Goal: Information Seeking & Learning: Learn about a topic

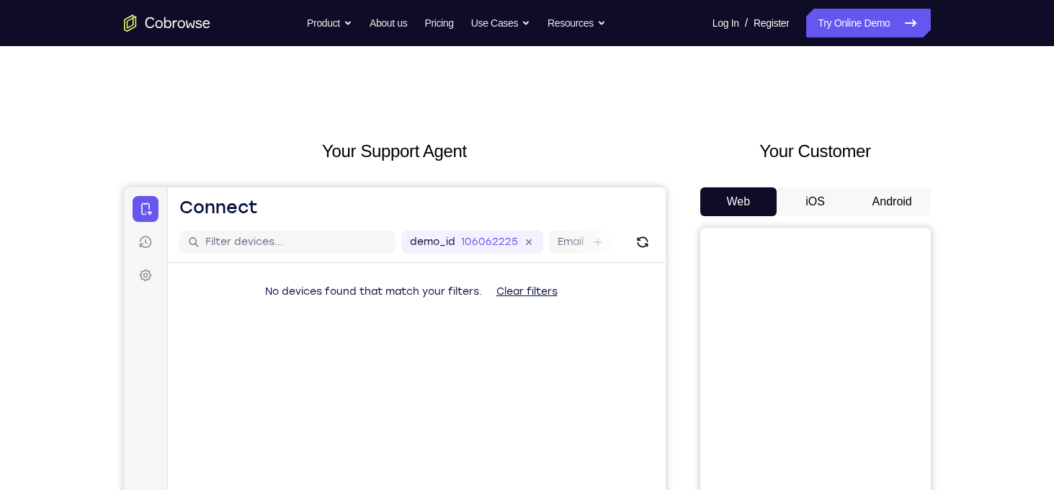
click at [892, 185] on div "Your Customer Web iOS Android" at bounding box center [815, 404] width 230 height 532
click at [892, 192] on button "Android" at bounding box center [891, 201] width 77 height 29
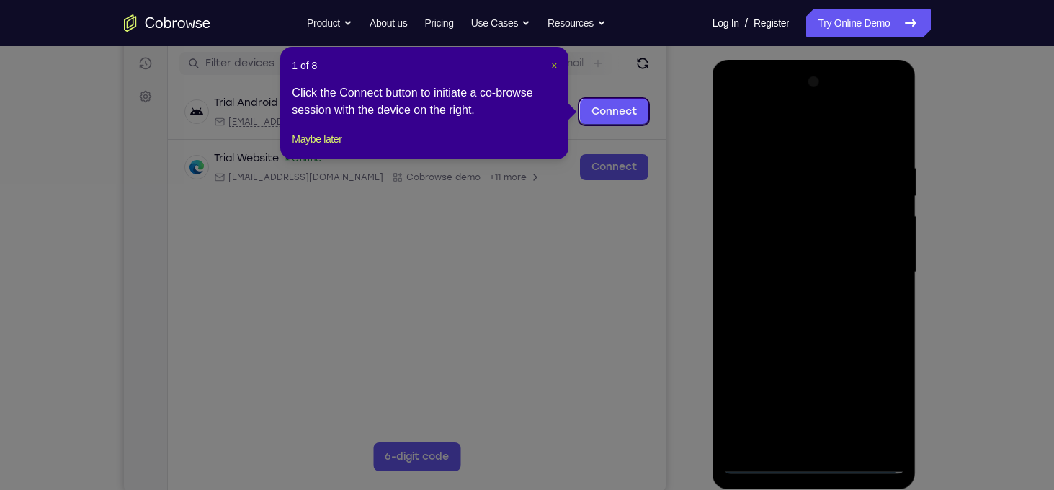
click at [551, 68] on span "×" at bounding box center [554, 66] width 6 height 12
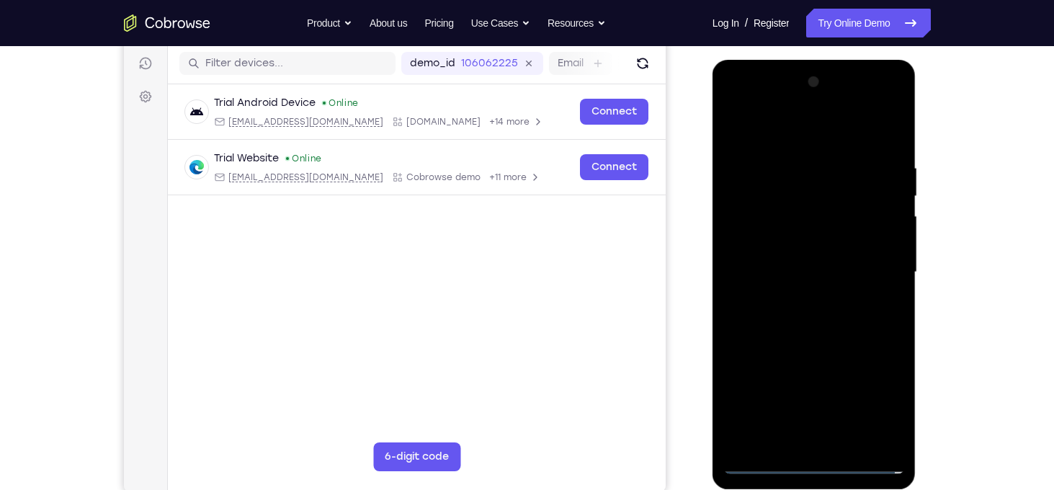
click at [819, 467] on div at bounding box center [814, 272] width 182 height 403
click at [869, 407] on div at bounding box center [814, 272] width 182 height 403
click at [861, 125] on div at bounding box center [814, 272] width 182 height 403
click at [874, 266] on div at bounding box center [814, 272] width 182 height 403
click at [791, 300] on div at bounding box center [814, 272] width 182 height 403
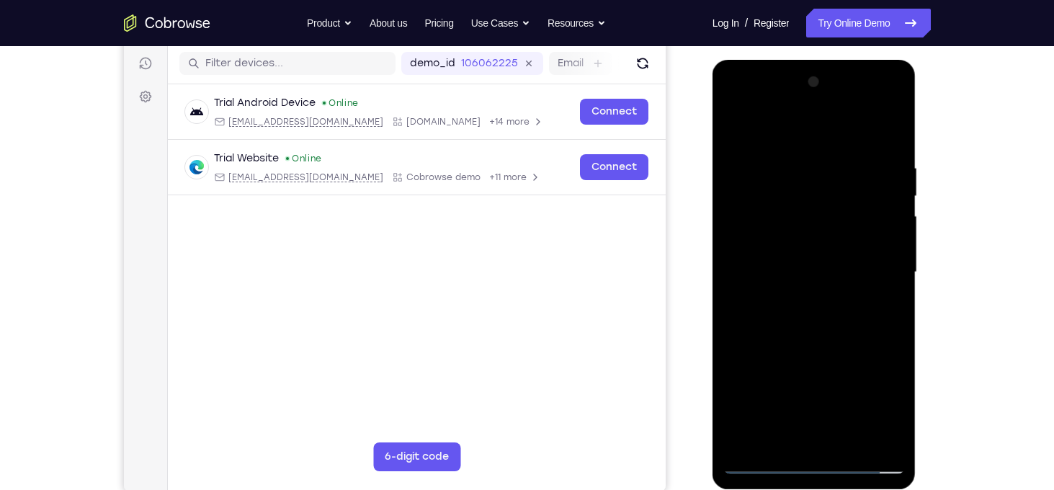
click at [776, 254] on div at bounding box center [814, 272] width 182 height 403
click at [776, 243] on div at bounding box center [814, 272] width 182 height 403
click at [805, 269] on div at bounding box center [814, 272] width 182 height 403
click at [831, 320] on div at bounding box center [814, 272] width 182 height 403
click at [817, 323] on div at bounding box center [814, 272] width 182 height 403
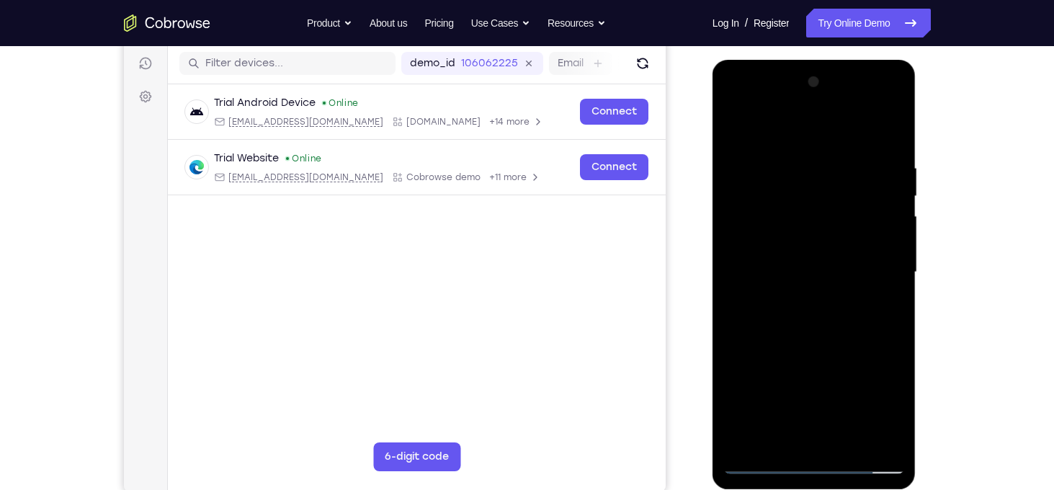
click at [817, 323] on div at bounding box center [814, 272] width 182 height 403
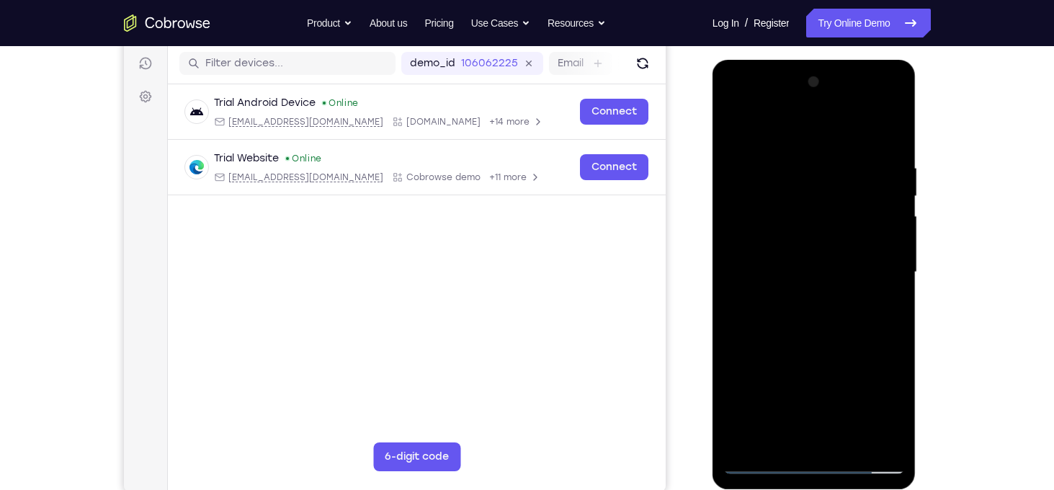
click at [817, 323] on div at bounding box center [814, 272] width 182 height 403
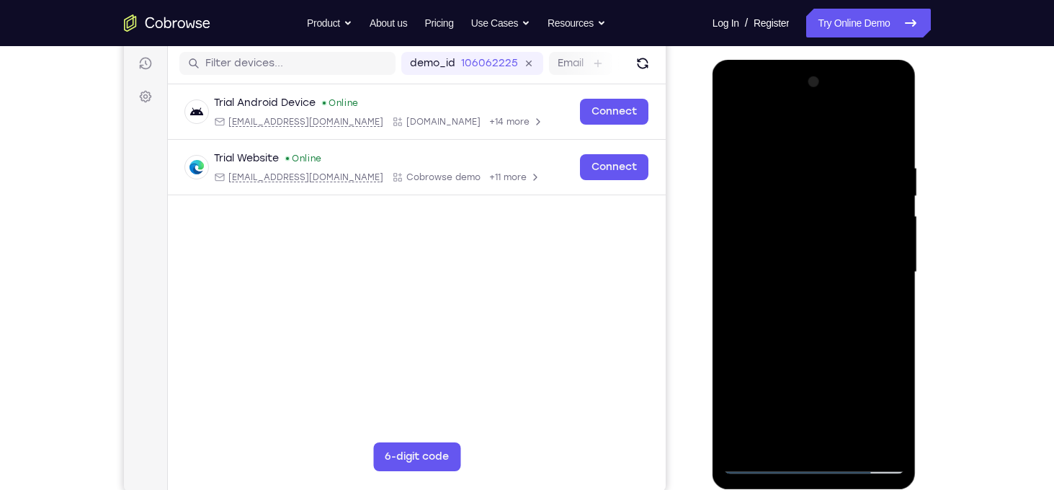
click at [817, 323] on div at bounding box center [814, 272] width 182 height 403
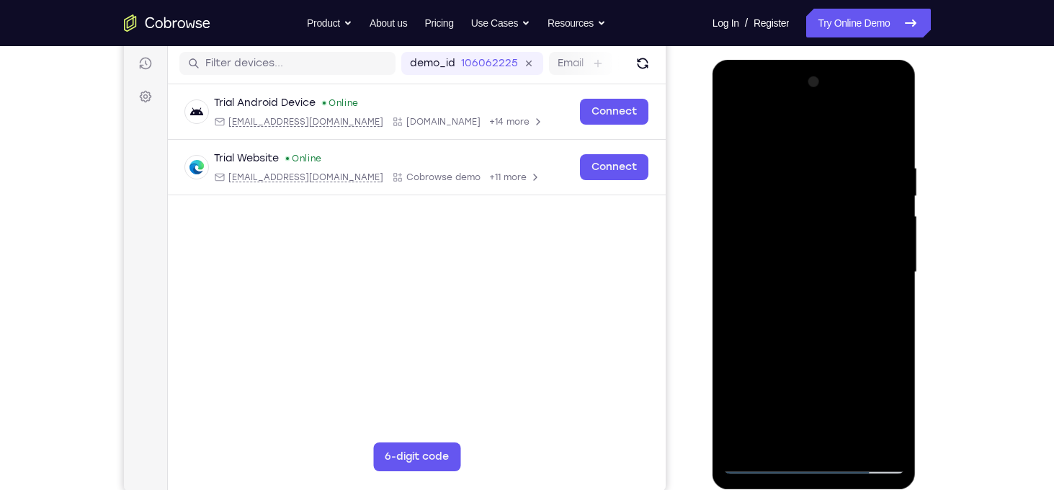
click at [817, 323] on div at bounding box center [814, 272] width 182 height 403
click at [796, 176] on div at bounding box center [814, 272] width 182 height 403
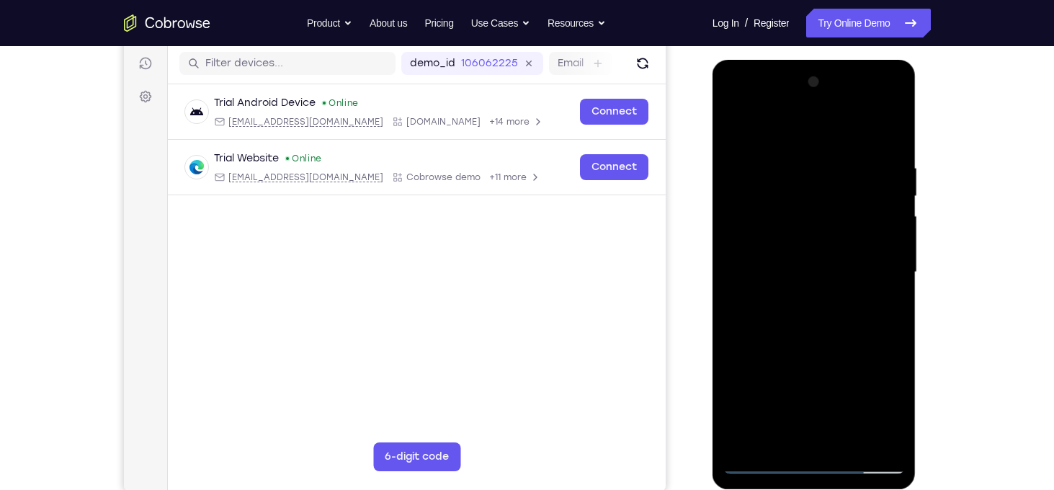
click at [795, 168] on div at bounding box center [814, 272] width 182 height 403
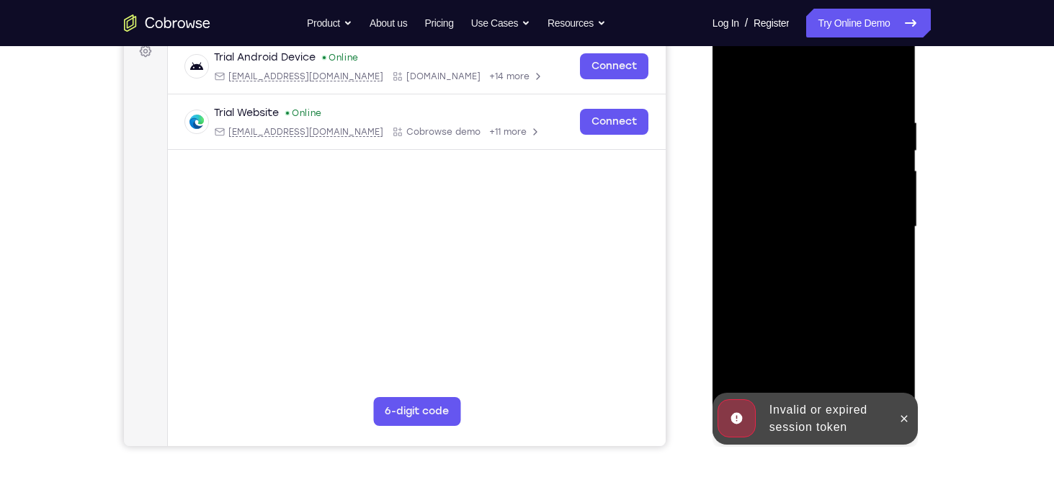
scroll to position [223, 0]
click at [825, 292] on div at bounding box center [814, 227] width 182 height 403
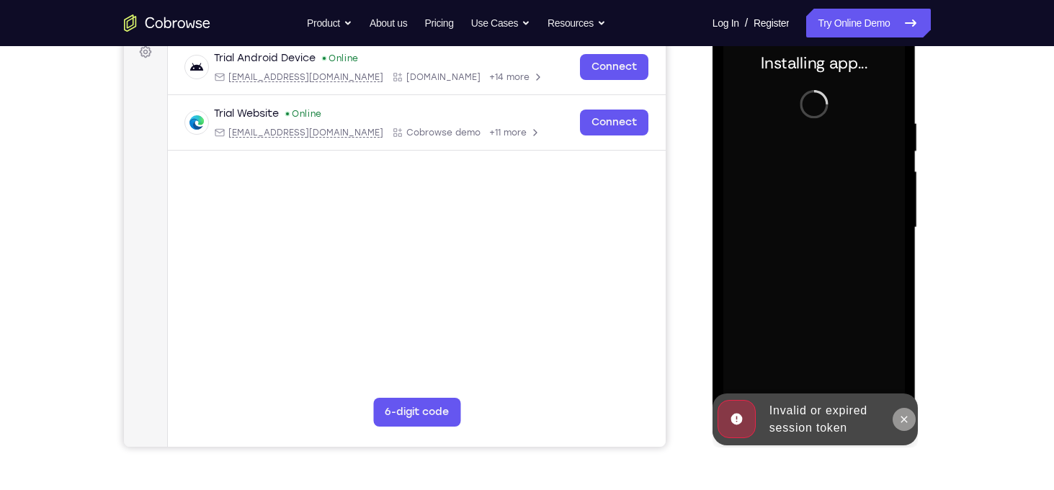
click at [904, 419] on icon at bounding box center [904, 419] width 6 height 6
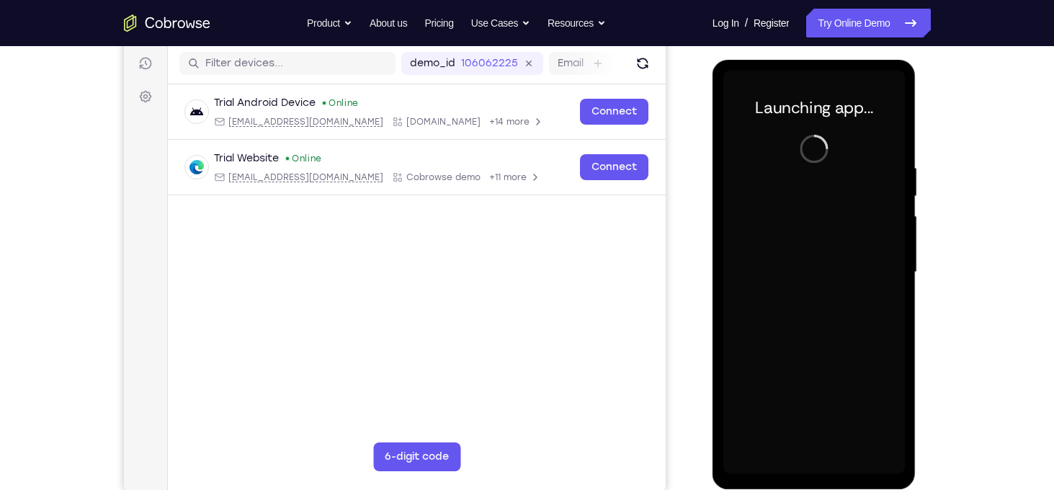
scroll to position [248, 0]
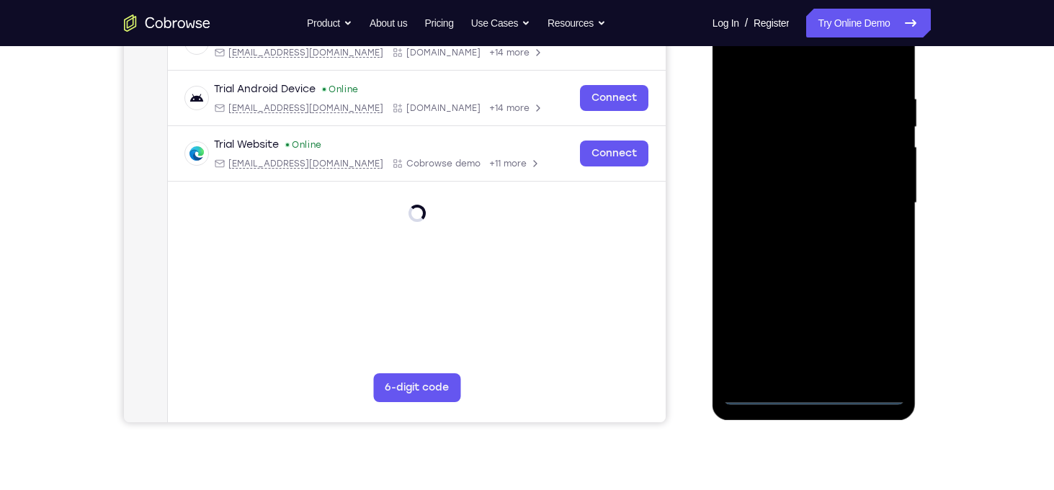
click at [821, 391] on div at bounding box center [814, 202] width 182 height 403
click at [881, 331] on div at bounding box center [814, 202] width 182 height 403
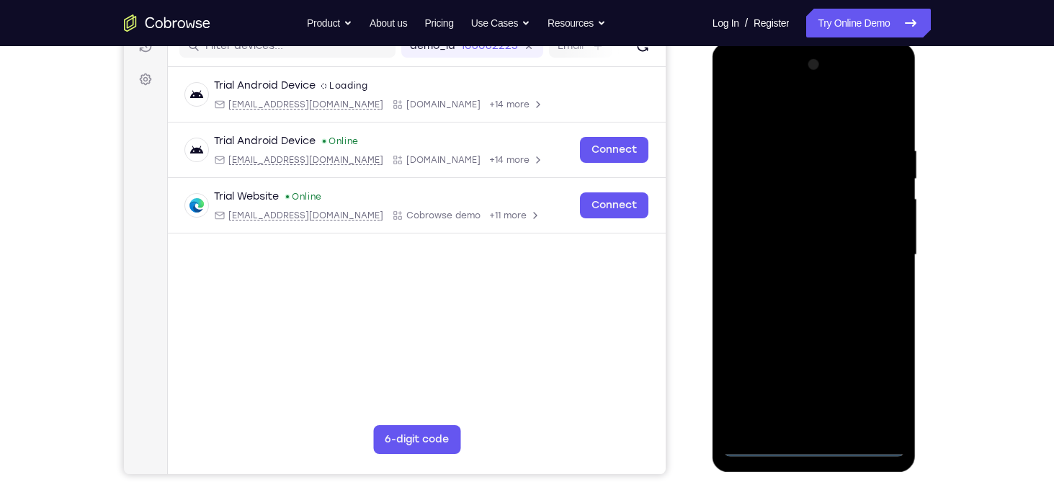
scroll to position [196, 0]
click at [784, 120] on div at bounding box center [814, 254] width 182 height 403
click at [874, 244] on div at bounding box center [814, 254] width 182 height 403
click at [835, 426] on div at bounding box center [814, 254] width 182 height 403
click at [787, 245] on div at bounding box center [814, 254] width 182 height 403
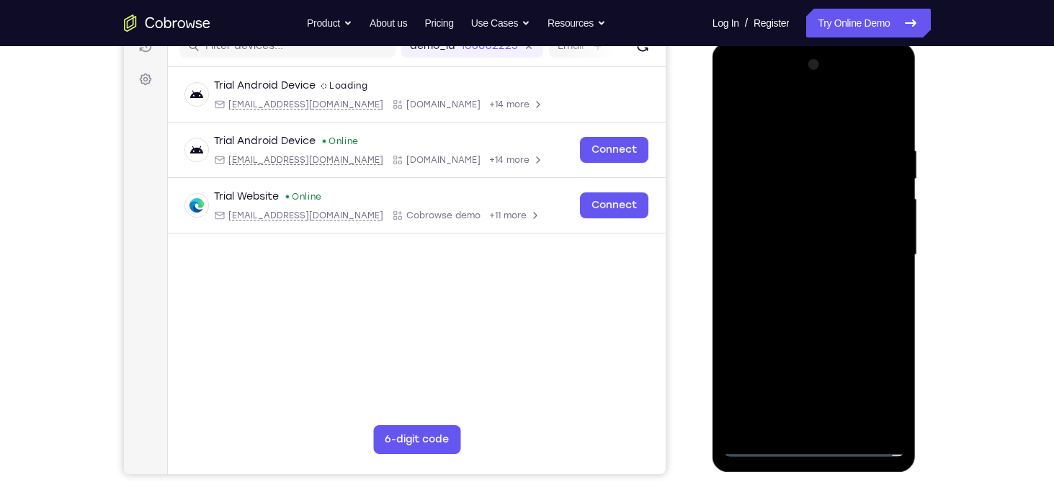
click at [778, 228] on div at bounding box center [814, 254] width 182 height 403
click at [805, 255] on div at bounding box center [814, 254] width 182 height 403
click at [886, 276] on div at bounding box center [814, 254] width 182 height 403
click at [845, 254] on div at bounding box center [814, 254] width 182 height 403
click at [830, 294] on div at bounding box center [814, 254] width 182 height 403
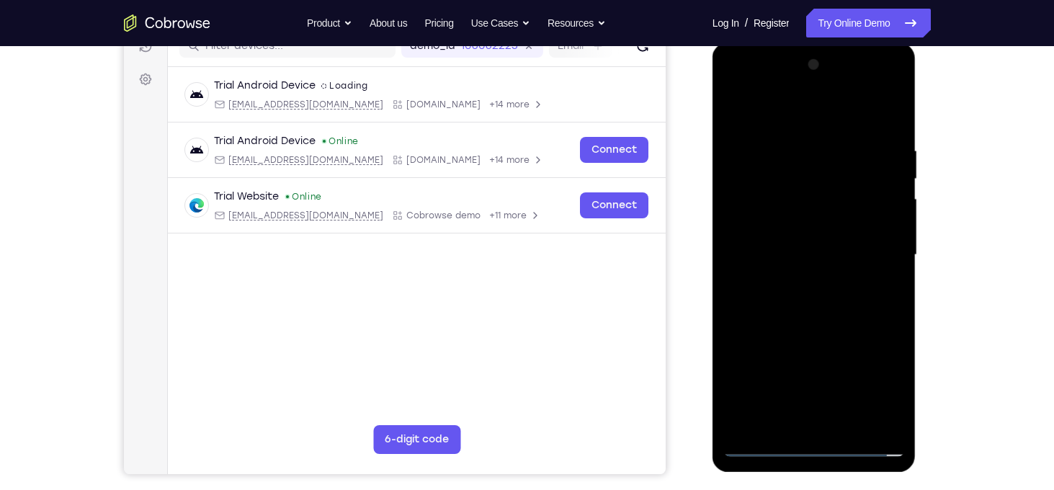
click at [830, 294] on div at bounding box center [814, 254] width 182 height 403
click at [884, 143] on div at bounding box center [814, 254] width 182 height 403
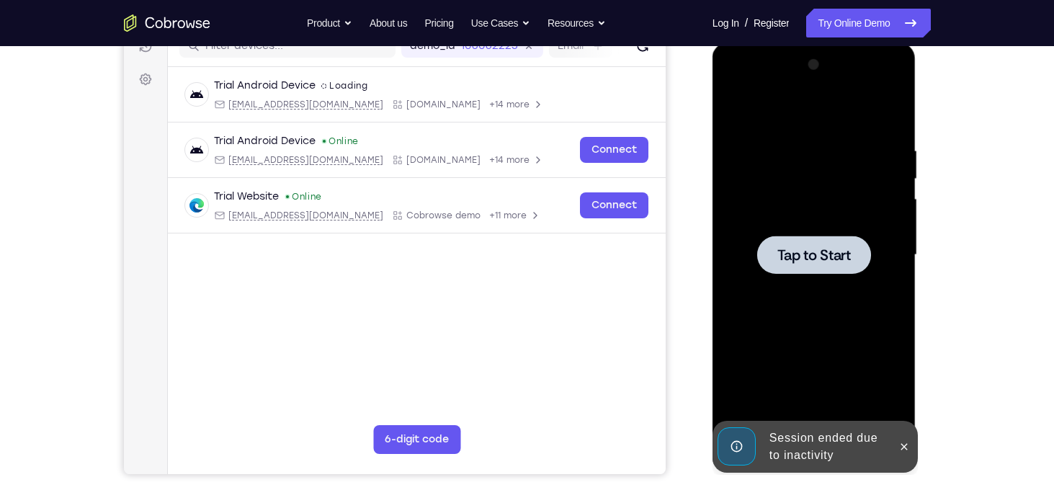
click at [875, 187] on div at bounding box center [814, 254] width 182 height 403
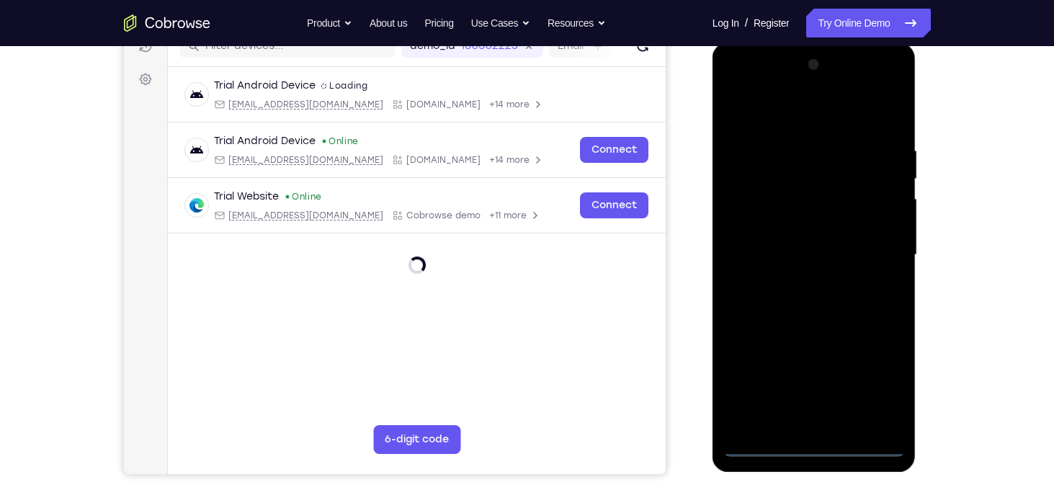
click at [814, 444] on div at bounding box center [814, 254] width 182 height 403
click at [887, 377] on div at bounding box center [814, 254] width 182 height 403
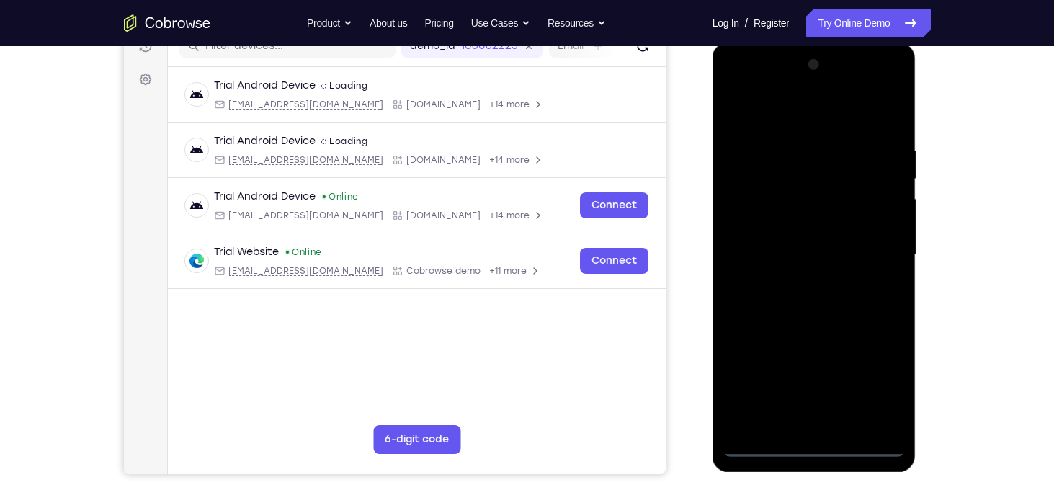
click at [877, 384] on div at bounding box center [814, 254] width 182 height 403
click at [763, 129] on div at bounding box center [814, 254] width 182 height 403
click at [773, 121] on div at bounding box center [814, 254] width 182 height 403
click at [873, 243] on div at bounding box center [814, 254] width 182 height 403
click at [798, 279] on div at bounding box center [814, 254] width 182 height 403
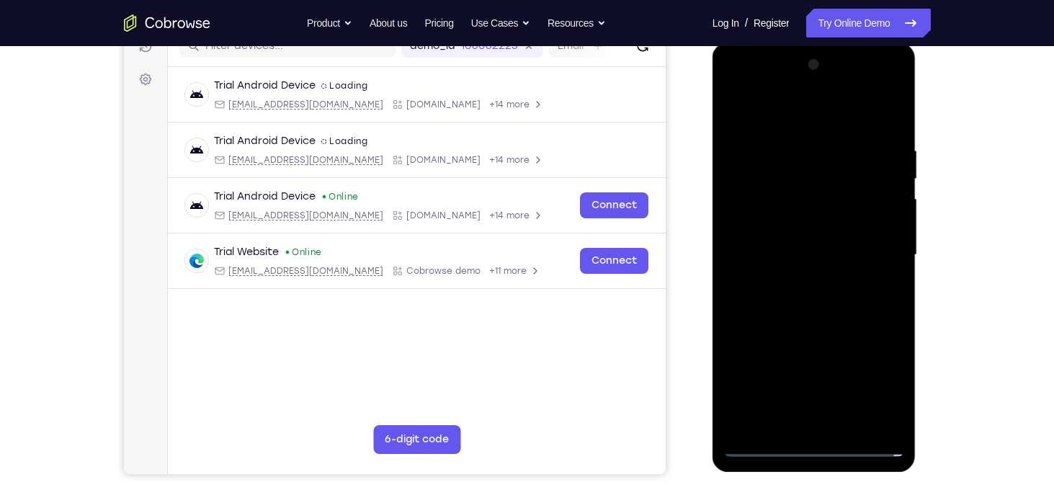
click at [793, 225] on div at bounding box center [814, 254] width 182 height 403
click at [792, 245] on div at bounding box center [814, 254] width 182 height 403
click at [764, 227] on div at bounding box center [814, 254] width 182 height 403
click at [767, 246] on div at bounding box center [814, 254] width 182 height 403
drag, startPoint x: 784, startPoint y: 261, endPoint x: 774, endPoint y: 196, distance: 66.4
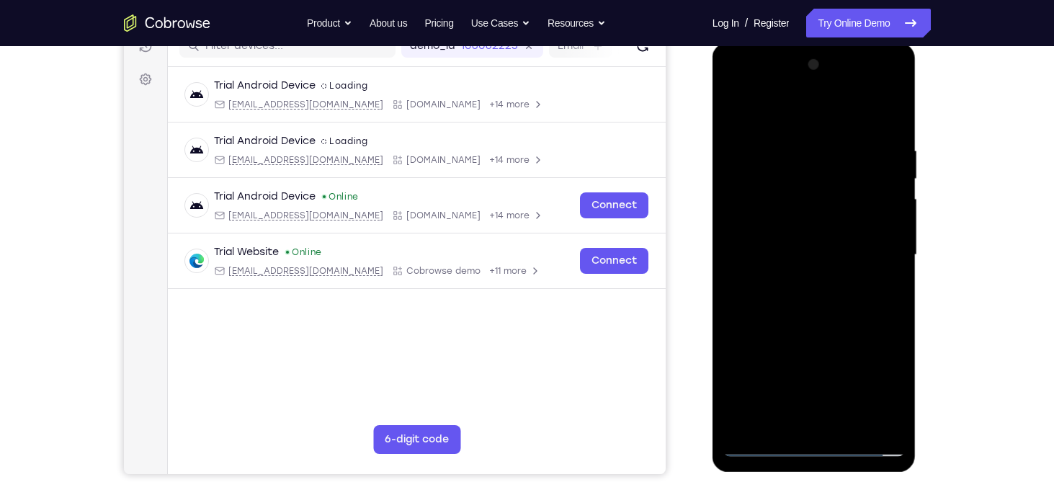
click at [774, 196] on div at bounding box center [814, 254] width 182 height 403
click at [795, 217] on div at bounding box center [814, 254] width 182 height 403
click at [819, 256] on div at bounding box center [814, 254] width 182 height 403
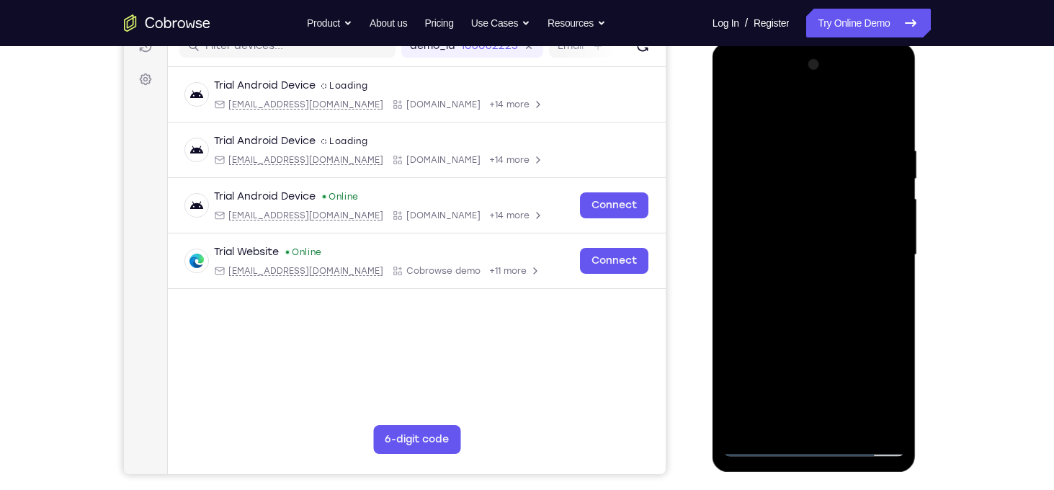
click at [767, 449] on div at bounding box center [814, 254] width 182 height 403
click at [825, 258] on div at bounding box center [814, 254] width 182 height 403
drag, startPoint x: 792, startPoint y: 120, endPoint x: 805, endPoint y: 319, distance: 199.9
click at [805, 319] on div at bounding box center [814, 254] width 182 height 403
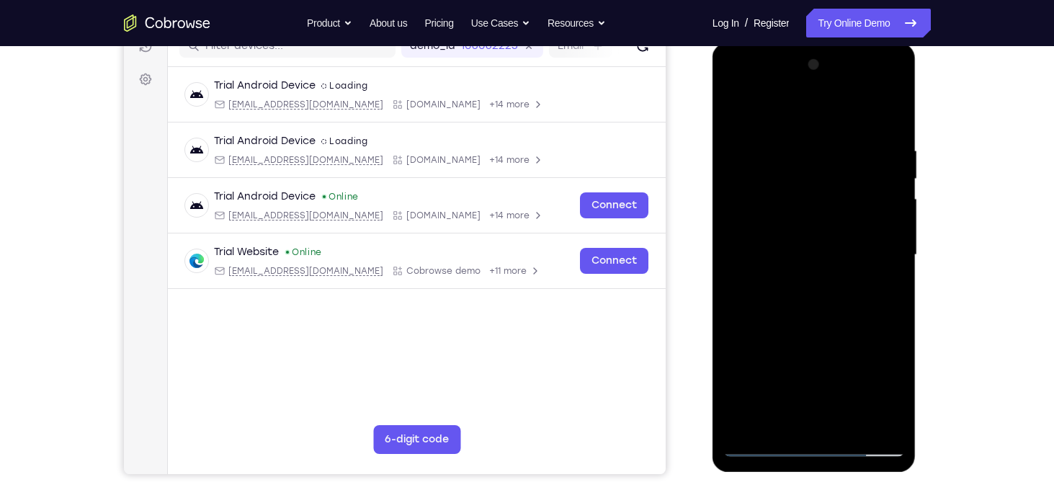
click at [808, 228] on div at bounding box center [814, 254] width 182 height 403
click at [788, 134] on div at bounding box center [814, 254] width 182 height 403
click at [888, 207] on div at bounding box center [814, 254] width 182 height 403
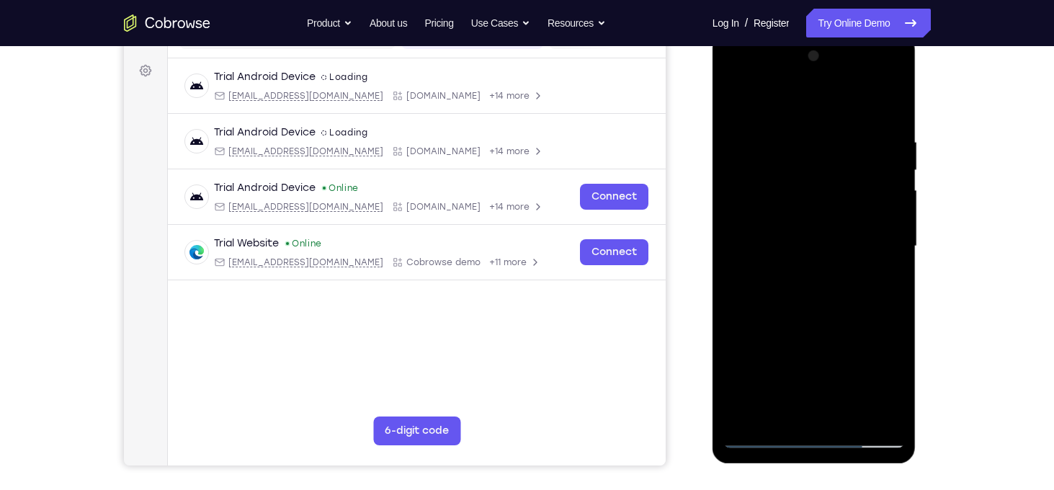
scroll to position [206, 0]
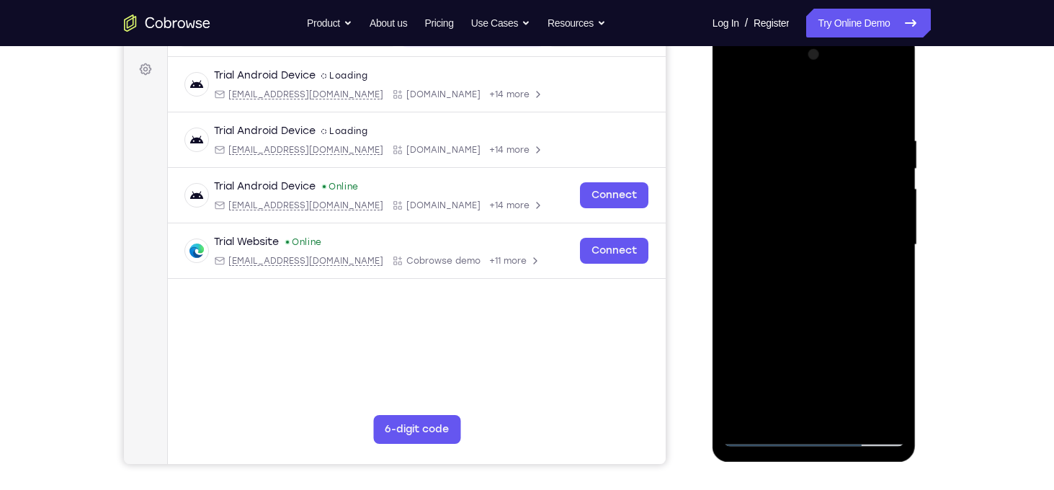
click at [888, 207] on div at bounding box center [814, 244] width 182 height 403
drag, startPoint x: 766, startPoint y: 228, endPoint x: 908, endPoint y: 228, distance: 141.9
click at [908, 228] on div at bounding box center [814, 246] width 204 height 429
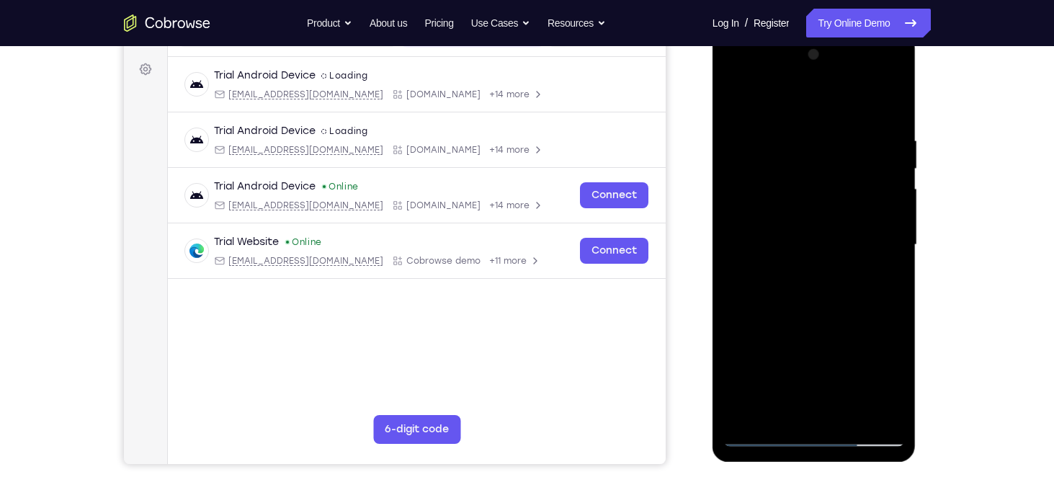
click at [768, 233] on div at bounding box center [814, 244] width 182 height 403
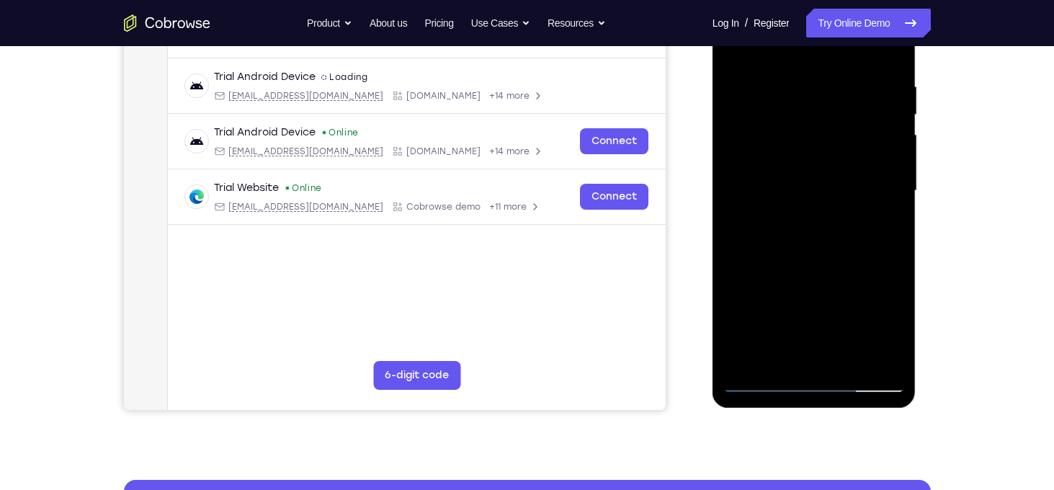
click at [742, 202] on div at bounding box center [814, 190] width 182 height 403
click at [867, 353] on div at bounding box center [814, 190] width 182 height 403
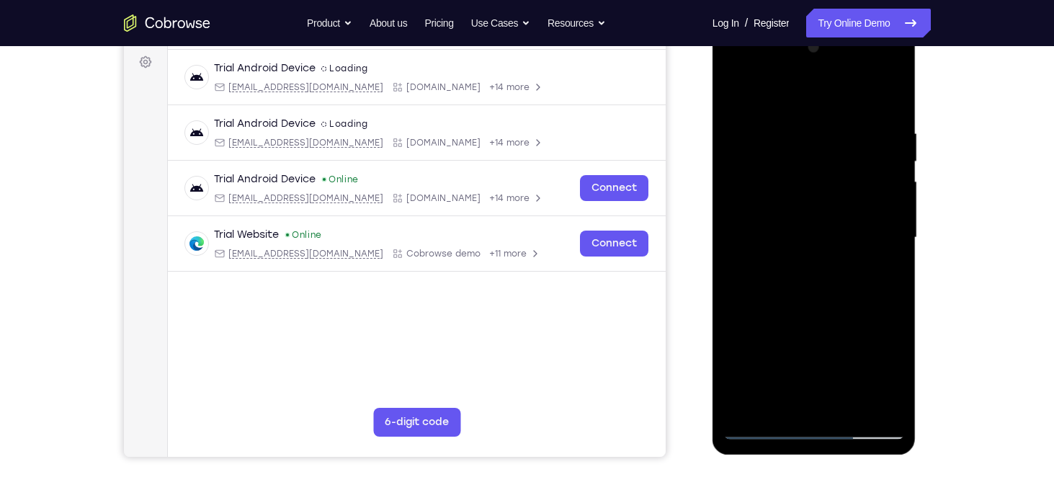
click at [889, 107] on div at bounding box center [814, 237] width 182 height 403
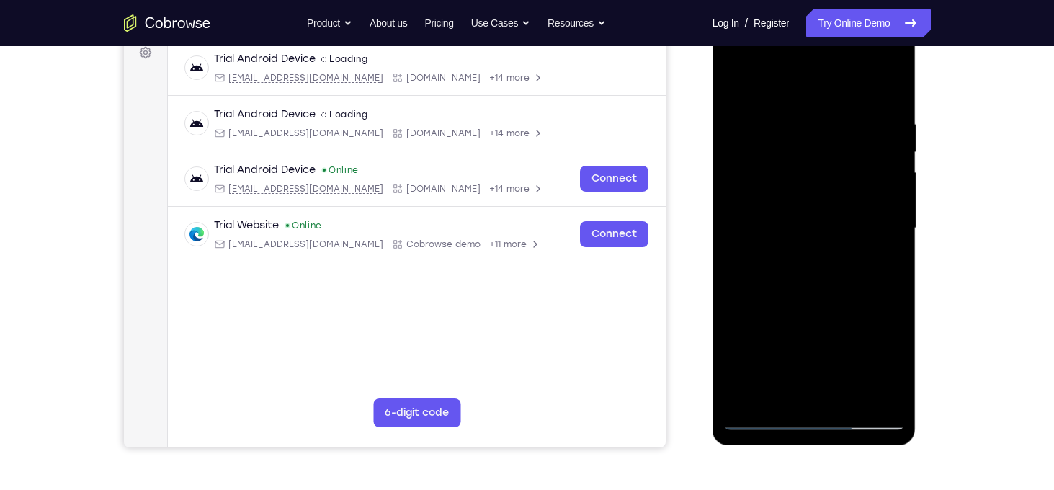
scroll to position [169, 0]
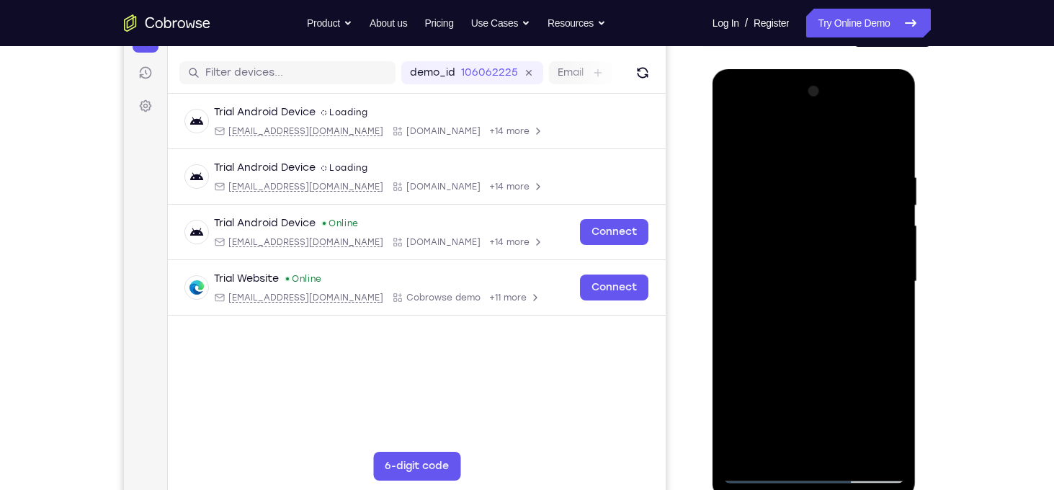
click at [896, 133] on div at bounding box center [814, 281] width 182 height 403
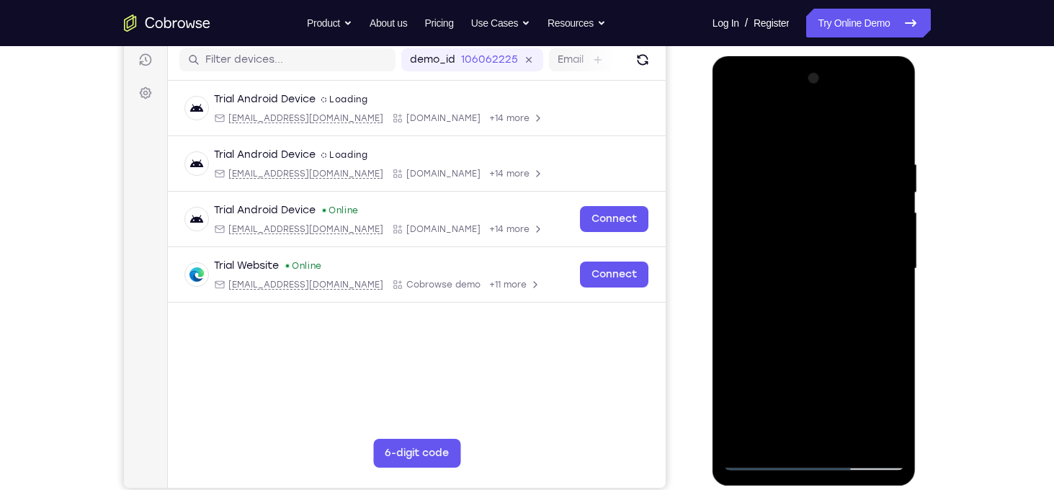
scroll to position [212, 0]
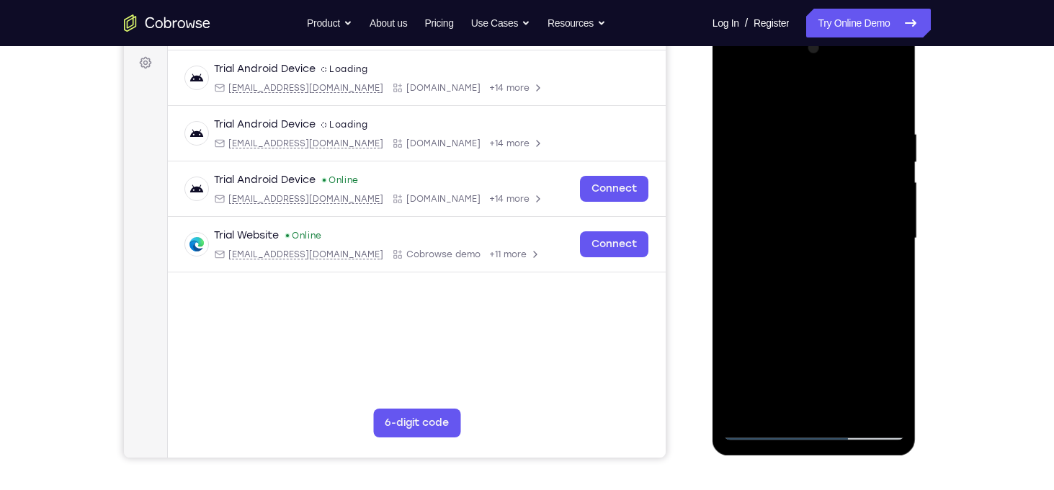
click at [779, 132] on div at bounding box center [814, 238] width 182 height 403
drag, startPoint x: 838, startPoint y: 294, endPoint x: 815, endPoint y: 178, distance: 118.2
click at [815, 178] on div at bounding box center [814, 238] width 182 height 403
click at [752, 243] on div at bounding box center [814, 238] width 182 height 403
click at [892, 201] on div at bounding box center [814, 238] width 182 height 403
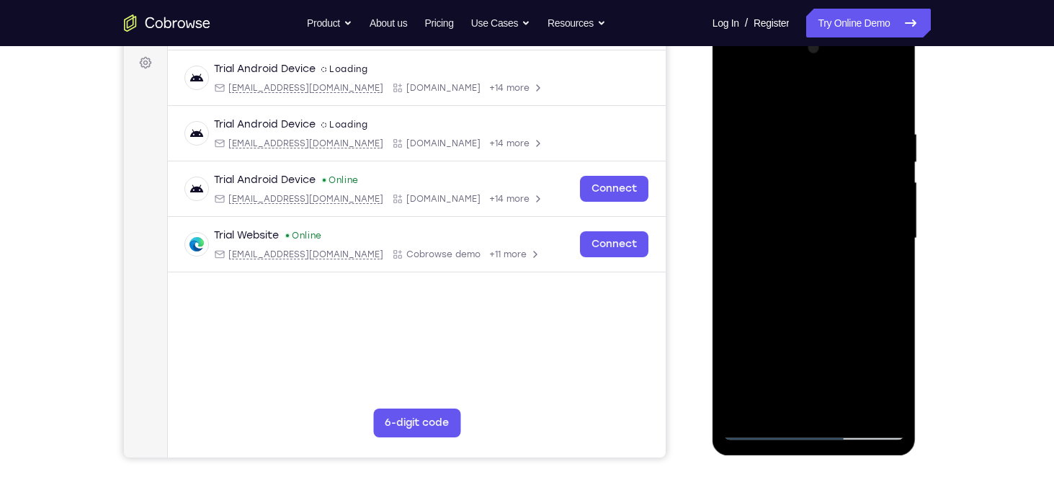
click at [738, 332] on div at bounding box center [814, 238] width 182 height 403
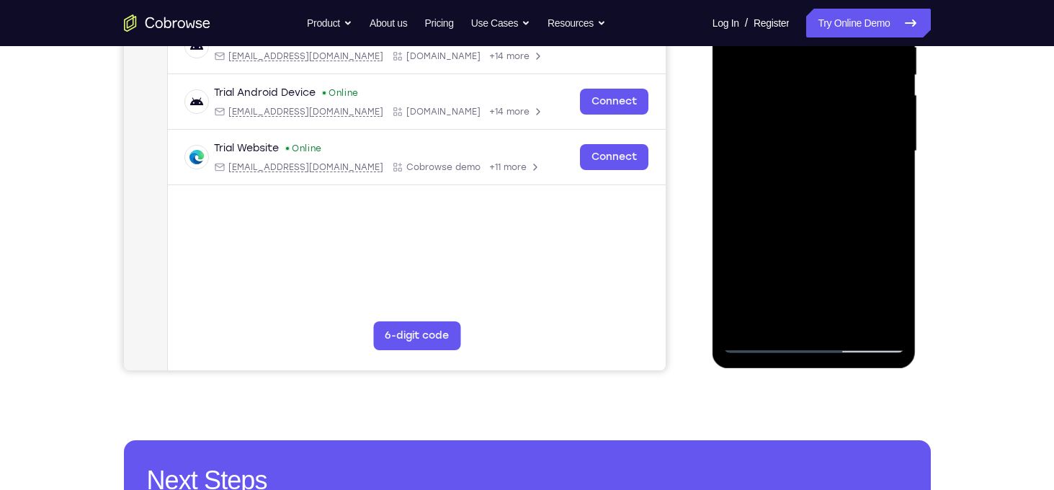
scroll to position [300, 0]
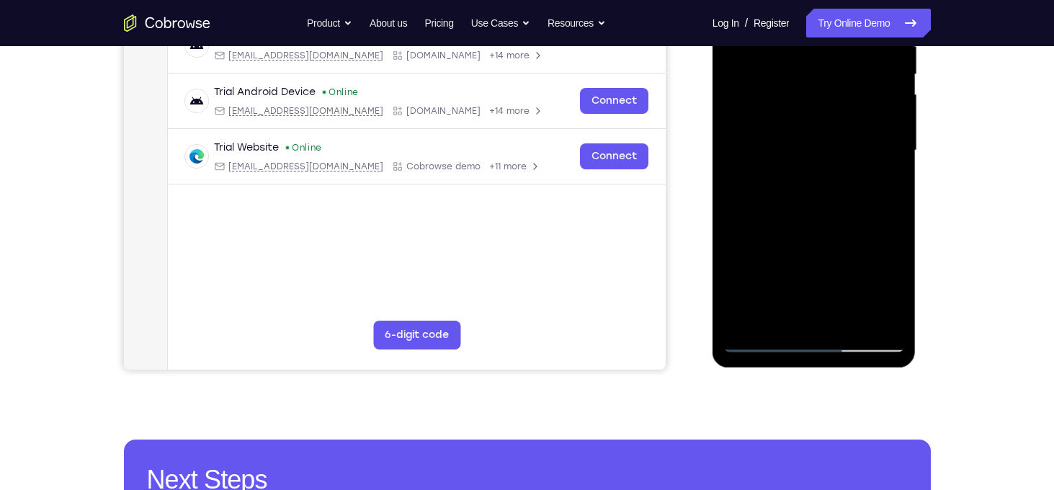
click at [841, 320] on div at bounding box center [814, 150] width 182 height 403
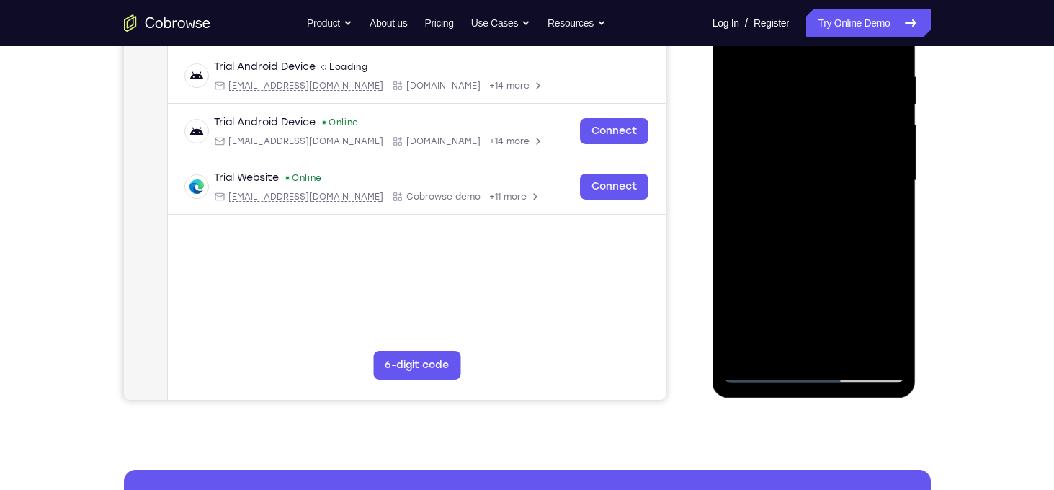
click at [825, 262] on div at bounding box center [814, 180] width 182 height 403
click at [802, 179] on div at bounding box center [814, 180] width 182 height 403
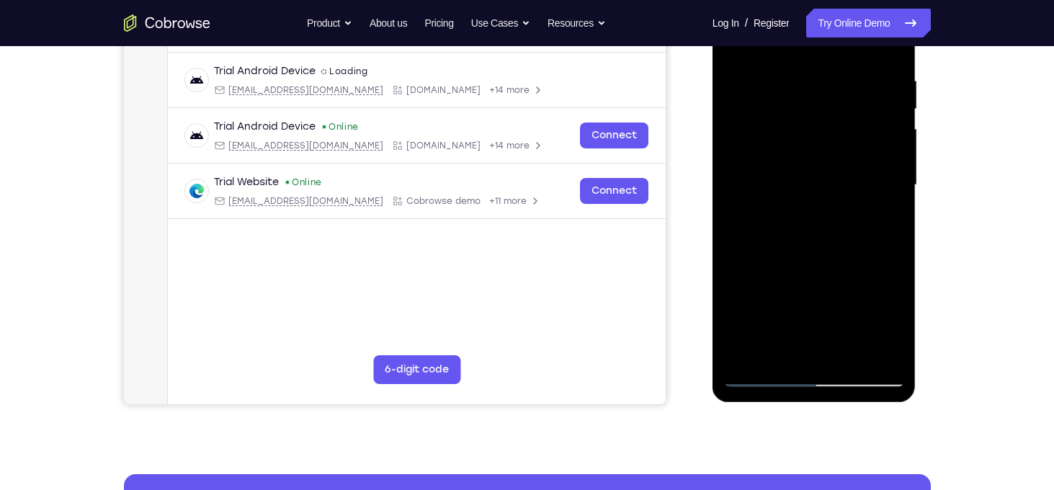
scroll to position [221, 0]
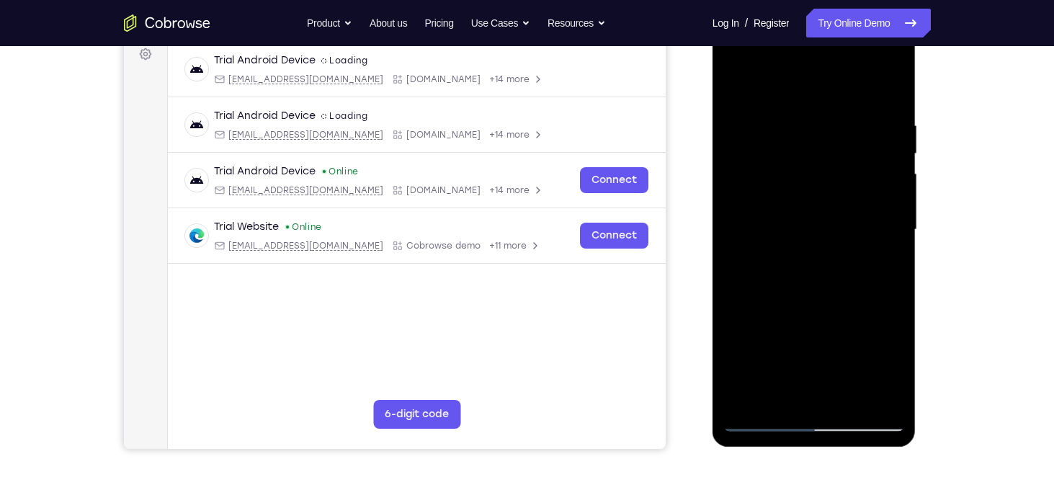
click at [735, 89] on div at bounding box center [814, 229] width 182 height 403
click at [825, 242] on div at bounding box center [814, 229] width 182 height 403
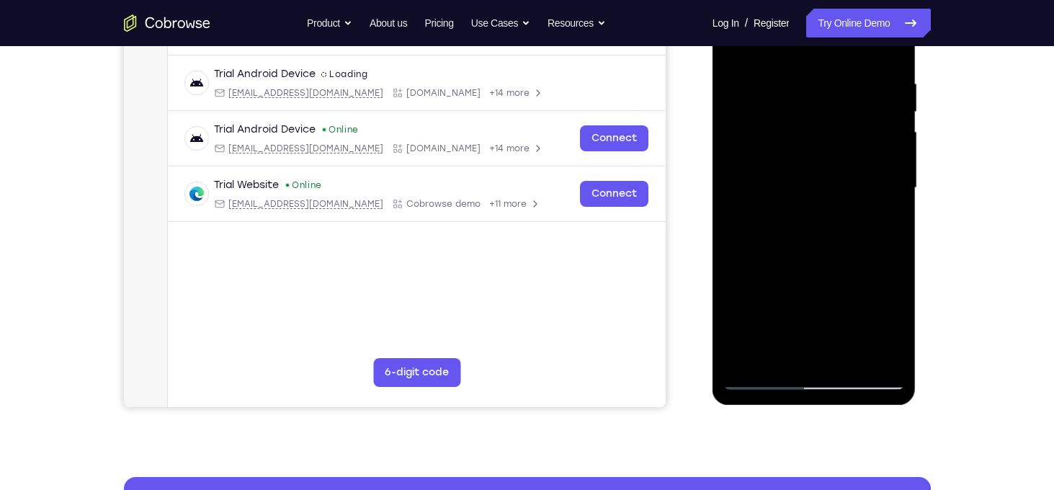
scroll to position [212, 0]
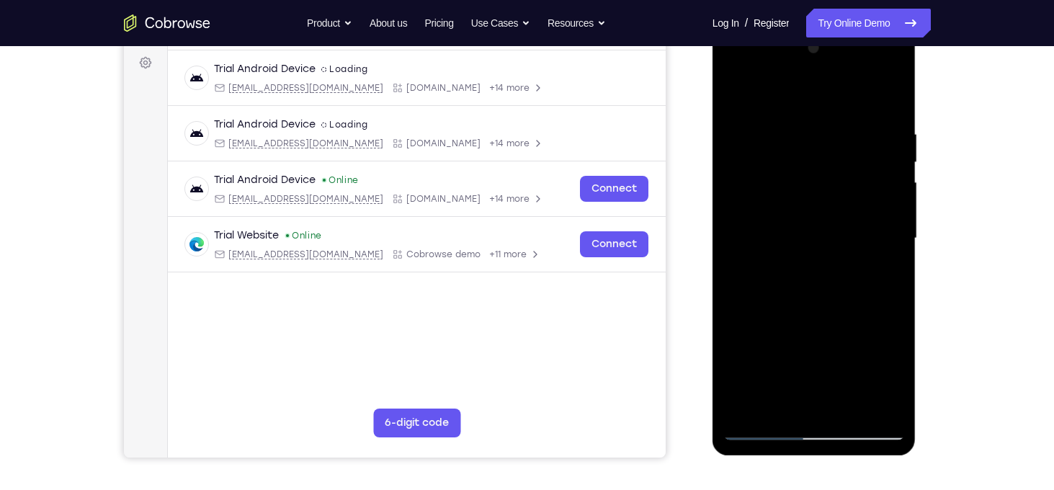
click at [733, 95] on div at bounding box center [814, 238] width 182 height 403
click at [816, 113] on div at bounding box center [814, 238] width 182 height 403
click at [759, 112] on div at bounding box center [814, 238] width 182 height 403
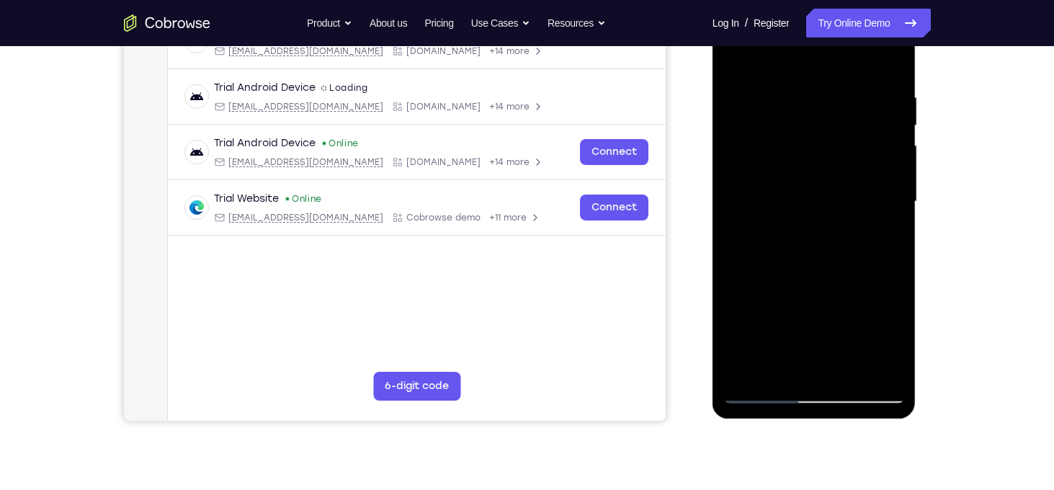
drag, startPoint x: 825, startPoint y: 318, endPoint x: 804, endPoint y: 247, distance: 73.8
click at [804, 247] on div at bounding box center [814, 201] width 182 height 403
click at [793, 317] on div at bounding box center [814, 201] width 182 height 403
click at [738, 169] on div at bounding box center [814, 201] width 182 height 403
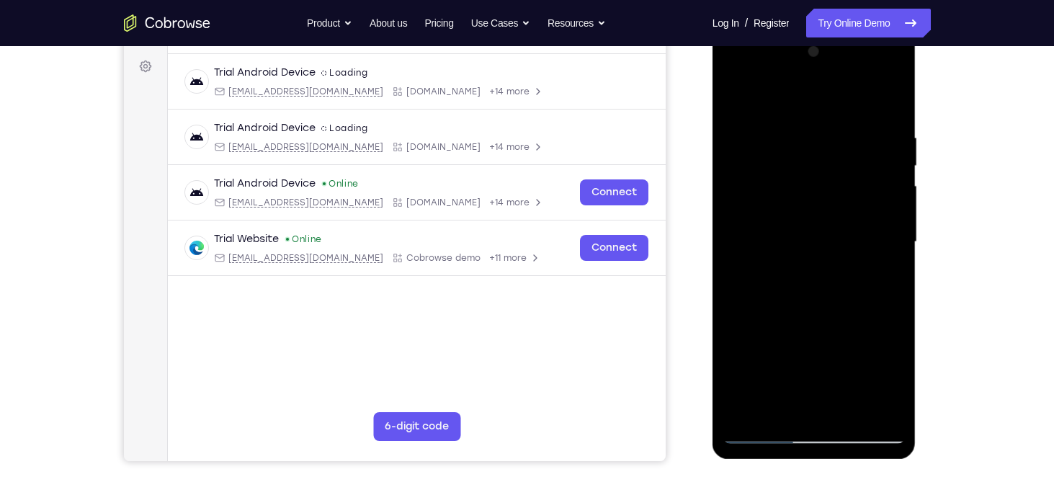
scroll to position [272, 0]
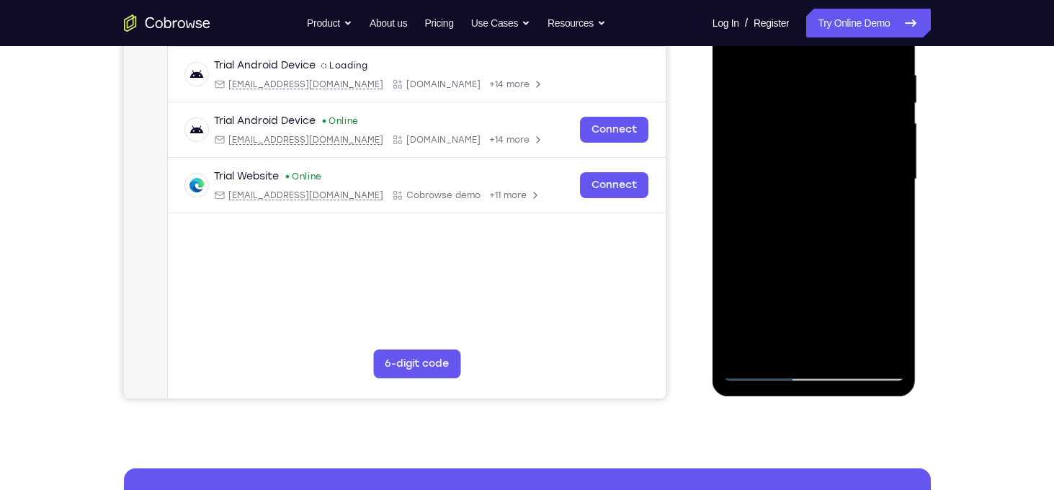
click at [854, 348] on div at bounding box center [814, 179] width 182 height 403
click at [799, 292] on div at bounding box center [814, 179] width 182 height 403
click at [737, 318] on div at bounding box center [814, 179] width 182 height 403
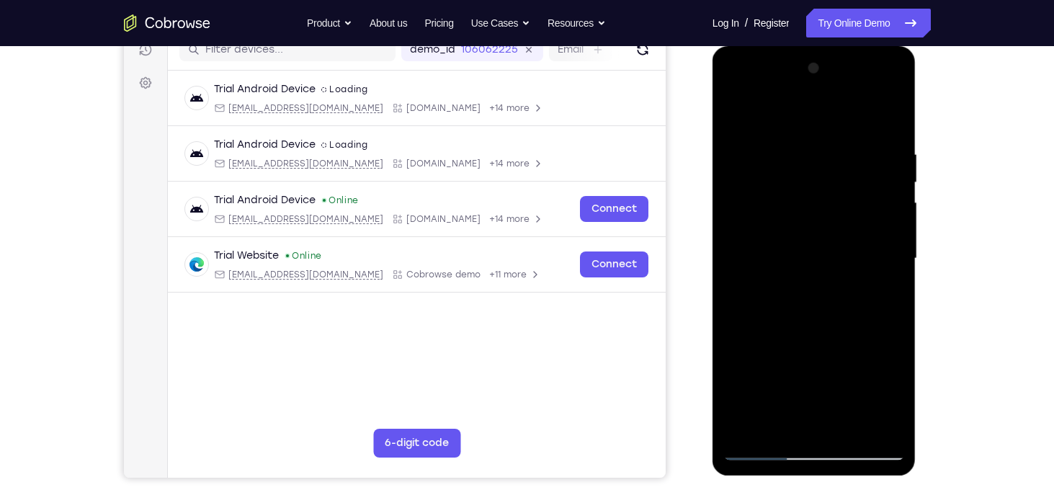
click at [750, 138] on div at bounding box center [814, 258] width 182 height 403
click at [886, 195] on div at bounding box center [814, 258] width 182 height 403
click at [733, 224] on div at bounding box center [814, 258] width 182 height 403
click at [883, 208] on div at bounding box center [814, 258] width 182 height 403
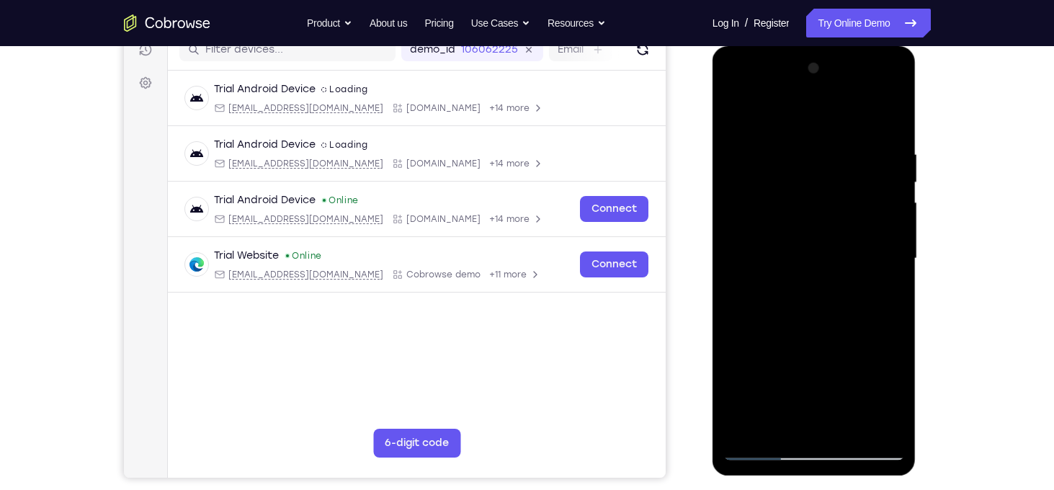
click at [883, 208] on div at bounding box center [814, 258] width 182 height 403
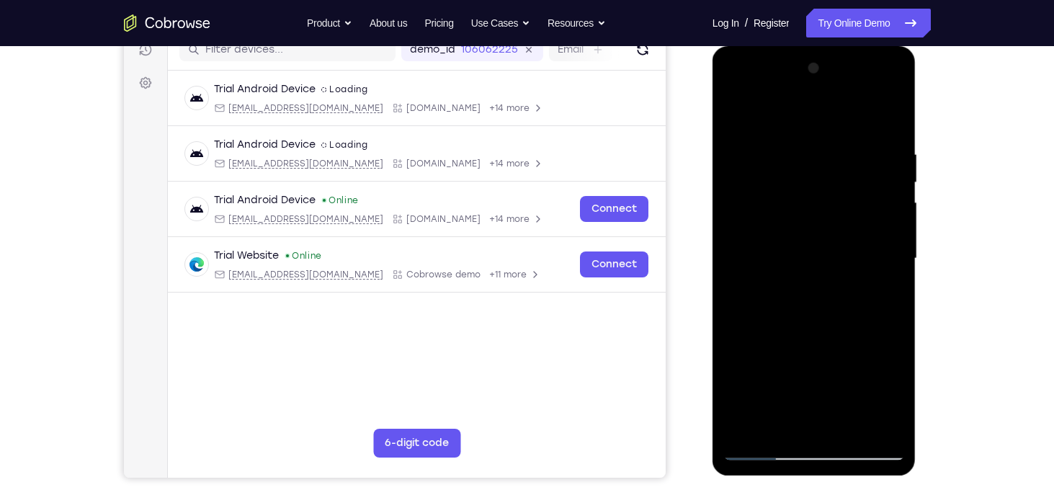
click at [793, 138] on div at bounding box center [814, 258] width 182 height 403
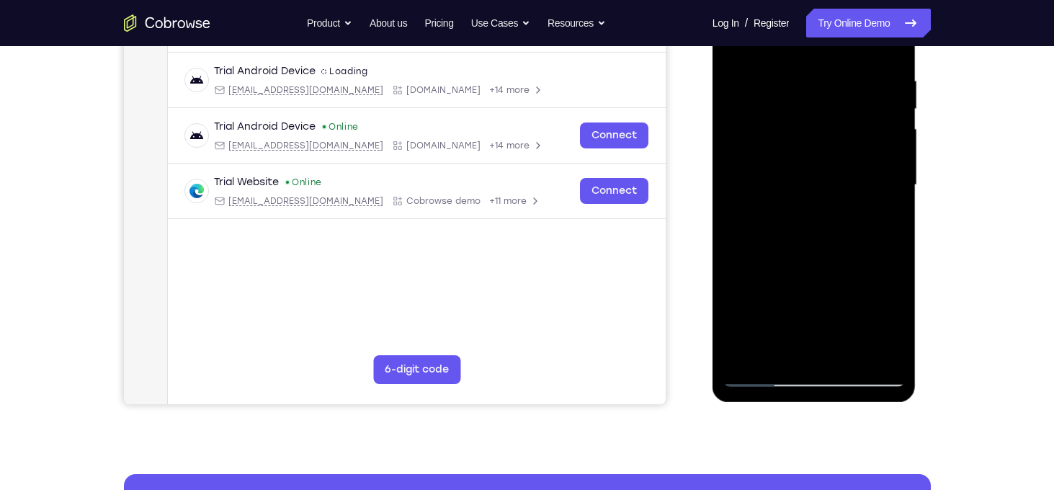
click at [766, 163] on div at bounding box center [814, 184] width 182 height 403
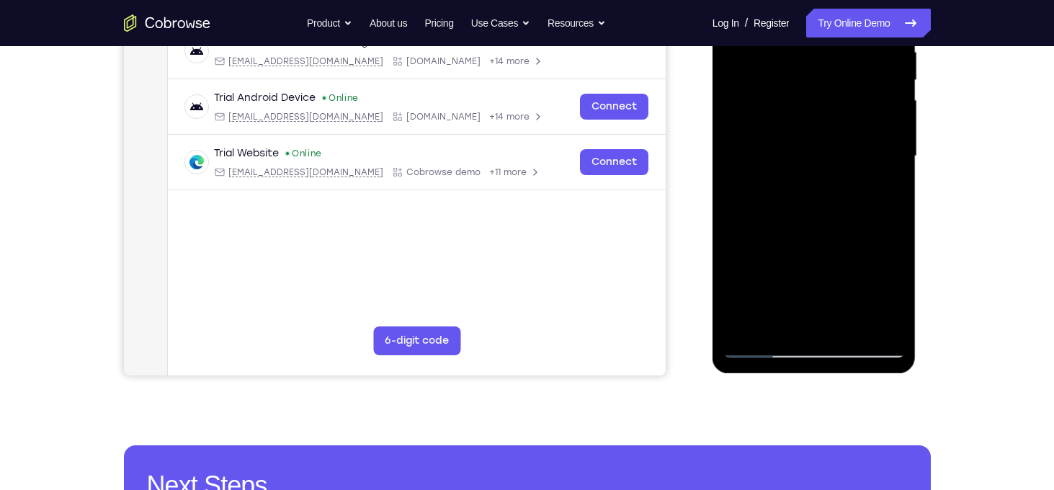
scroll to position [296, 0]
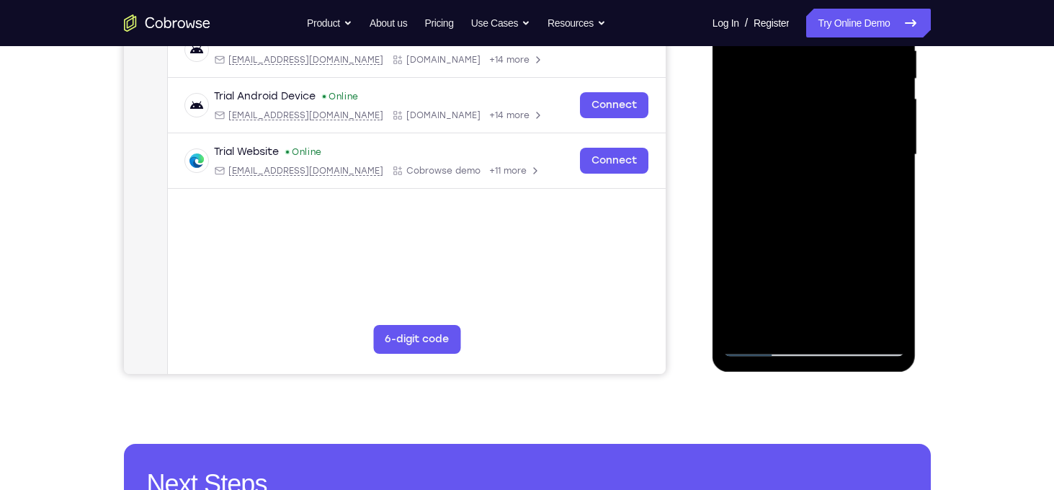
click at [848, 327] on div at bounding box center [814, 154] width 182 height 403
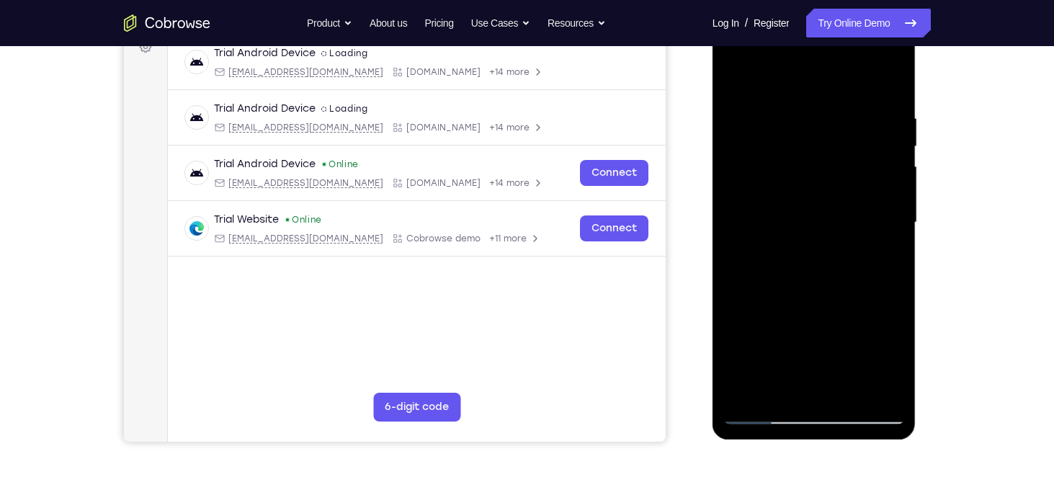
scroll to position [226, 0]
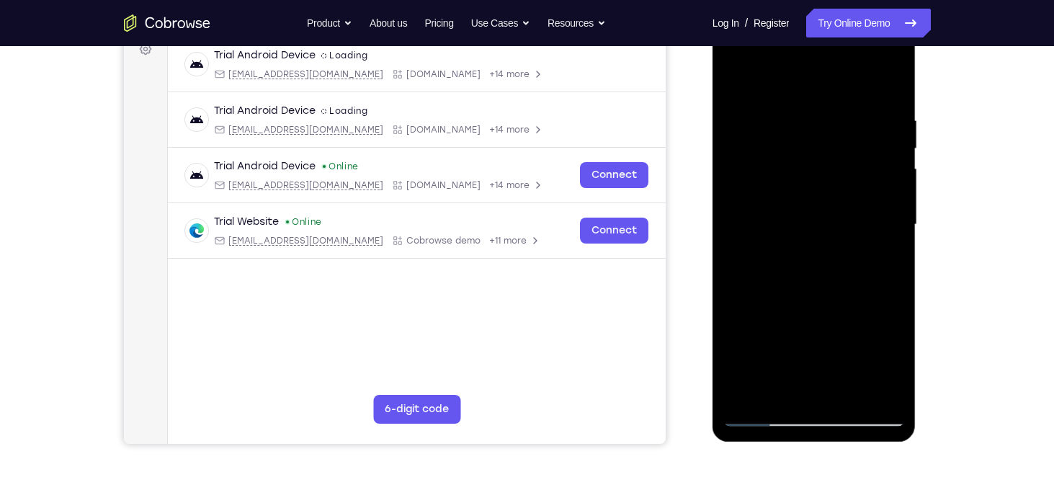
drag, startPoint x: 804, startPoint y: 352, endPoint x: 793, endPoint y: 270, distance: 82.8
click at [793, 270] on div at bounding box center [814, 224] width 182 height 403
click at [809, 95] on div at bounding box center [814, 224] width 182 height 403
click at [761, 94] on div at bounding box center [814, 224] width 182 height 403
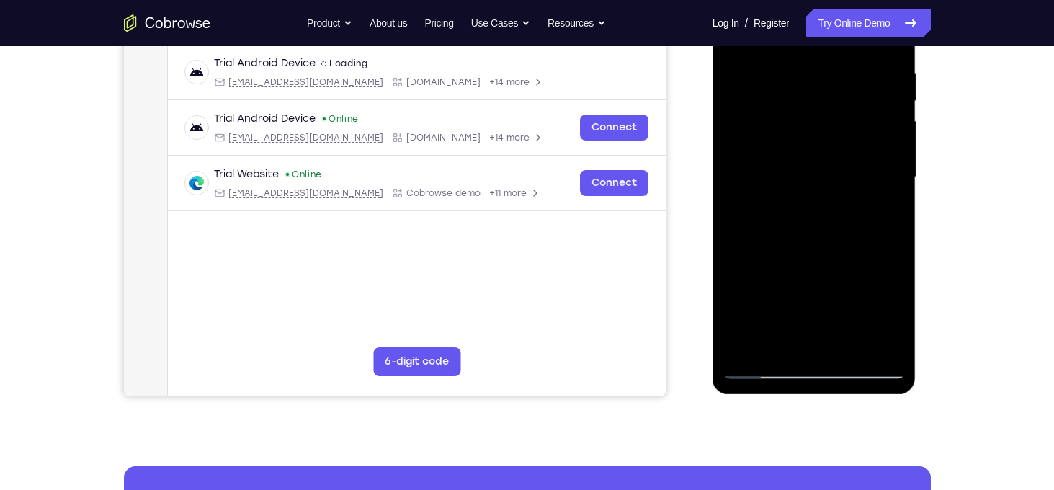
click at [815, 212] on div at bounding box center [814, 177] width 182 height 403
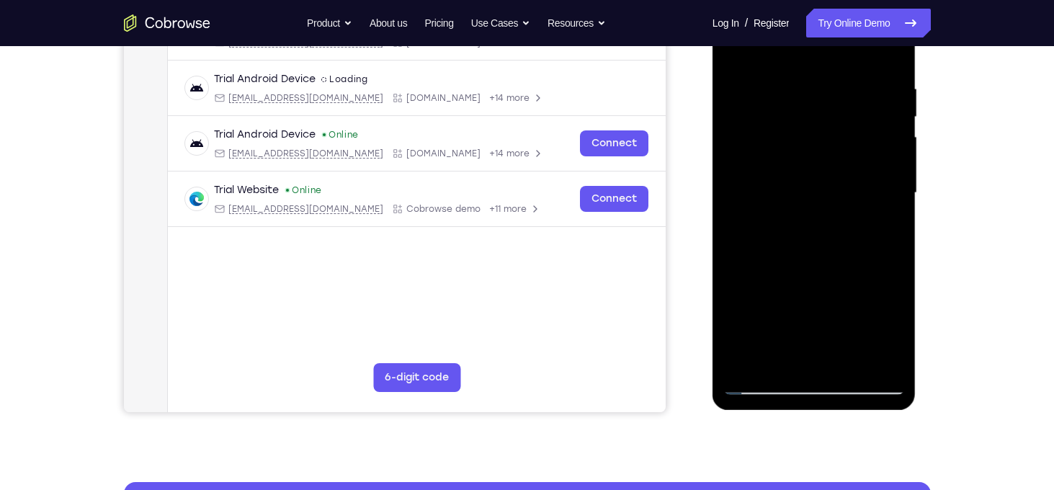
scroll to position [303, 0]
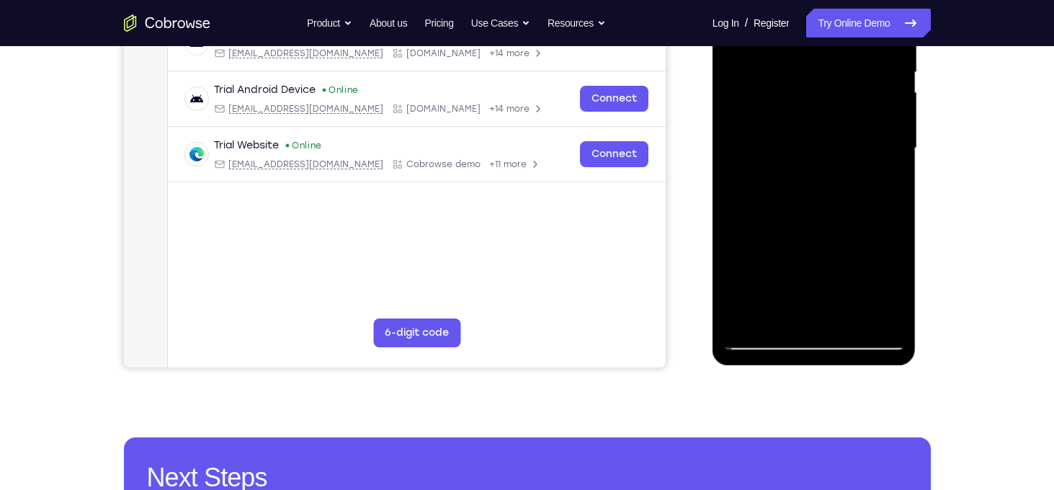
click at [781, 310] on div at bounding box center [814, 148] width 182 height 403
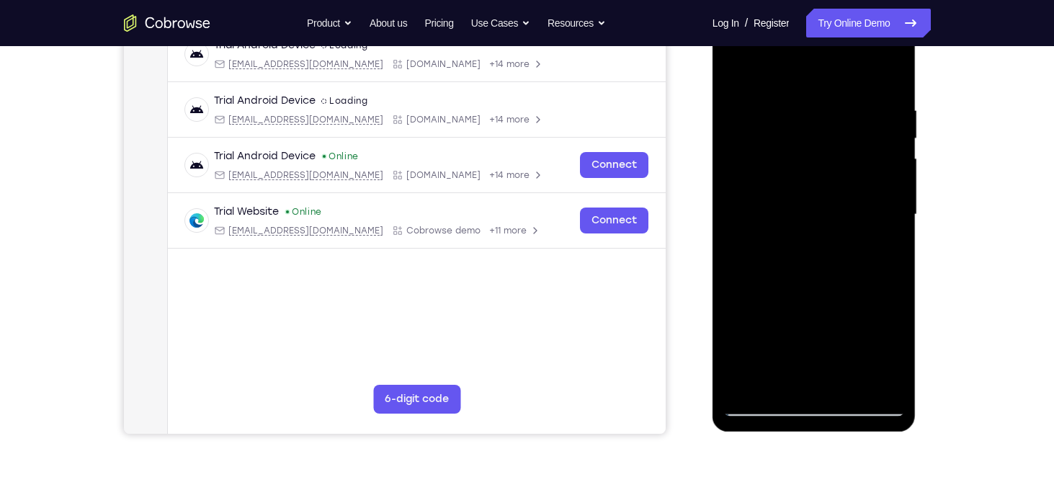
scroll to position [192, 0]
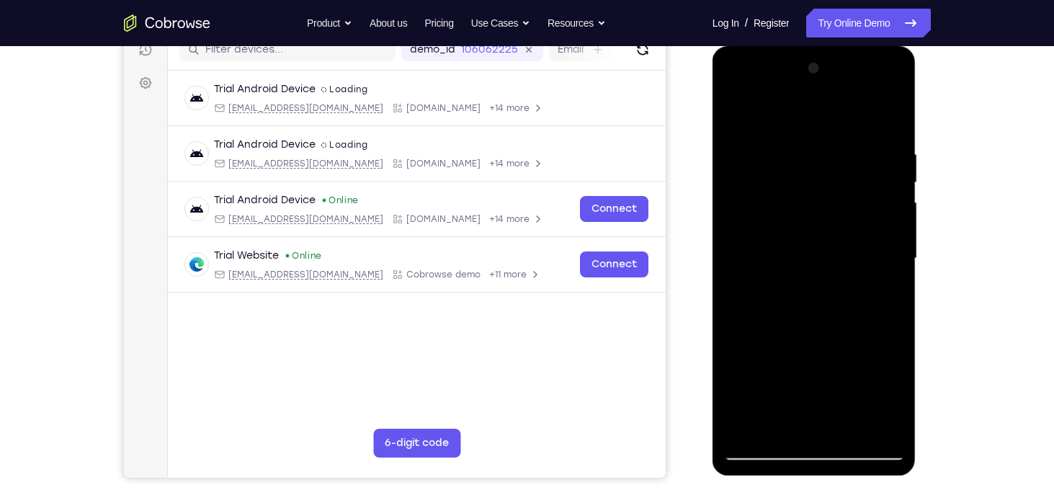
click at [730, 118] on div at bounding box center [814, 258] width 182 height 403
click at [808, 128] on div at bounding box center [814, 258] width 182 height 403
click at [748, 130] on div at bounding box center [814, 258] width 182 height 403
click at [735, 46] on div at bounding box center [814, 46] width 204 height 0
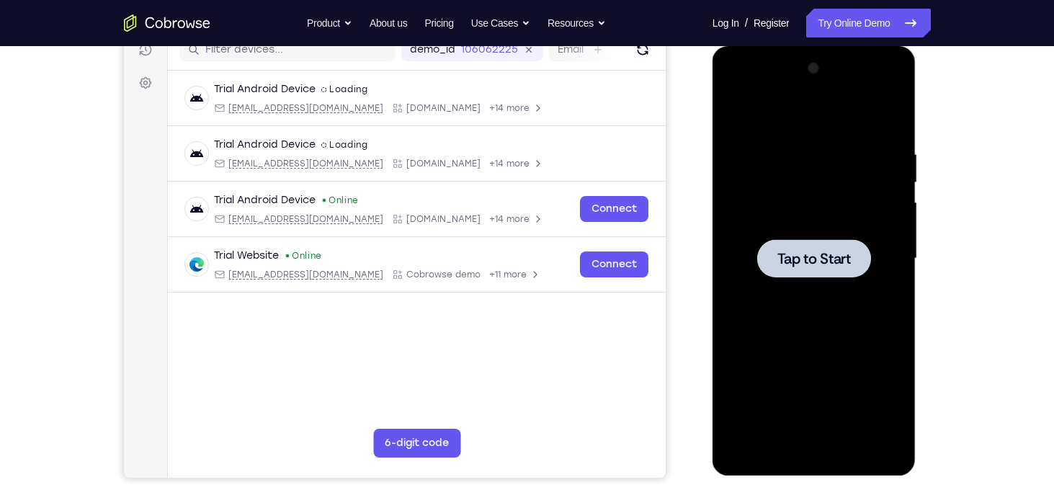
click at [747, 209] on div at bounding box center [814, 258] width 182 height 403
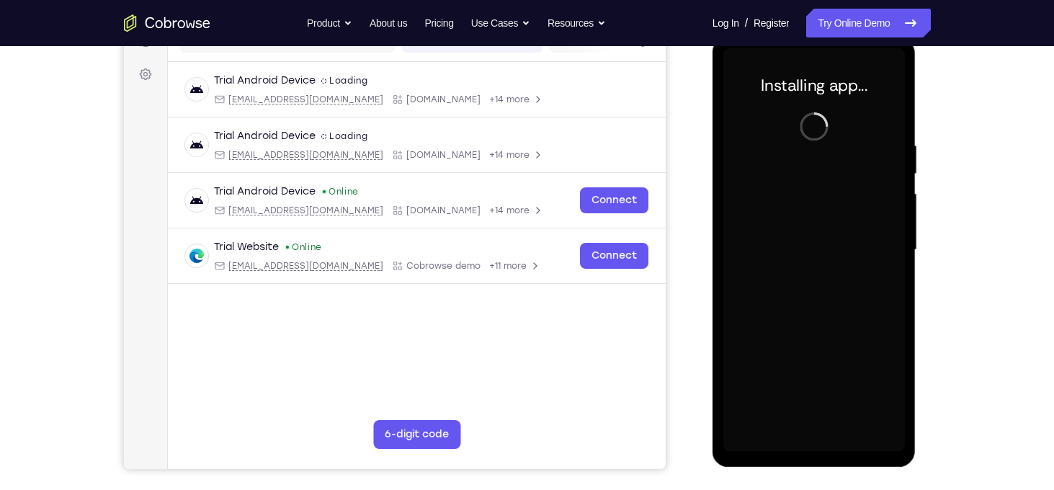
scroll to position [202, 0]
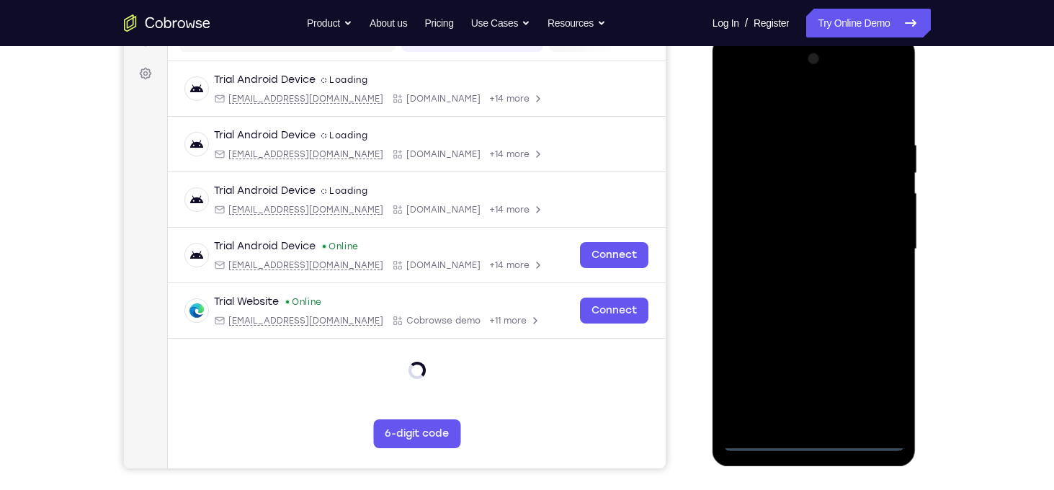
click at [808, 440] on div at bounding box center [814, 249] width 182 height 403
click at [887, 372] on div at bounding box center [814, 249] width 182 height 403
click at [812, 442] on div at bounding box center [814, 249] width 182 height 403
click at [869, 370] on div at bounding box center [814, 249] width 182 height 403
click at [777, 109] on div at bounding box center [814, 249] width 182 height 403
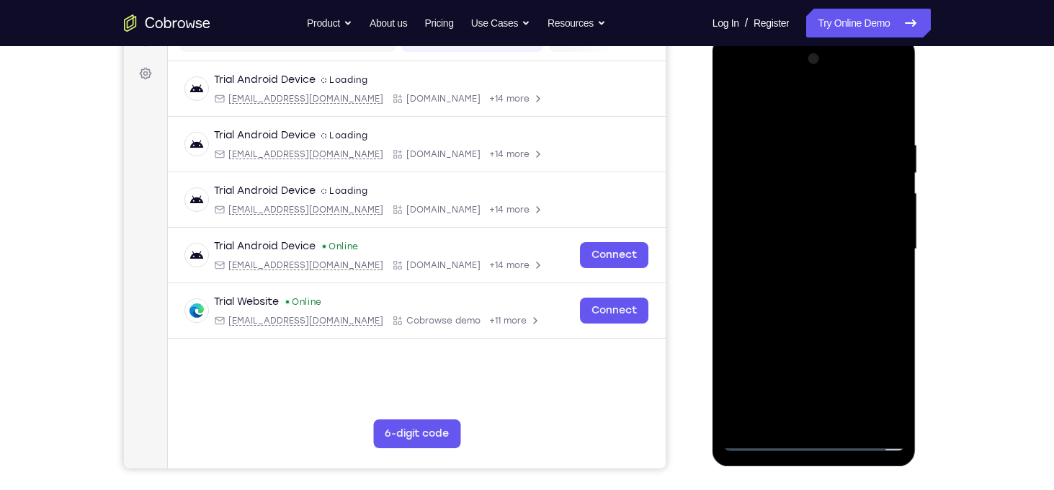
click at [879, 243] on div at bounding box center [814, 249] width 182 height 403
click at [797, 274] on div at bounding box center [814, 249] width 182 height 403
click at [807, 238] on div at bounding box center [814, 249] width 182 height 403
click at [802, 231] on div at bounding box center [814, 249] width 182 height 403
click at [808, 250] on div at bounding box center [814, 249] width 182 height 403
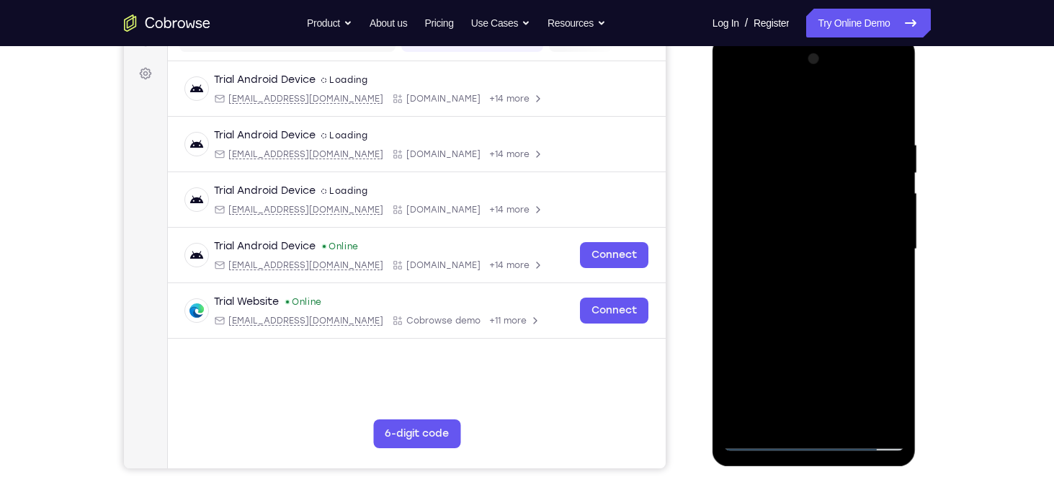
click at [884, 272] on div at bounding box center [814, 249] width 182 height 403
click at [884, 218] on div at bounding box center [814, 249] width 182 height 403
click at [820, 251] on div at bounding box center [814, 249] width 182 height 403
click at [815, 293] on div at bounding box center [814, 249] width 182 height 403
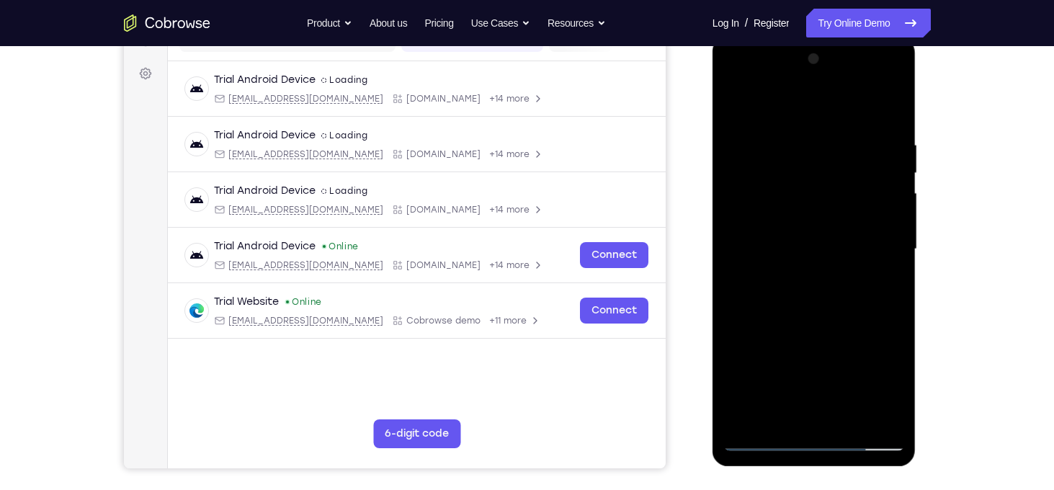
click at [815, 293] on div at bounding box center [814, 249] width 182 height 403
click at [807, 296] on div at bounding box center [814, 249] width 182 height 403
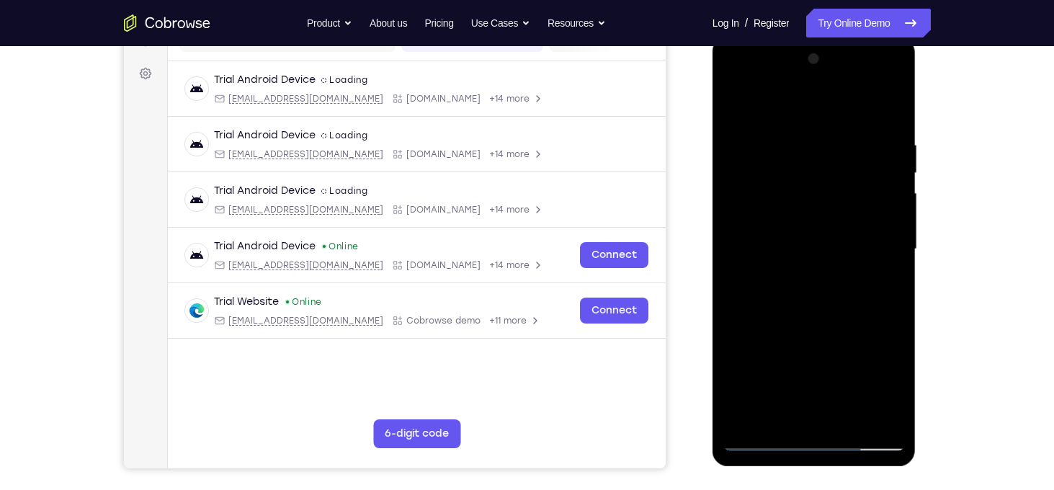
drag, startPoint x: 797, startPoint y: 148, endPoint x: 838, endPoint y: 444, distance: 298.9
click at [838, 444] on div at bounding box center [814, 249] width 182 height 403
click at [788, 138] on div at bounding box center [814, 249] width 182 height 403
click at [828, 313] on div at bounding box center [814, 249] width 182 height 403
click at [807, 130] on div at bounding box center [814, 249] width 182 height 403
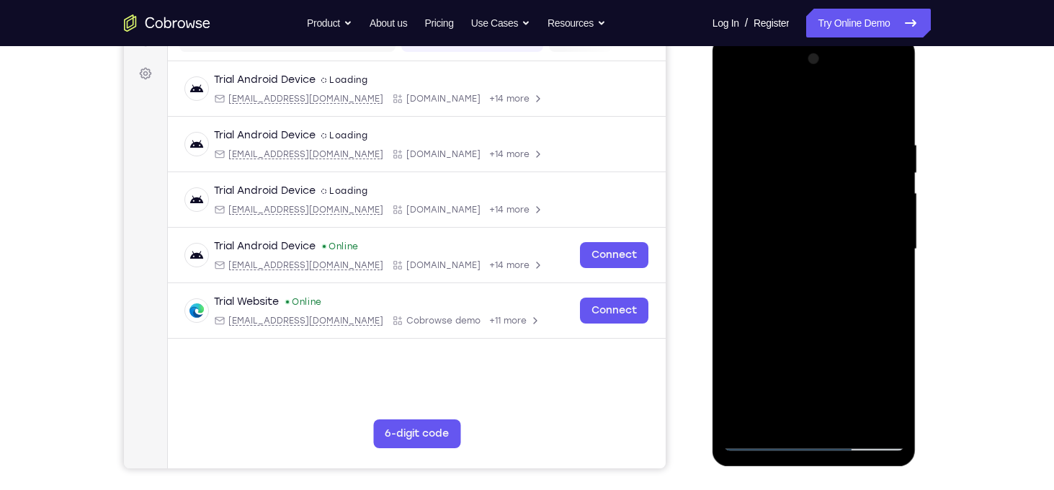
click at [874, 236] on div at bounding box center [814, 249] width 182 height 403
click at [887, 117] on div at bounding box center [814, 249] width 182 height 403
click at [847, 422] on div at bounding box center [814, 249] width 182 height 403
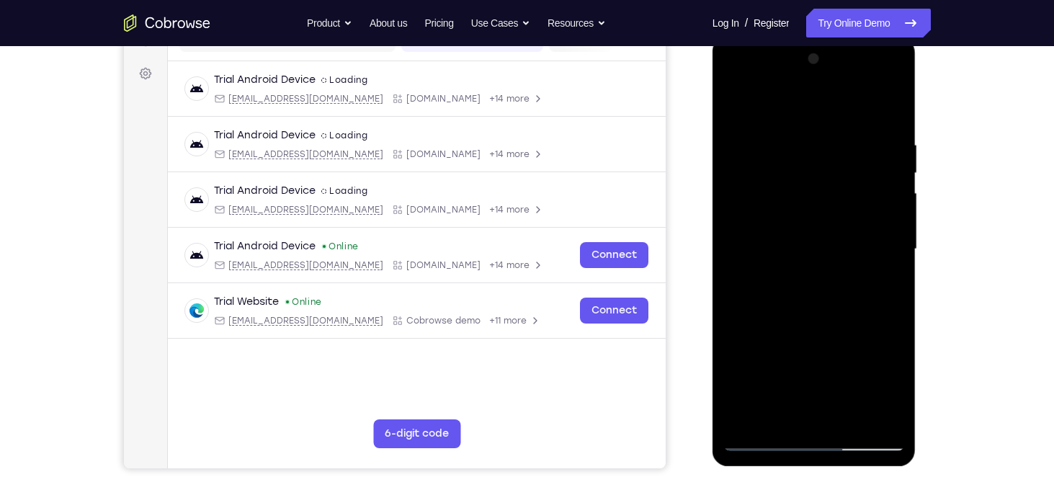
click at [843, 325] on div at bounding box center [814, 249] width 182 height 403
click at [794, 230] on div at bounding box center [814, 249] width 182 height 403
click at [734, 105] on div at bounding box center [814, 249] width 182 height 403
click at [802, 120] on div at bounding box center [814, 249] width 182 height 403
click at [744, 115] on div at bounding box center [814, 249] width 182 height 403
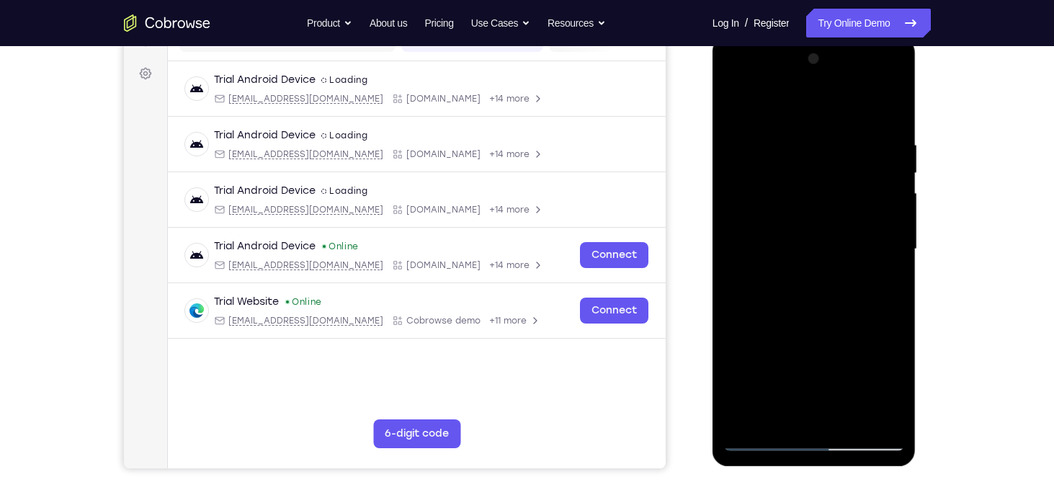
click at [815, 341] on div at bounding box center [814, 249] width 182 height 403
click at [730, 110] on div at bounding box center [814, 249] width 182 height 403
click at [884, 422] on div at bounding box center [814, 249] width 182 height 403
drag, startPoint x: 823, startPoint y: 344, endPoint x: 825, endPoint y: 189, distance: 154.9
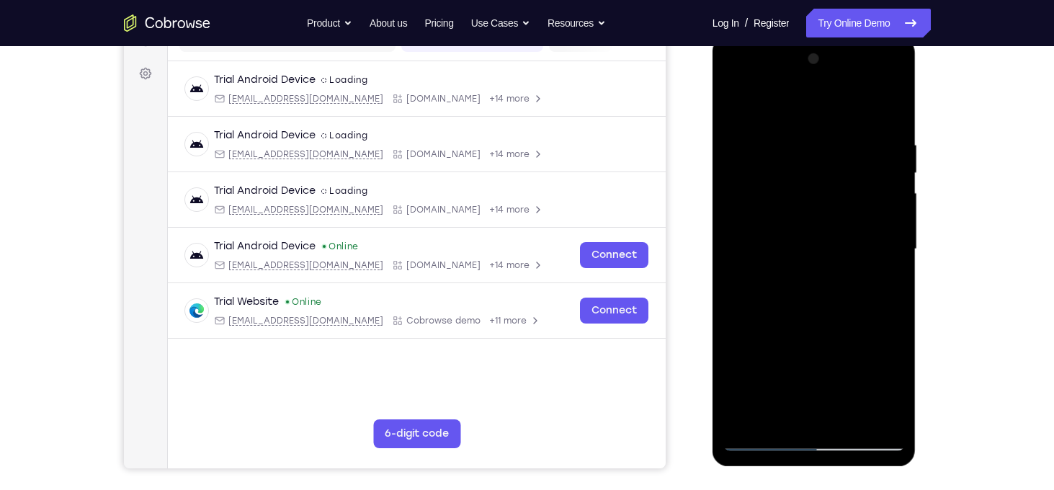
click at [825, 189] on div at bounding box center [814, 249] width 182 height 403
drag, startPoint x: 830, startPoint y: 353, endPoint x: 806, endPoint y: 210, distance: 145.4
click at [806, 210] on div at bounding box center [814, 249] width 182 height 403
drag, startPoint x: 850, startPoint y: 368, endPoint x: 817, endPoint y: 217, distance: 154.8
click at [817, 217] on div at bounding box center [814, 249] width 182 height 403
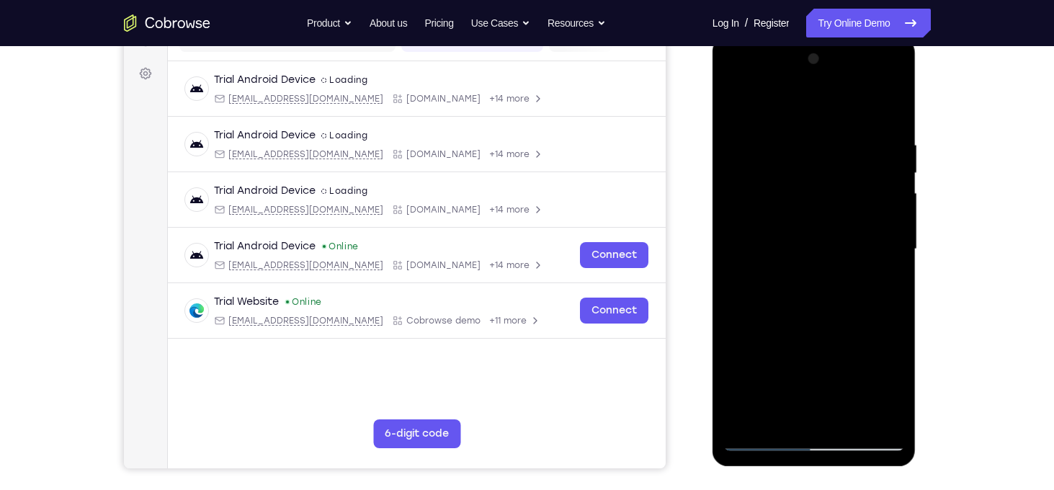
click at [851, 422] on div at bounding box center [814, 249] width 182 height 403
click at [808, 120] on div at bounding box center [814, 249] width 182 height 403
click at [746, 117] on div at bounding box center [814, 249] width 182 height 403
click at [825, 233] on div at bounding box center [814, 249] width 182 height 403
click at [793, 242] on div at bounding box center [814, 249] width 182 height 403
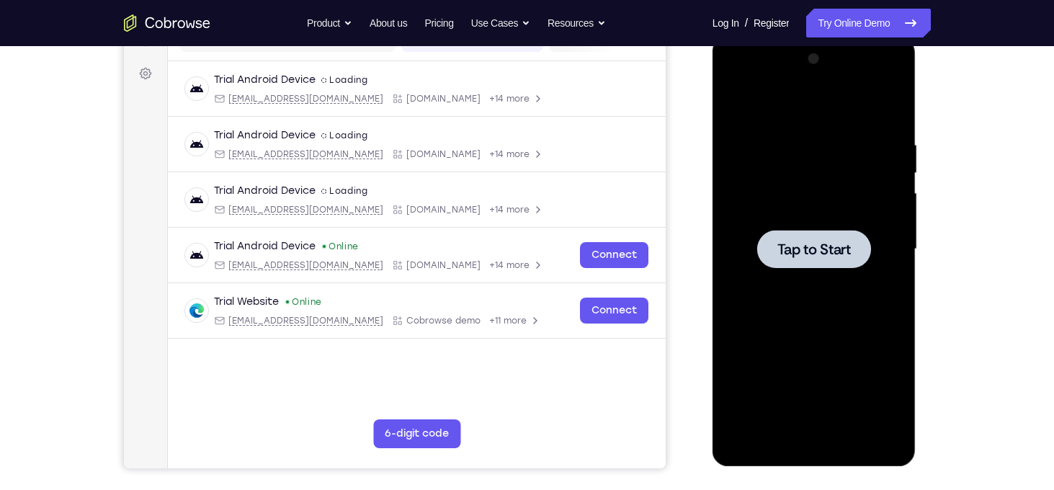
click at [780, 248] on span "Tap to Start" at bounding box center [813, 249] width 73 height 14
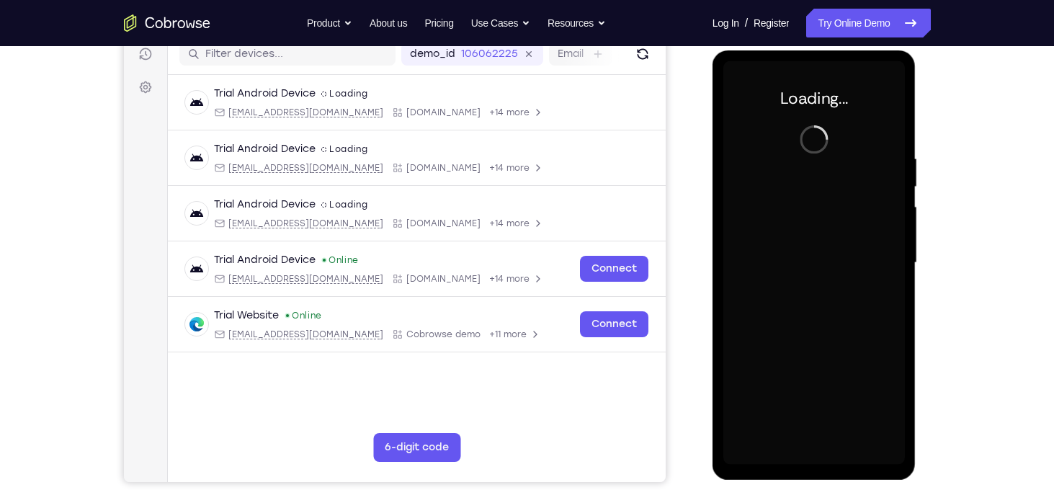
scroll to position [187, 0]
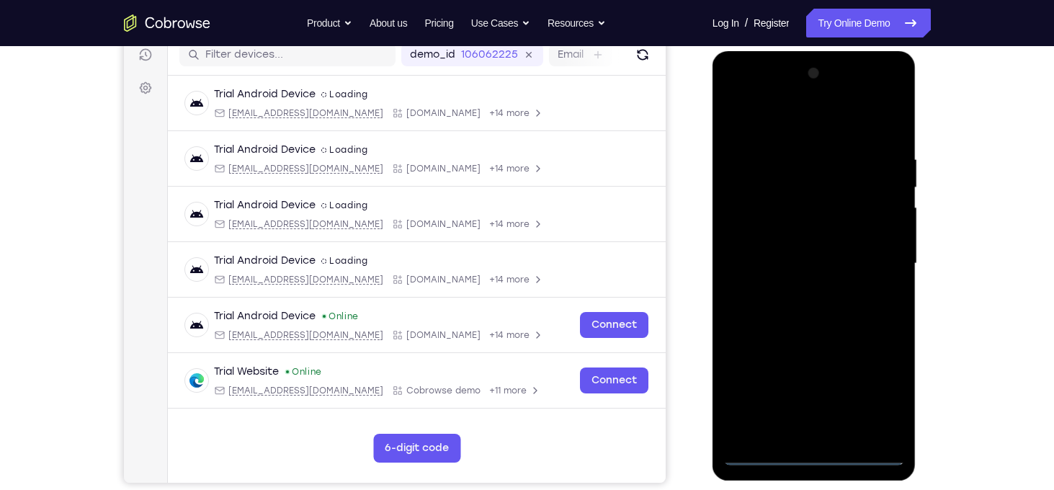
click at [817, 448] on div at bounding box center [814, 263] width 182 height 403
click at [825, 452] on div at bounding box center [814, 263] width 182 height 403
click at [884, 397] on div at bounding box center [814, 263] width 182 height 403
click at [767, 117] on div at bounding box center [814, 263] width 182 height 403
click at [871, 253] on div at bounding box center [814, 263] width 182 height 403
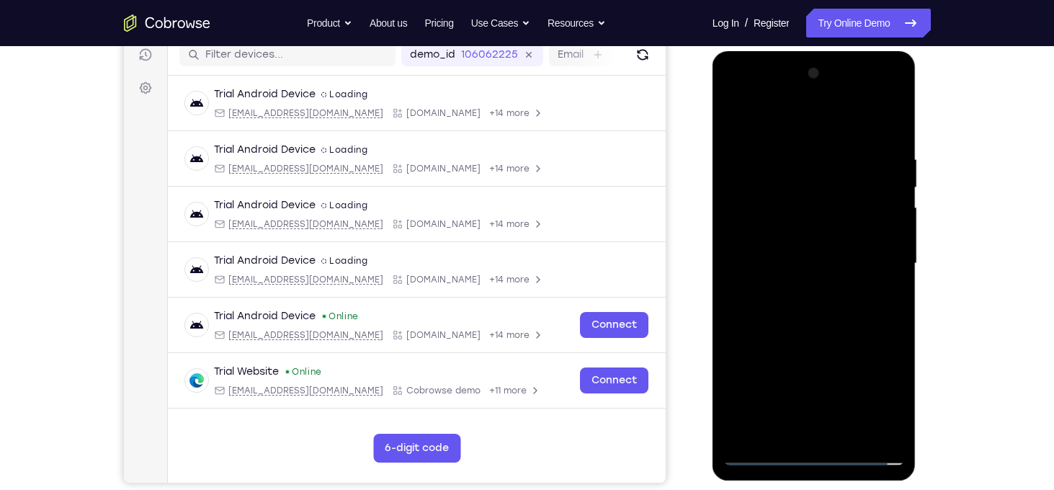
click at [833, 434] on div at bounding box center [814, 263] width 182 height 403
click at [766, 248] on div at bounding box center [814, 263] width 182 height 403
click at [766, 231] on div at bounding box center [814, 263] width 182 height 403
click at [802, 272] on div at bounding box center [814, 263] width 182 height 403
click at [817, 306] on div at bounding box center [814, 263] width 182 height 403
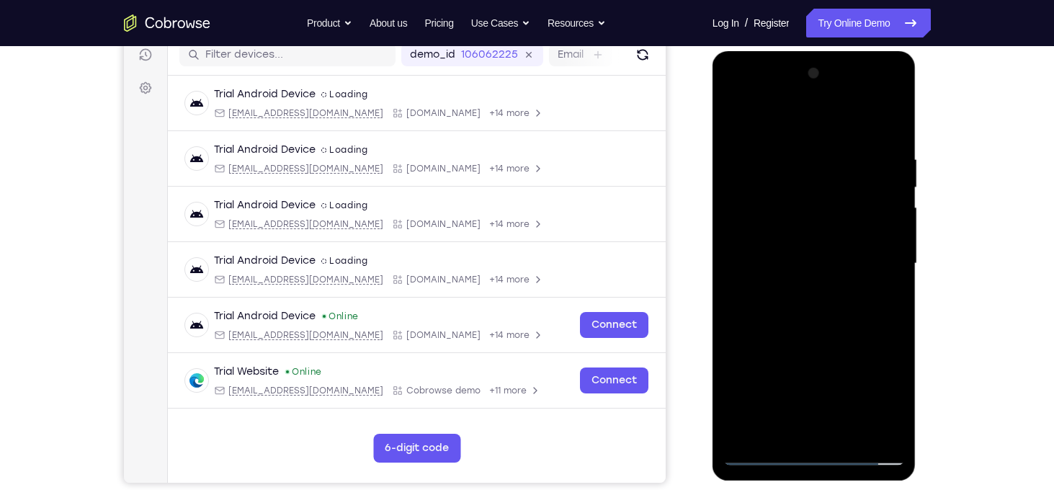
click at [824, 320] on div at bounding box center [814, 263] width 182 height 403
click at [811, 302] on div at bounding box center [814, 263] width 182 height 403
click at [815, 310] on div at bounding box center [814, 263] width 182 height 403
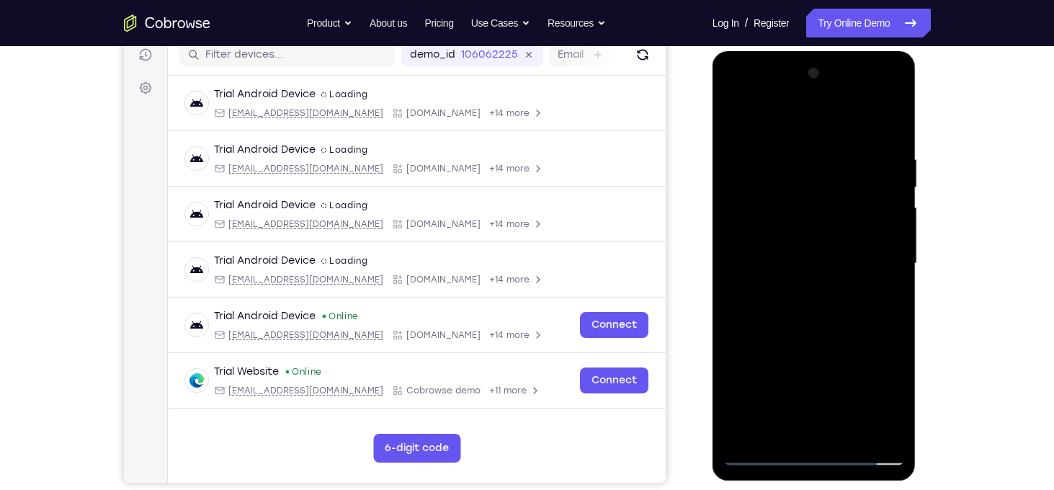
click at [815, 310] on div at bounding box center [814, 263] width 182 height 403
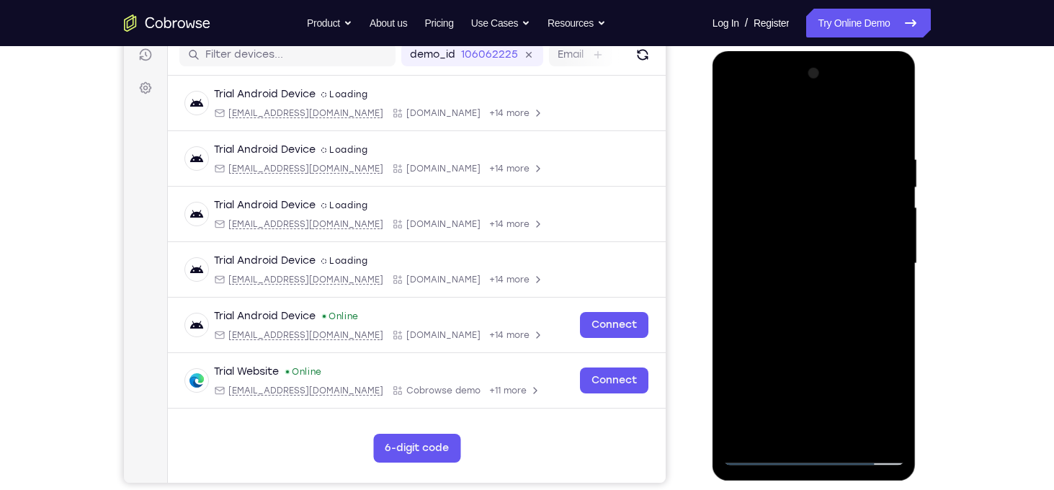
click at [815, 310] on div at bounding box center [814, 263] width 182 height 403
drag, startPoint x: 793, startPoint y: 129, endPoint x: 857, endPoint y: 369, distance: 248.3
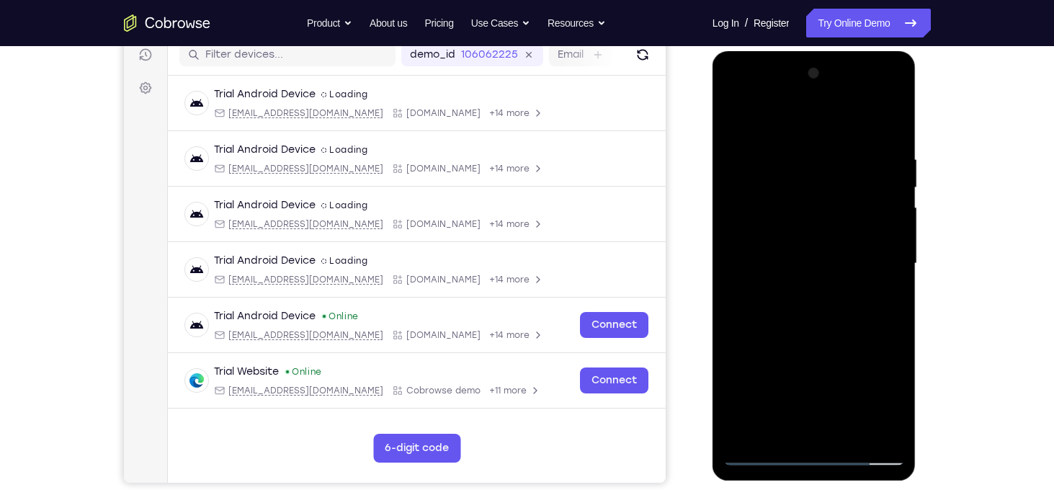
click at [857, 369] on div at bounding box center [814, 263] width 182 height 403
click at [852, 336] on div at bounding box center [814, 263] width 182 height 403
click at [845, 431] on div at bounding box center [814, 263] width 182 height 403
click at [818, 345] on div at bounding box center [814, 263] width 182 height 403
click at [811, 136] on div at bounding box center [814, 263] width 182 height 403
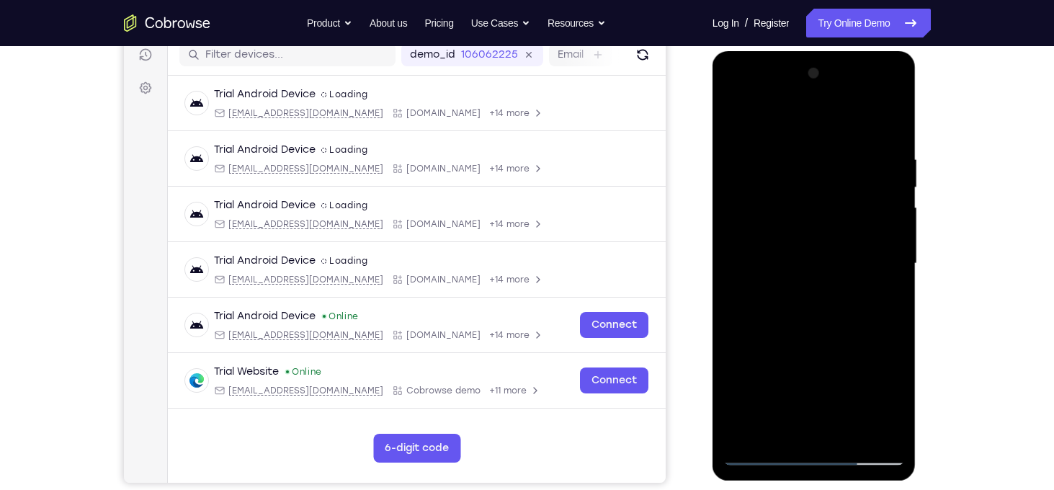
click at [761, 141] on div at bounding box center [814, 263] width 182 height 403
drag, startPoint x: 836, startPoint y: 375, endPoint x: 789, endPoint y: 197, distance: 184.1
click at [789, 197] on div at bounding box center [814, 263] width 182 height 403
drag, startPoint x: 808, startPoint y: 440, endPoint x: 808, endPoint y: 259, distance: 181.5
click at [808, 259] on div at bounding box center [814, 263] width 182 height 403
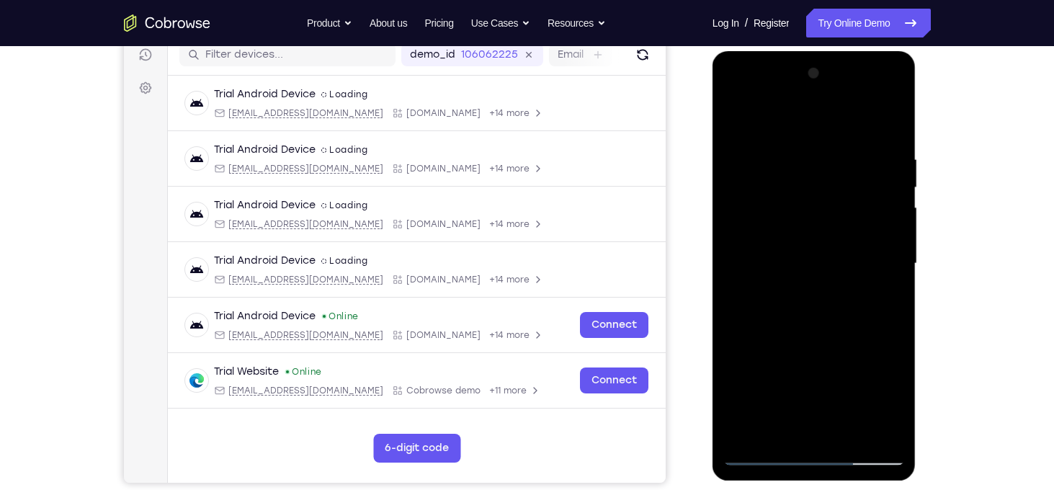
drag, startPoint x: 837, startPoint y: 401, endPoint x: 814, endPoint y: 272, distance: 131.7
click at [814, 272] on div at bounding box center [814, 263] width 182 height 403
drag, startPoint x: 836, startPoint y: 406, endPoint x: 818, endPoint y: 346, distance: 62.4
click at [818, 346] on div at bounding box center [814, 263] width 182 height 403
click at [774, 274] on div at bounding box center [814, 263] width 182 height 403
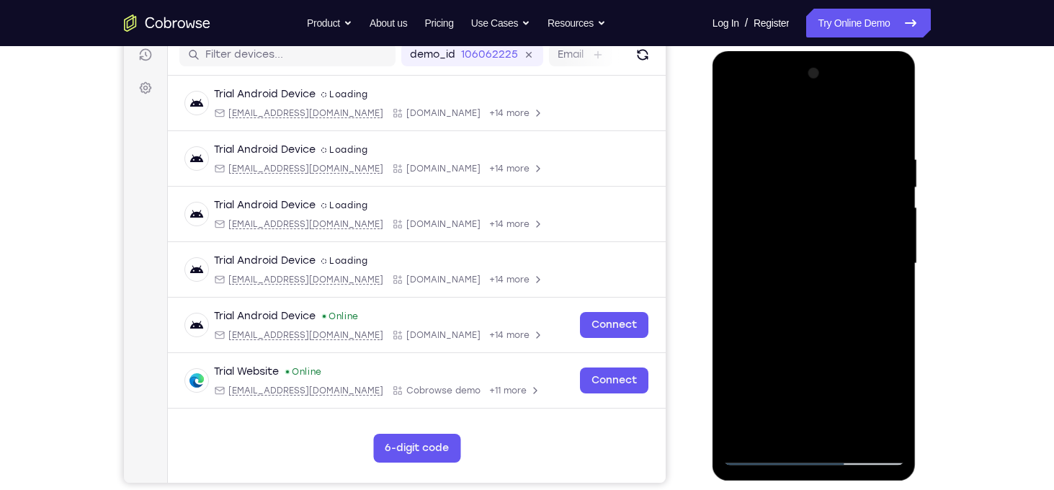
click at [733, 120] on div at bounding box center [814, 263] width 182 height 403
drag, startPoint x: 835, startPoint y: 399, endPoint x: 798, endPoint y: 269, distance: 135.4
click at [798, 269] on div at bounding box center [814, 263] width 182 height 403
drag, startPoint x: 826, startPoint y: 397, endPoint x: 805, endPoint y: 288, distance: 110.9
click at [805, 288] on div at bounding box center [814, 263] width 182 height 403
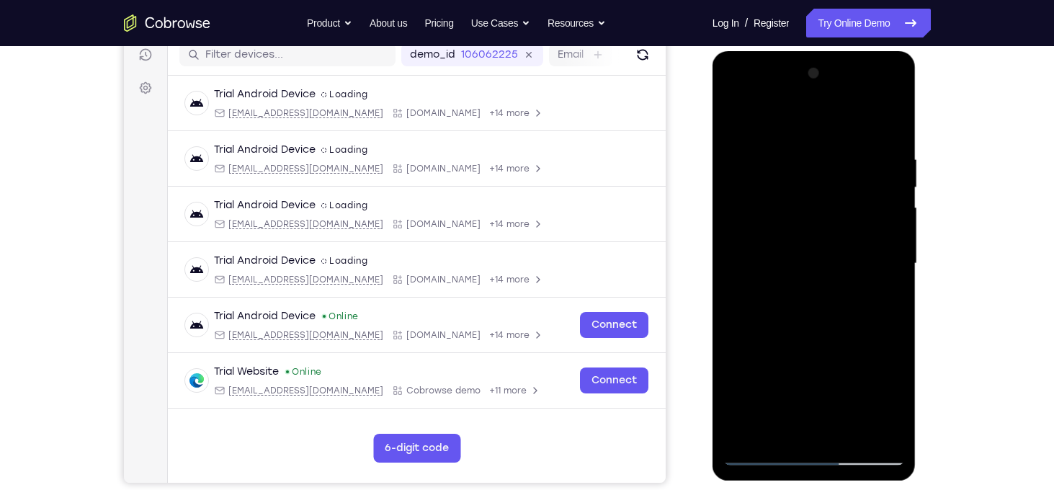
drag, startPoint x: 815, startPoint y: 408, endPoint x: 801, endPoint y: 246, distance: 162.6
click at [801, 246] on div at bounding box center [814, 263] width 182 height 403
drag, startPoint x: 793, startPoint y: 251, endPoint x: 884, endPoint y: 501, distance: 266.1
click at [884, 483] on html "Online web based iOS Simulators and Android Emulators. Run iPhone, iPad, Mobile…" at bounding box center [814, 267] width 205 height 432
click at [793, 316] on div at bounding box center [814, 263] width 182 height 403
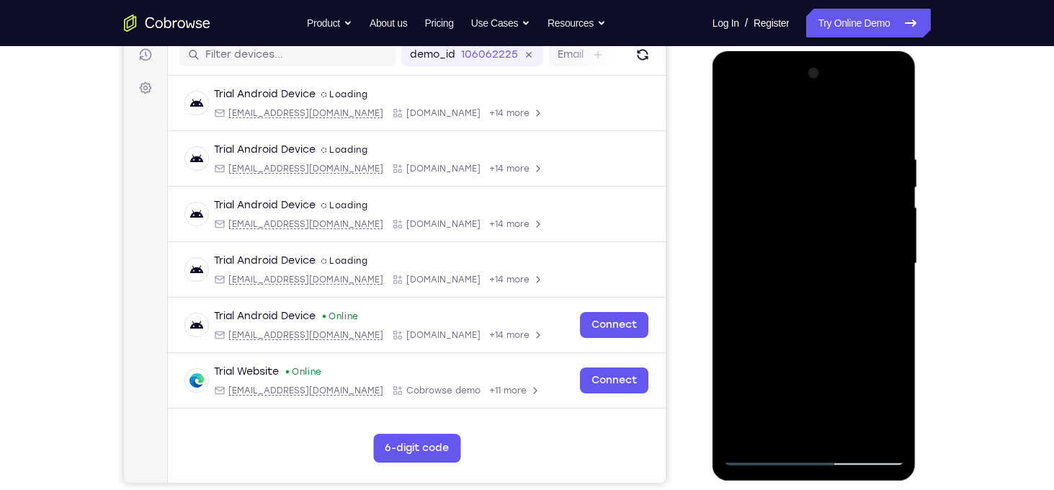
click at [738, 362] on div at bounding box center [814, 263] width 182 height 403
click at [879, 292] on div at bounding box center [814, 263] width 182 height 403
click at [883, 434] on div at bounding box center [814, 263] width 182 height 403
click at [745, 437] on div at bounding box center [814, 263] width 182 height 403
click at [881, 434] on div at bounding box center [814, 263] width 182 height 403
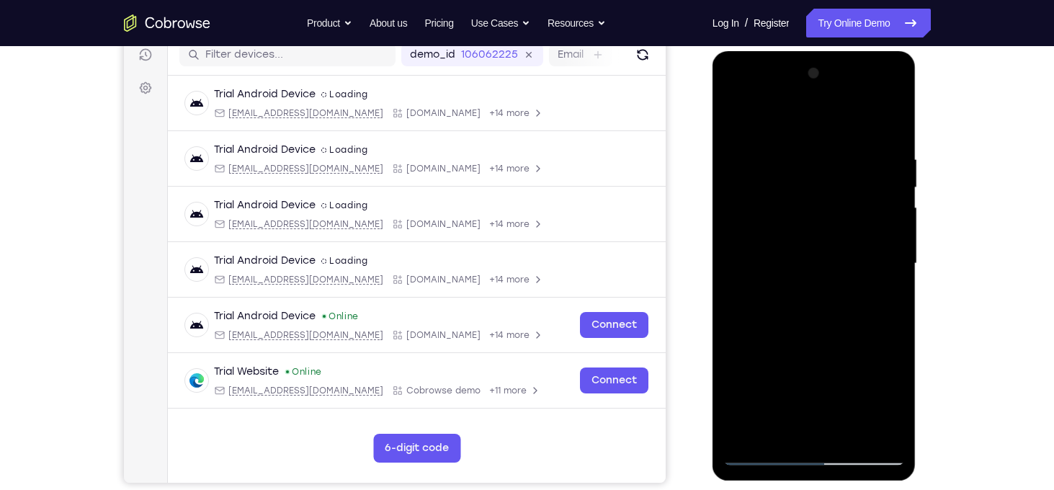
click at [745, 439] on div at bounding box center [814, 263] width 182 height 403
click at [794, 155] on div at bounding box center [814, 263] width 182 height 403
click at [909, 243] on div at bounding box center [814, 265] width 204 height 429
click at [892, 232] on div at bounding box center [814, 263] width 182 height 403
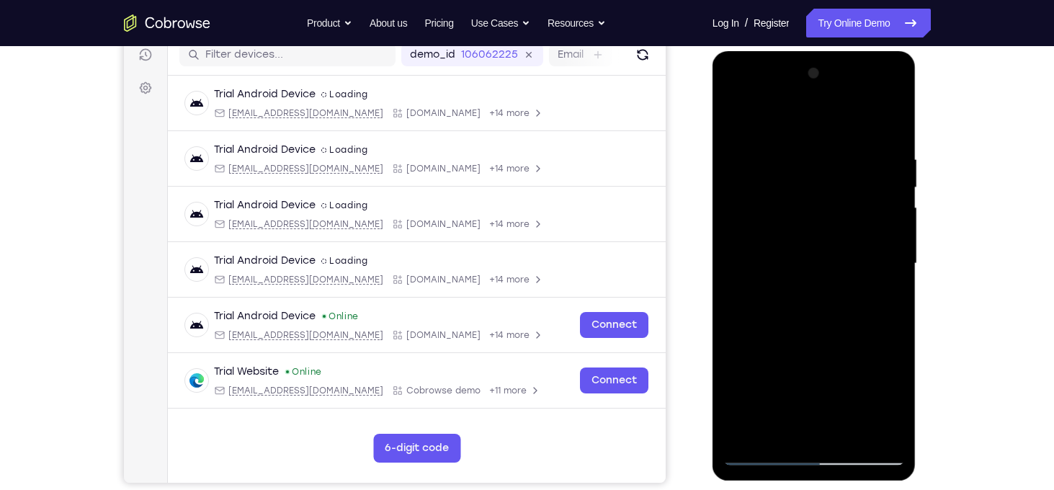
click at [892, 232] on div at bounding box center [814, 263] width 182 height 403
click at [881, 206] on div at bounding box center [814, 263] width 182 height 403
drag, startPoint x: 881, startPoint y: 206, endPoint x: 874, endPoint y: 168, distance: 38.8
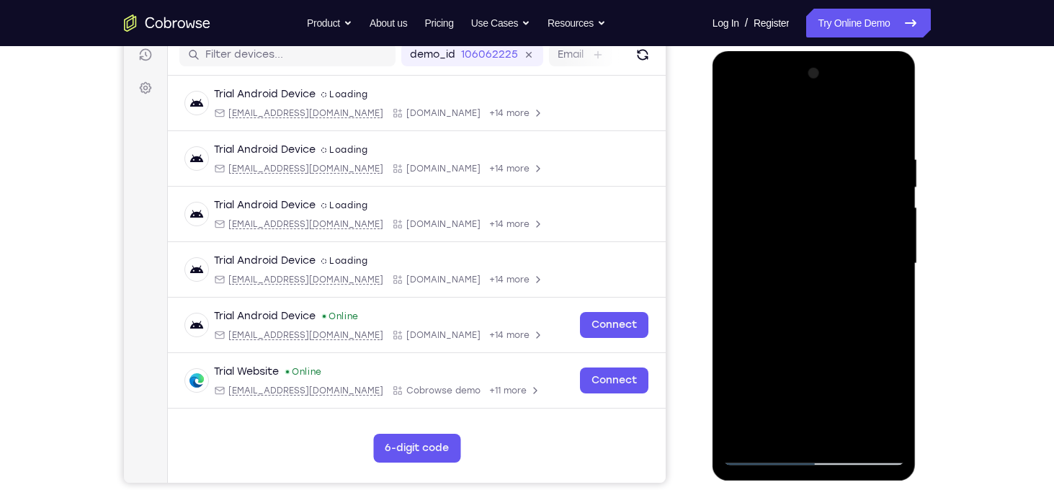
click at [874, 168] on div at bounding box center [814, 263] width 182 height 403
click at [738, 233] on div at bounding box center [814, 263] width 182 height 403
drag, startPoint x: 738, startPoint y: 233, endPoint x: 950, endPoint y: 238, distance: 211.8
click at [918, 238] on html "Online web based iOS Simulators and Android Emulators. Run iPhone, iPad, Mobile…" at bounding box center [814, 267] width 205 height 432
click at [807, 397] on div at bounding box center [814, 263] width 182 height 403
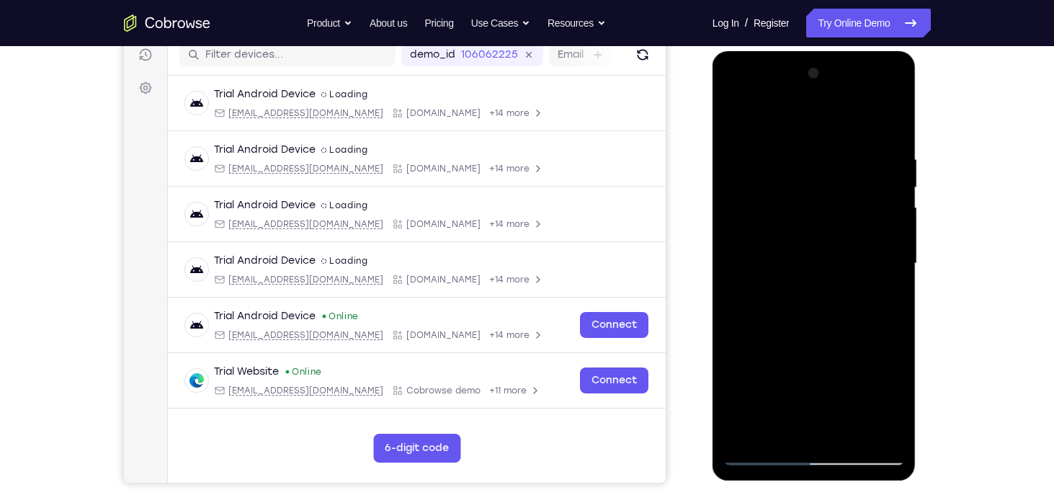
click at [807, 382] on div at bounding box center [814, 263] width 182 height 403
click at [730, 115] on div at bounding box center [814, 263] width 182 height 403
click at [865, 221] on div at bounding box center [814, 263] width 182 height 403
click at [740, 242] on div at bounding box center [814, 263] width 182 height 403
click at [865, 230] on div at bounding box center [814, 263] width 182 height 403
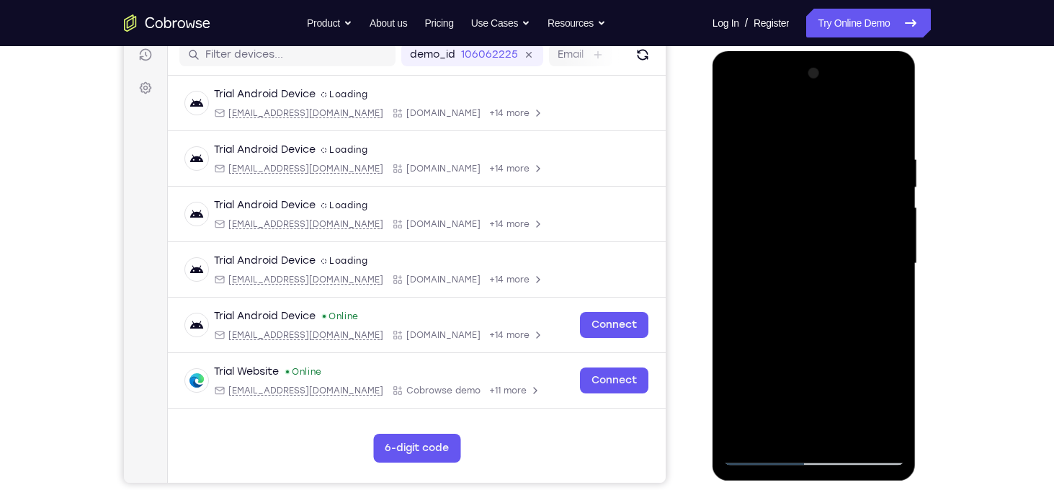
click at [865, 230] on div at bounding box center [814, 263] width 182 height 403
click at [878, 242] on div at bounding box center [814, 263] width 182 height 403
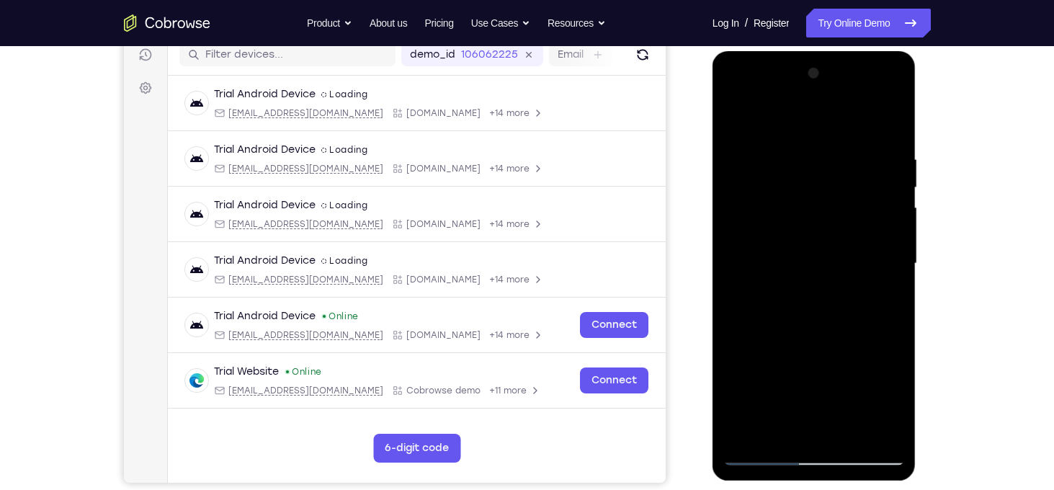
click at [878, 242] on div at bounding box center [814, 263] width 182 height 403
click at [741, 232] on div at bounding box center [814, 263] width 182 height 403
click at [889, 240] on div at bounding box center [814, 263] width 182 height 403
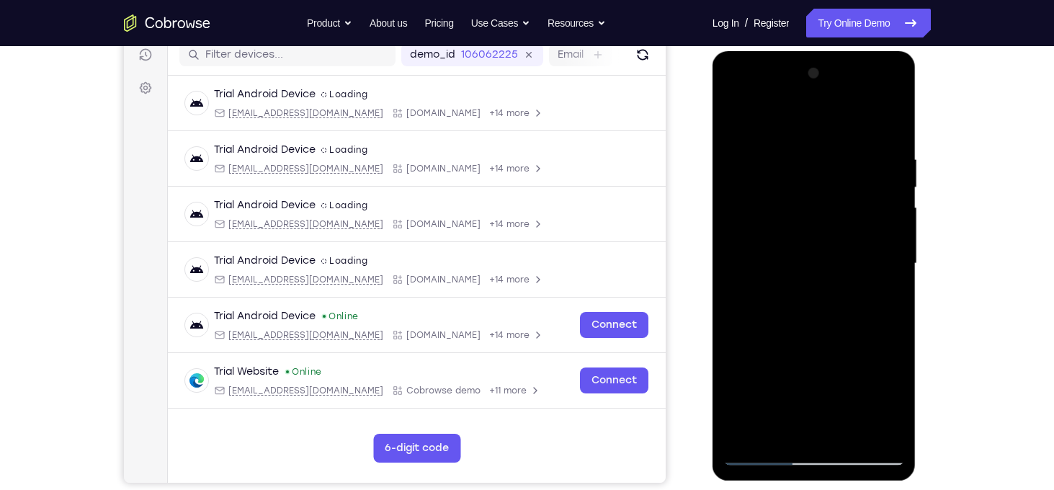
click at [889, 240] on div at bounding box center [814, 263] width 182 height 403
click at [871, 236] on div at bounding box center [814, 263] width 182 height 403
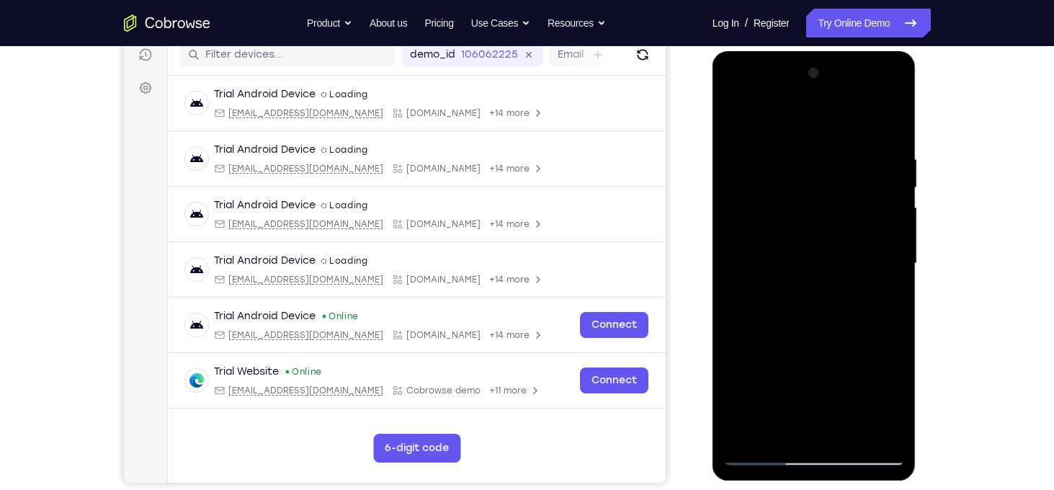
click at [871, 236] on div at bounding box center [814, 263] width 182 height 403
click at [885, 251] on div at bounding box center [814, 263] width 182 height 403
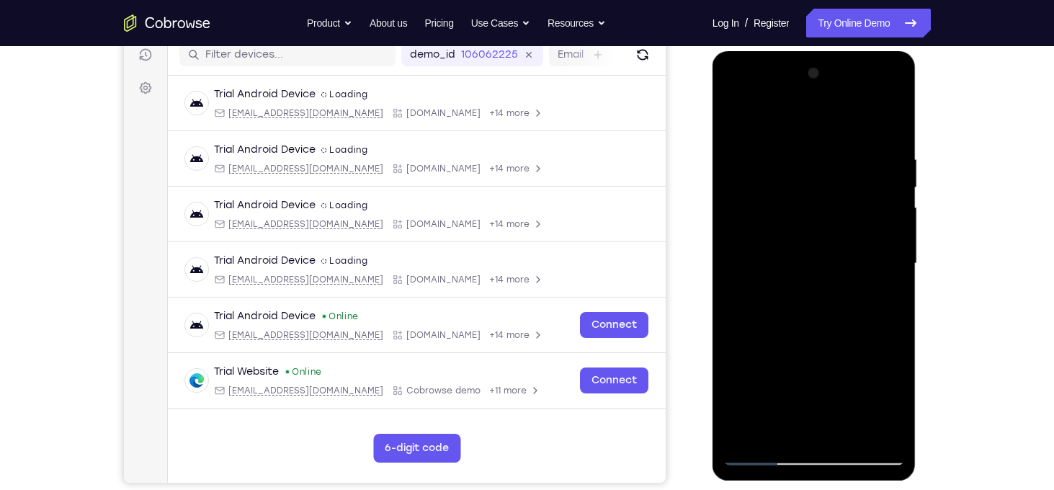
click at [885, 251] on div at bounding box center [814, 263] width 182 height 403
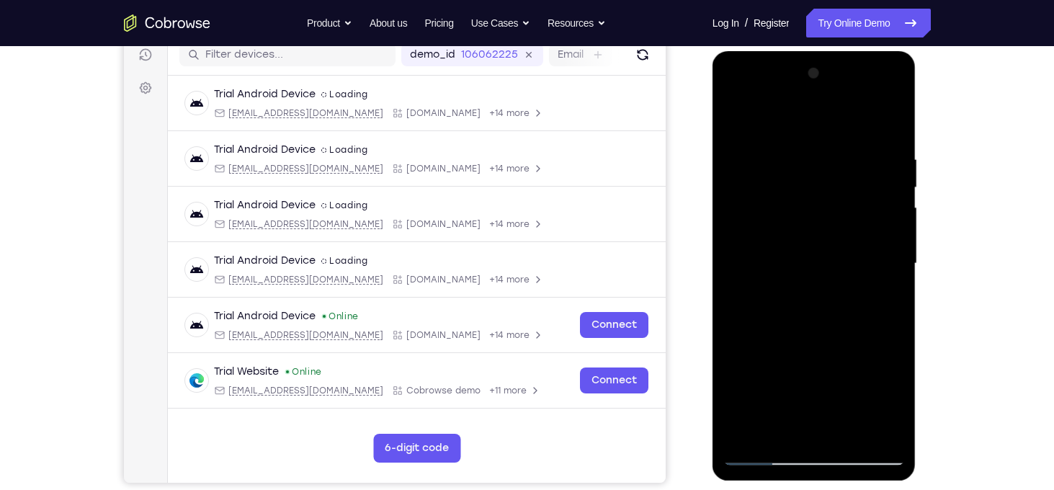
click at [885, 251] on div at bounding box center [814, 263] width 182 height 403
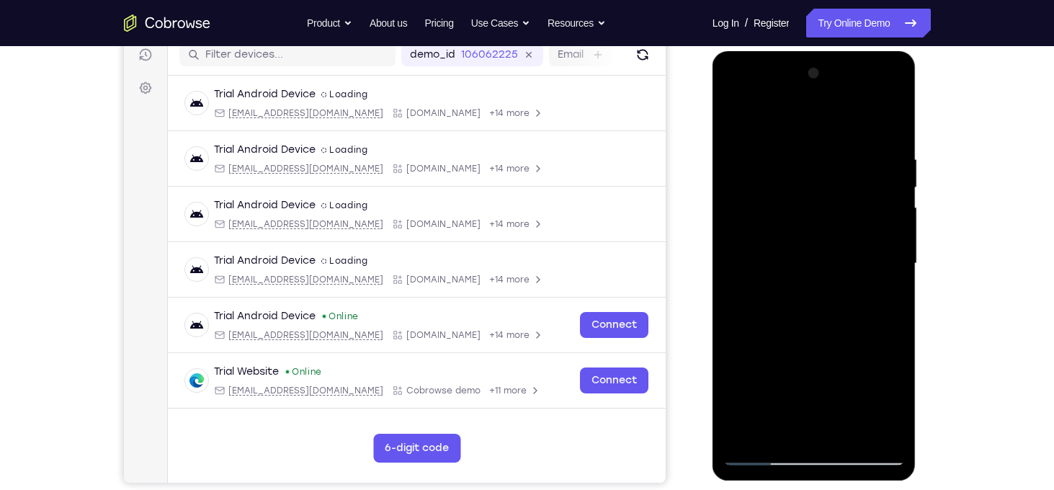
click at [885, 251] on div at bounding box center [814, 263] width 182 height 403
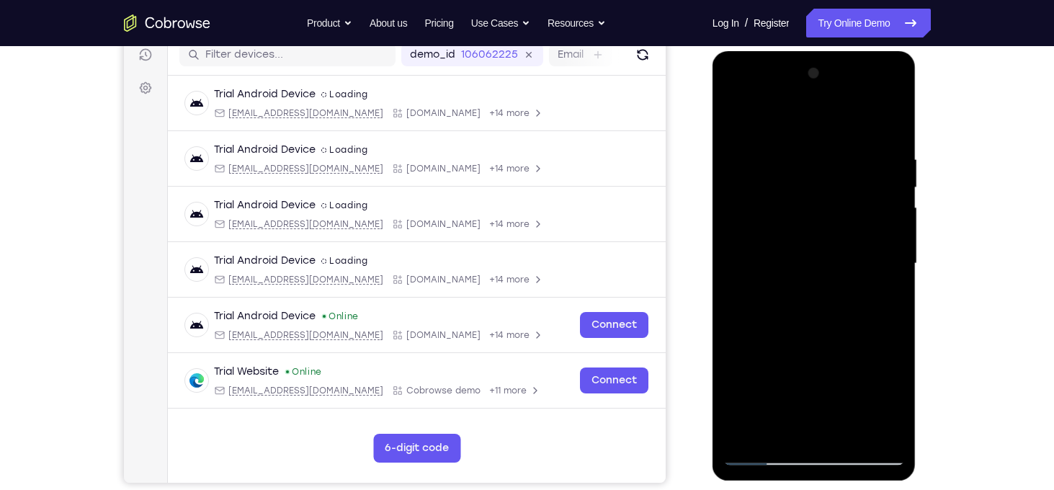
click at [738, 231] on div at bounding box center [814, 263] width 182 height 403
click at [882, 234] on div at bounding box center [814, 263] width 182 height 403
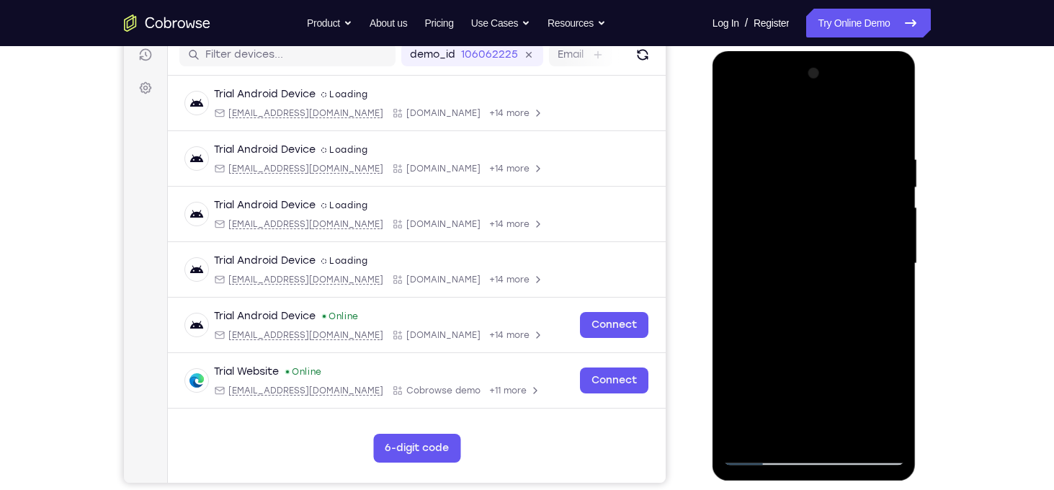
click at [882, 234] on div at bounding box center [814, 263] width 182 height 403
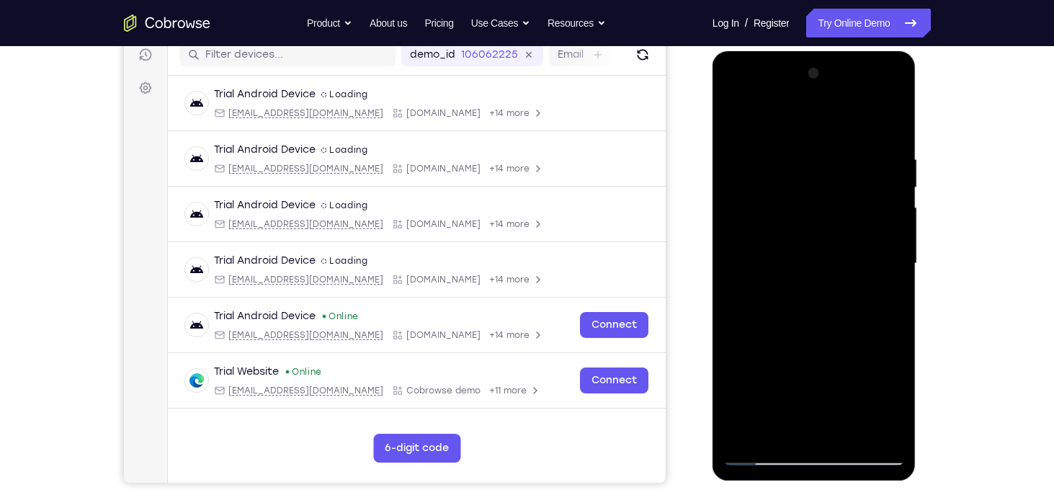
click at [742, 127] on div at bounding box center [814, 263] width 182 height 403
click at [871, 169] on div at bounding box center [814, 263] width 182 height 403
drag, startPoint x: 815, startPoint y: 206, endPoint x: 842, endPoint y: 357, distance: 153.0
click at [842, 357] on div at bounding box center [814, 263] width 182 height 403
drag, startPoint x: 828, startPoint y: 179, endPoint x: 863, endPoint y: 305, distance: 130.9
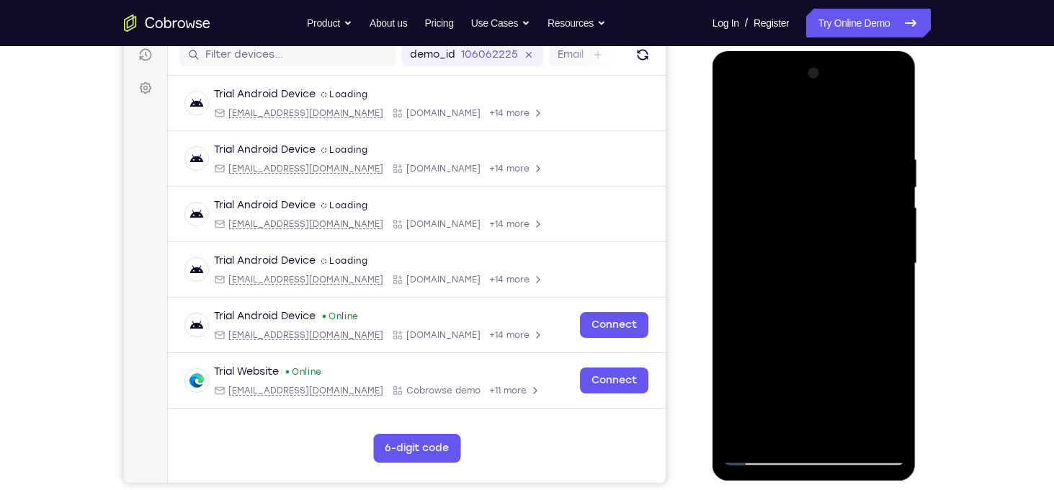
click at [863, 305] on div at bounding box center [814, 263] width 182 height 403
drag, startPoint x: 799, startPoint y: 161, endPoint x: 854, endPoint y: 355, distance: 201.3
click at [854, 355] on div at bounding box center [814, 263] width 182 height 403
drag, startPoint x: 854, startPoint y: 355, endPoint x: 794, endPoint y: 197, distance: 168.7
click at [794, 197] on div at bounding box center [814, 263] width 182 height 403
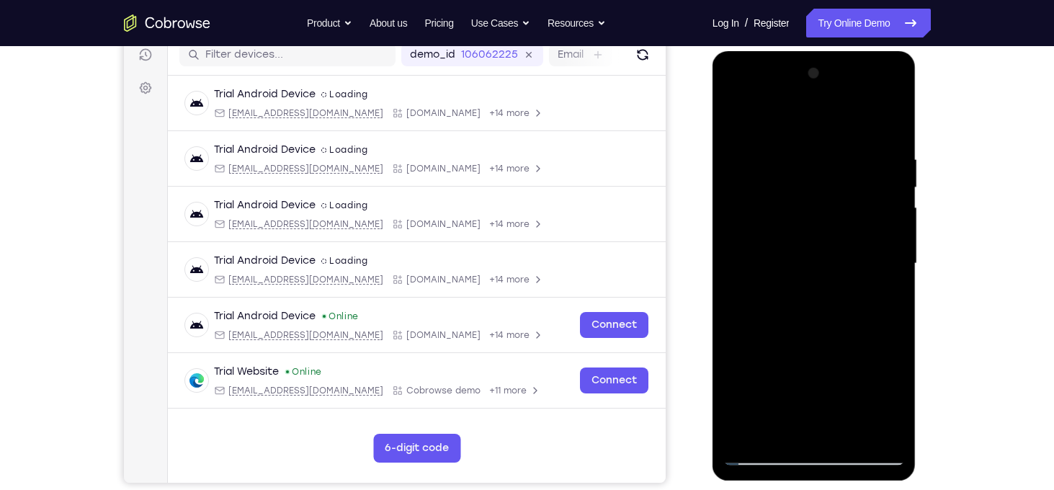
click at [732, 122] on div at bounding box center [814, 263] width 182 height 403
click at [804, 135] on div at bounding box center [814, 263] width 182 height 403
click at [734, 135] on div at bounding box center [814, 263] width 182 height 403
click at [735, 114] on div at bounding box center [814, 263] width 182 height 403
drag, startPoint x: 823, startPoint y: 136, endPoint x: 864, endPoint y: 353, distance: 220.6
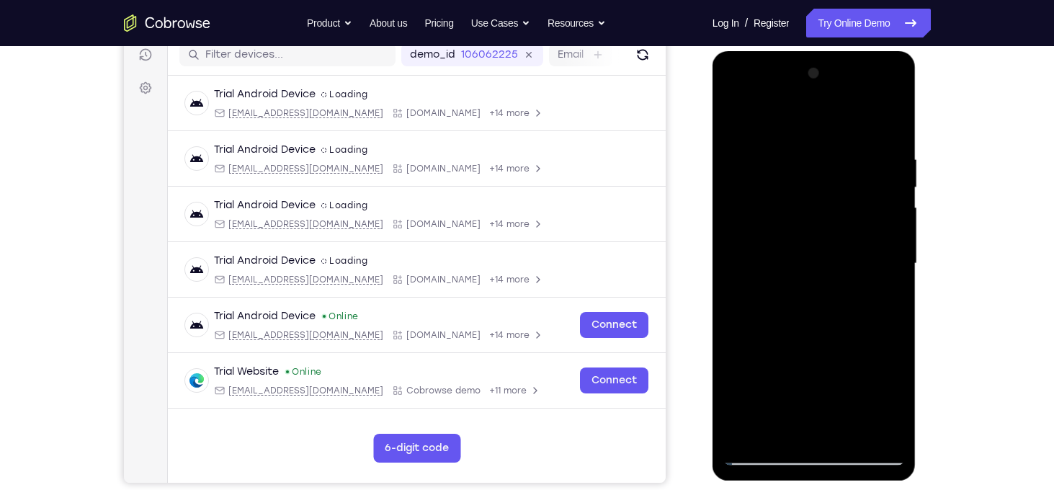
click at [864, 353] on div at bounding box center [814, 263] width 182 height 403
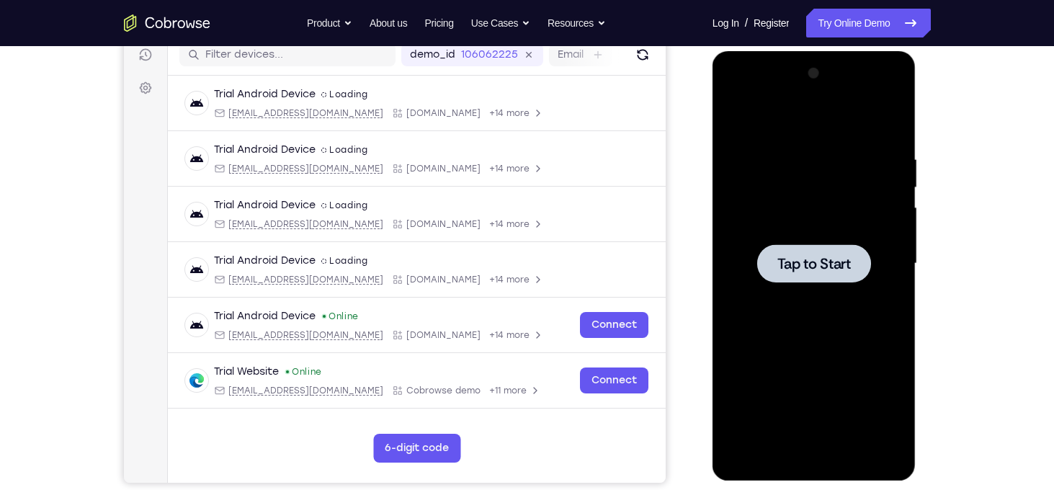
click at [783, 282] on div at bounding box center [814, 263] width 114 height 38
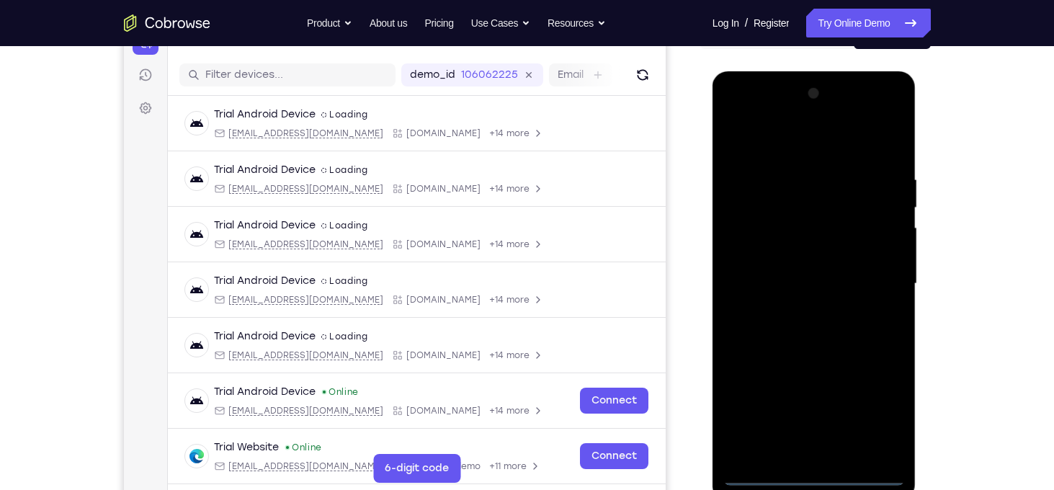
scroll to position [233, 0]
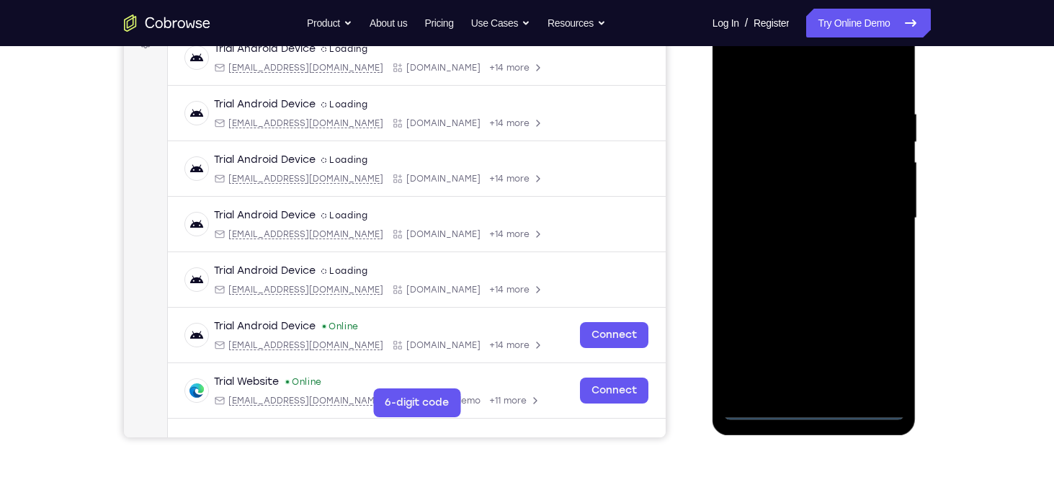
click at [809, 409] on div at bounding box center [814, 218] width 182 height 403
click at [872, 350] on div at bounding box center [814, 218] width 182 height 403
click at [788, 72] on div at bounding box center [814, 218] width 182 height 403
click at [875, 205] on div at bounding box center [814, 218] width 182 height 403
click at [797, 243] on div at bounding box center [814, 218] width 182 height 403
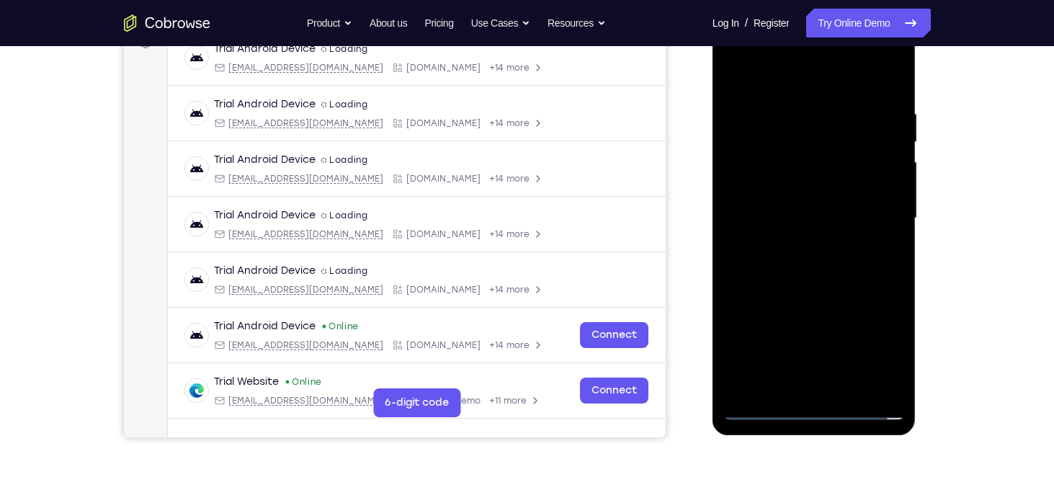
click at [793, 212] on div at bounding box center [814, 218] width 182 height 403
click at [780, 186] on div at bounding box center [814, 218] width 182 height 403
click at [804, 213] on div at bounding box center [814, 218] width 182 height 403
click at [825, 275] on div at bounding box center [814, 218] width 182 height 403
click at [798, 254] on div at bounding box center [814, 218] width 182 height 403
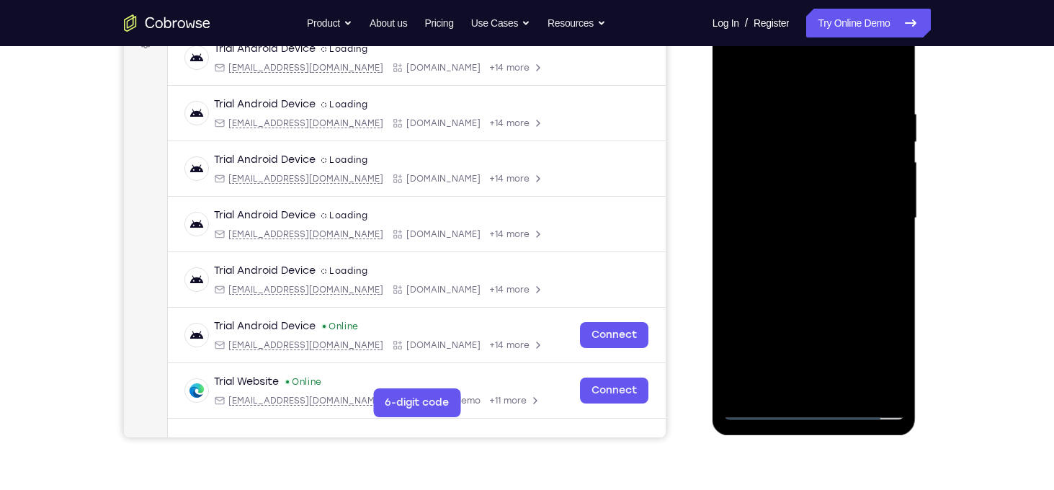
click at [798, 254] on div at bounding box center [814, 218] width 182 height 403
click at [805, 263] on div at bounding box center [814, 218] width 182 height 403
click at [797, 215] on div at bounding box center [814, 218] width 182 height 403
click at [831, 274] on div at bounding box center [814, 218] width 182 height 403
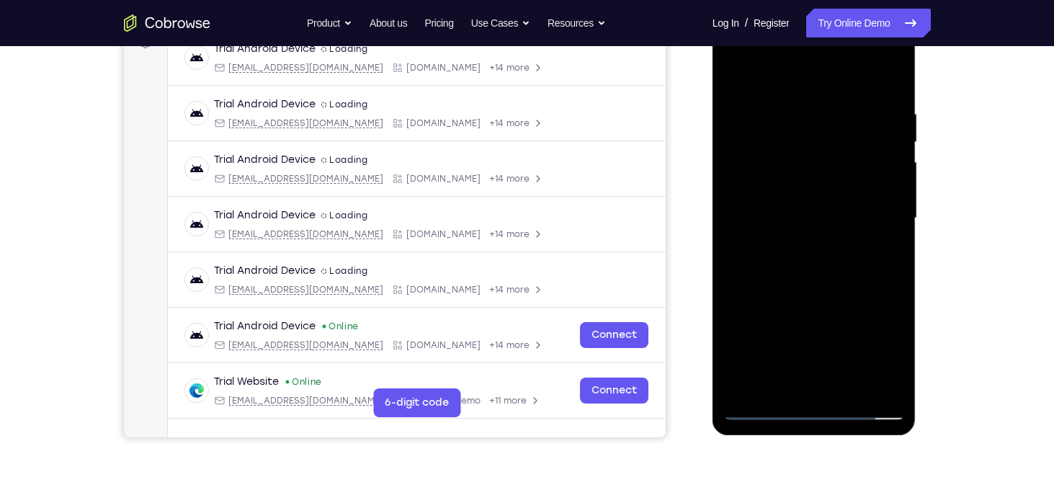
click at [820, 265] on div at bounding box center [814, 218] width 182 height 403
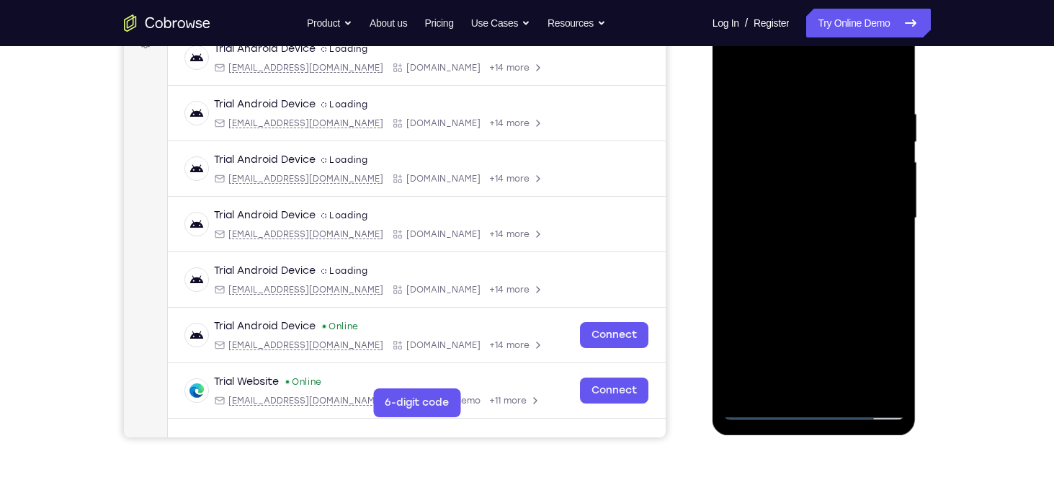
click at [820, 265] on div at bounding box center [814, 218] width 182 height 403
click at [787, 97] on div at bounding box center [814, 218] width 182 height 403
click at [893, 91] on div at bounding box center [814, 218] width 182 height 403
click at [794, 104] on div at bounding box center [814, 218] width 182 height 403
click at [894, 154] on div at bounding box center [814, 218] width 182 height 403
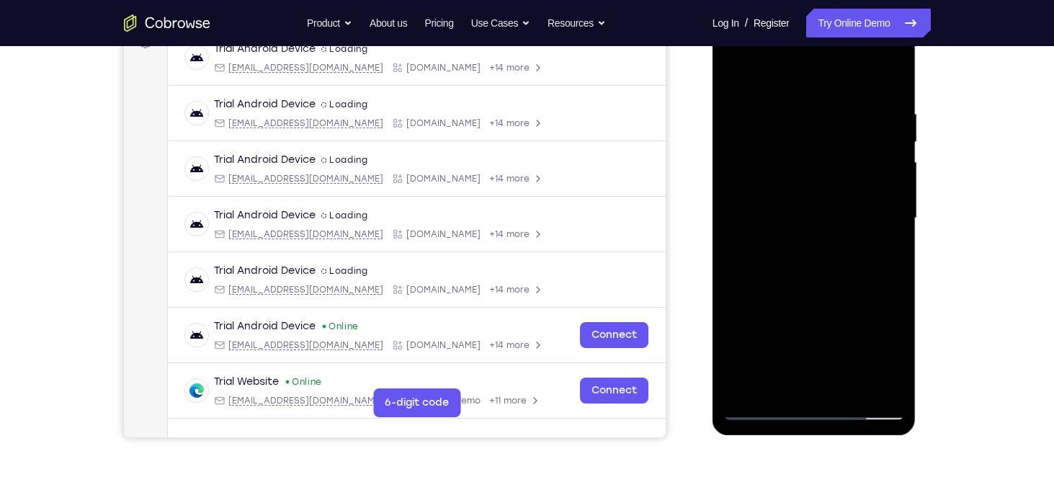
click at [886, 83] on div at bounding box center [814, 218] width 182 height 403
click at [853, 390] on div at bounding box center [814, 218] width 182 height 403
click at [812, 294] on div at bounding box center [814, 218] width 182 height 403
click at [830, 198] on div at bounding box center [814, 218] width 182 height 403
click at [740, 140] on div at bounding box center [814, 218] width 182 height 403
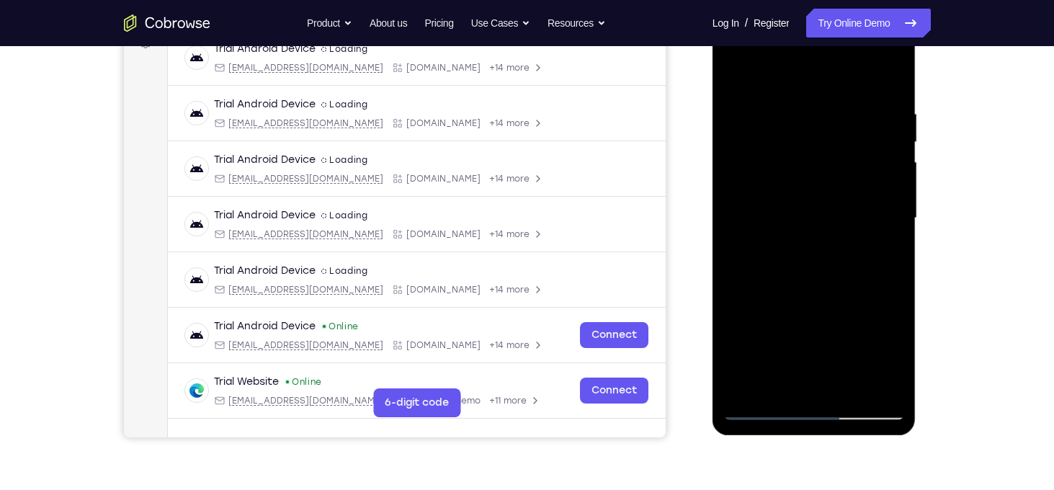
drag, startPoint x: 861, startPoint y: 321, endPoint x: 823, endPoint y: 168, distance: 157.4
click at [823, 168] on div at bounding box center [814, 218] width 182 height 403
drag, startPoint x: 807, startPoint y: 141, endPoint x: 875, endPoint y: 306, distance: 178.6
click at [875, 306] on div at bounding box center [814, 218] width 182 height 403
click at [879, 241] on div at bounding box center [814, 218] width 182 height 403
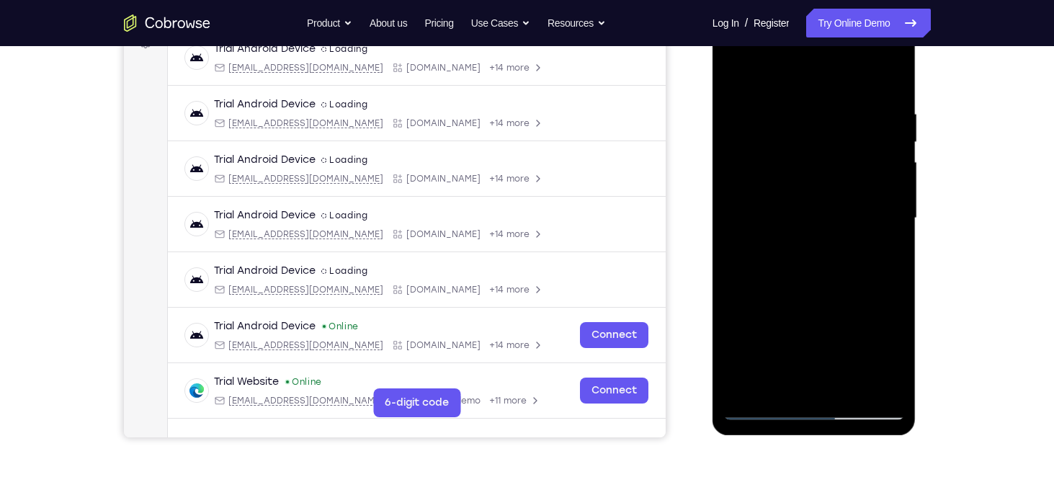
click at [851, 387] on div at bounding box center [814, 218] width 182 height 403
click at [781, 202] on div at bounding box center [814, 218] width 182 height 403
drag, startPoint x: 1708, startPoint y: 248, endPoint x: 838, endPoint y: 246, distance: 870.8
click at [838, 246] on div at bounding box center [814, 218] width 182 height 403
click at [838, 251] on div at bounding box center [814, 218] width 182 height 403
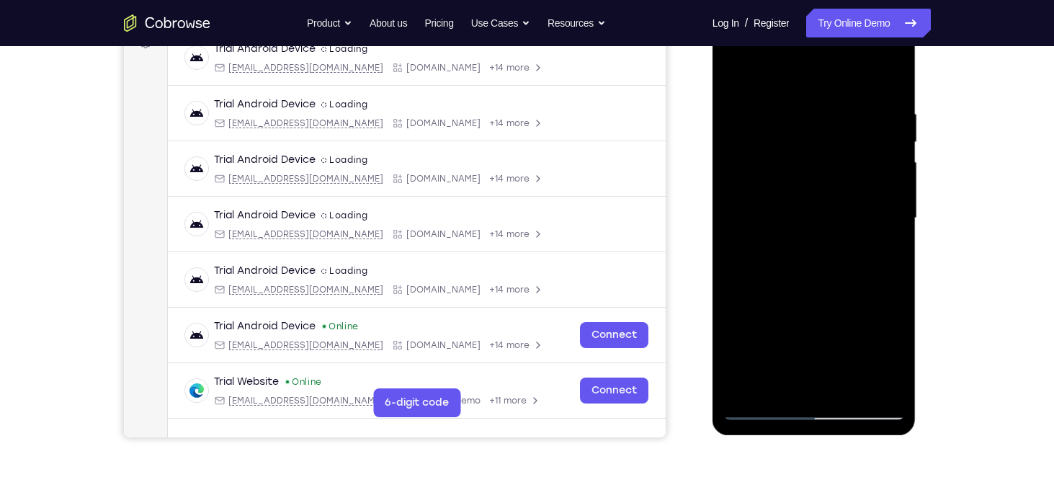
click at [822, 383] on div at bounding box center [814, 218] width 182 height 403
click at [737, 72] on div at bounding box center [814, 218] width 182 height 403
click at [806, 264] on div at bounding box center [814, 218] width 182 height 403
click at [734, 76] on div at bounding box center [814, 218] width 182 height 403
click at [814, 227] on div at bounding box center [814, 218] width 182 height 403
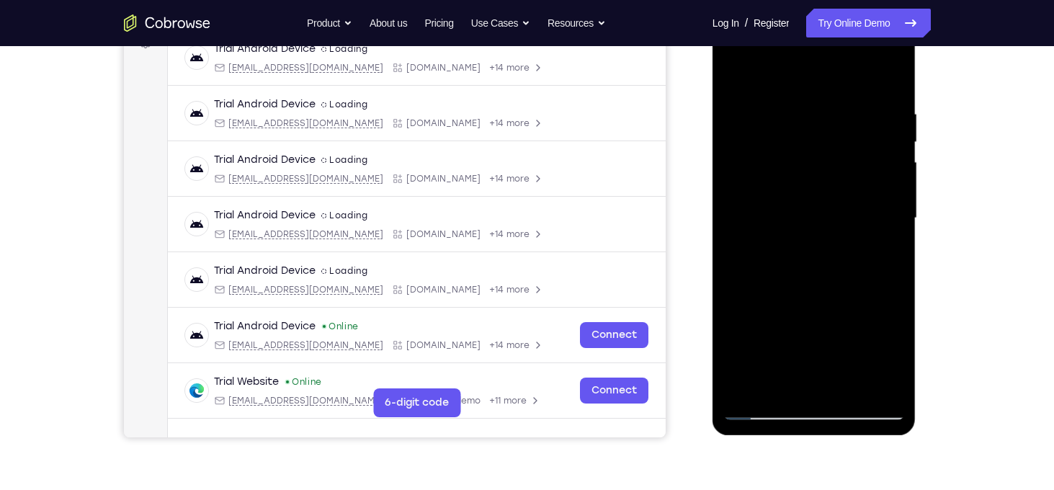
click at [823, 148] on div at bounding box center [814, 218] width 182 height 403
drag, startPoint x: 852, startPoint y: 257, endPoint x: 857, endPoint y: 236, distance: 22.2
click at [857, 236] on div at bounding box center [814, 218] width 182 height 403
click at [782, 256] on div at bounding box center [814, 218] width 182 height 403
click at [774, 379] on div at bounding box center [814, 218] width 182 height 403
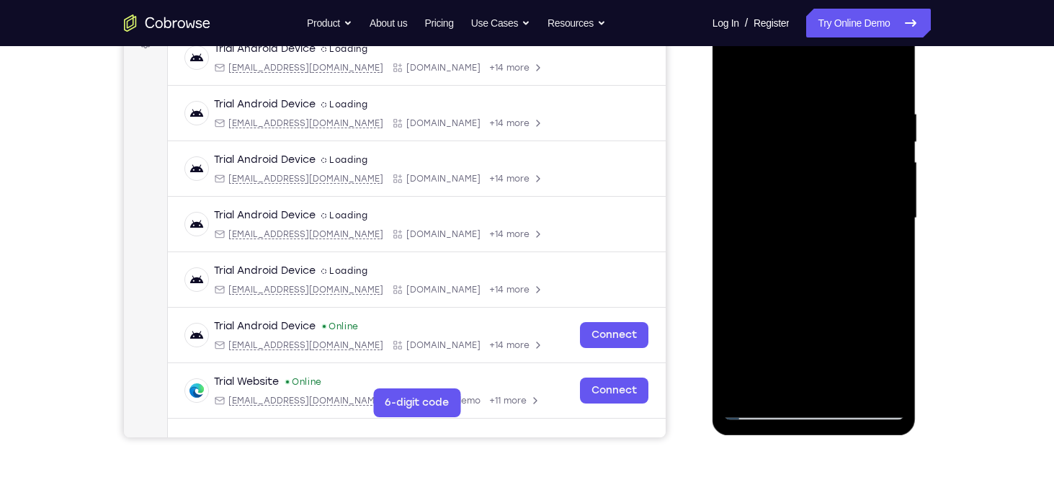
click at [735, 76] on div at bounding box center [814, 218] width 182 height 403
click at [806, 191] on div at bounding box center [814, 218] width 182 height 403
click at [815, 200] on div at bounding box center [814, 218] width 182 height 403
click at [734, 78] on div at bounding box center [814, 218] width 182 height 403
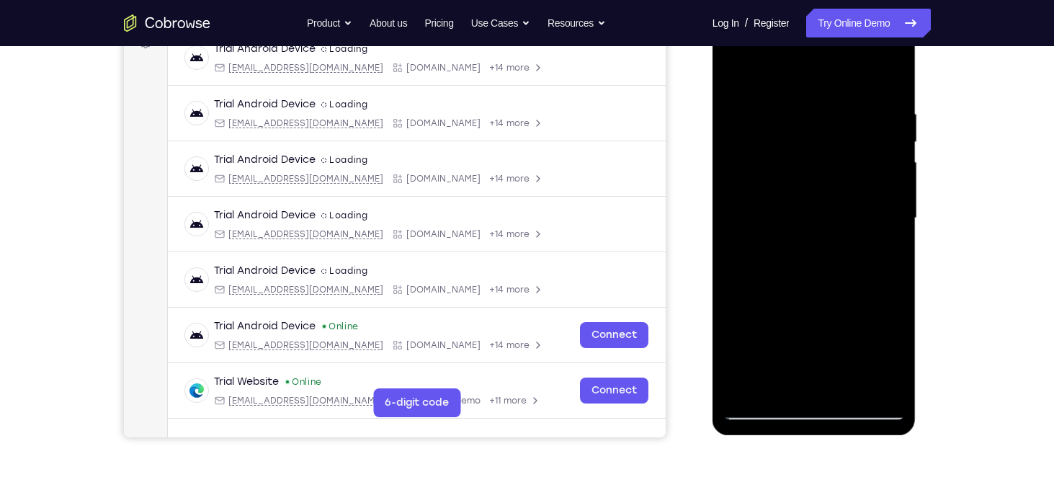
click at [787, 206] on div at bounding box center [814, 218] width 182 height 403
click at [732, 77] on div at bounding box center [814, 218] width 182 height 403
drag, startPoint x: 822, startPoint y: 133, endPoint x: 873, endPoint y: 394, distance: 266.4
click at [873, 394] on div at bounding box center [814, 218] width 182 height 403
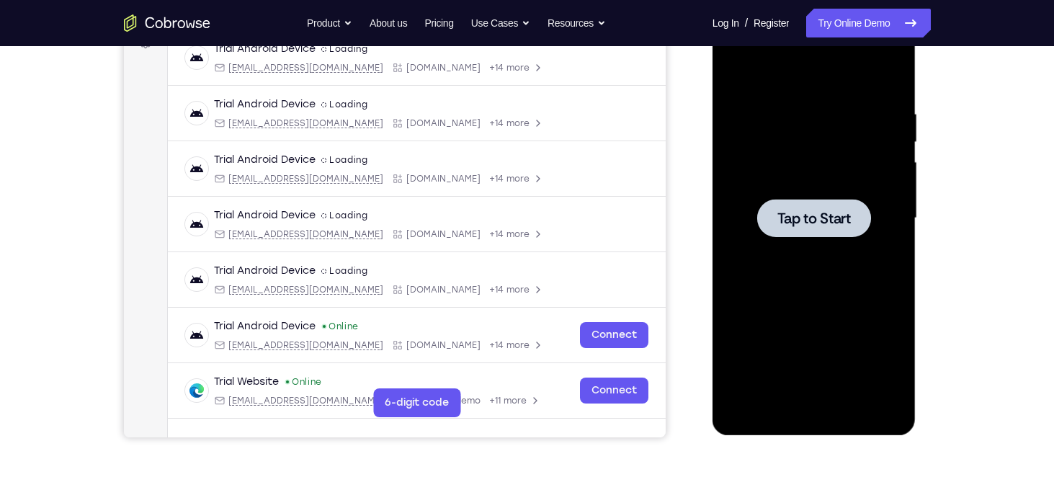
click at [767, 215] on div at bounding box center [814, 218] width 114 height 38
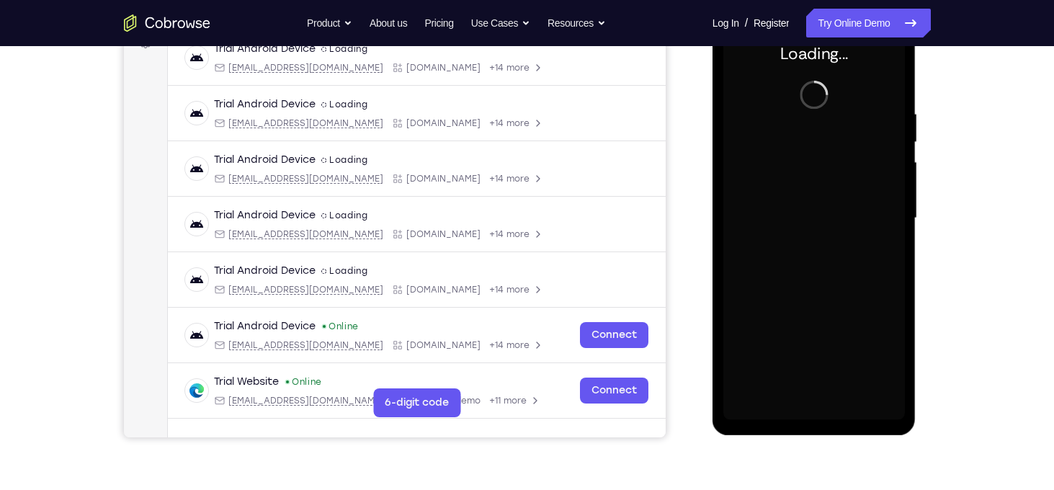
scroll to position [191, 0]
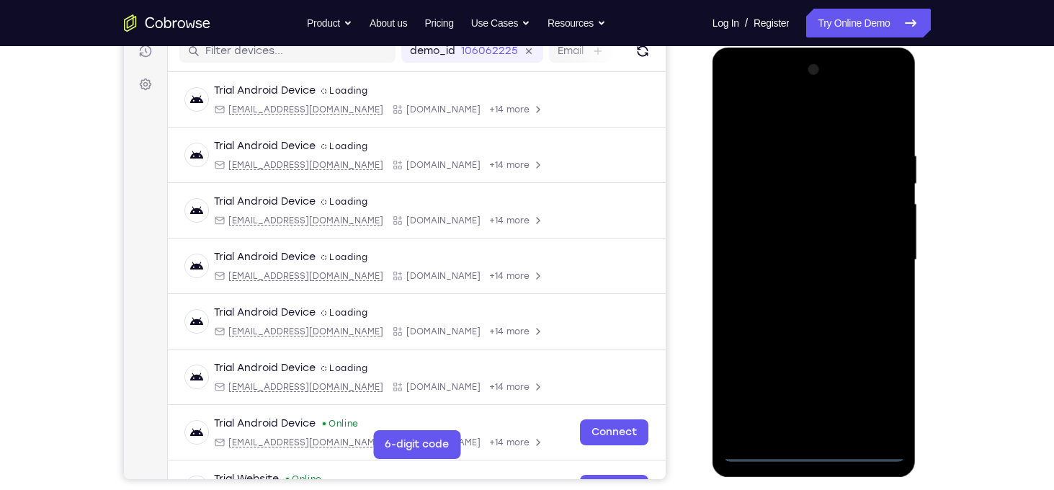
click at [820, 443] on div at bounding box center [814, 259] width 182 height 403
click at [815, 447] on div at bounding box center [814, 259] width 182 height 403
click at [887, 393] on div at bounding box center [814, 259] width 182 height 403
click at [797, 126] on div at bounding box center [814, 259] width 182 height 403
click at [869, 253] on div at bounding box center [814, 259] width 182 height 403
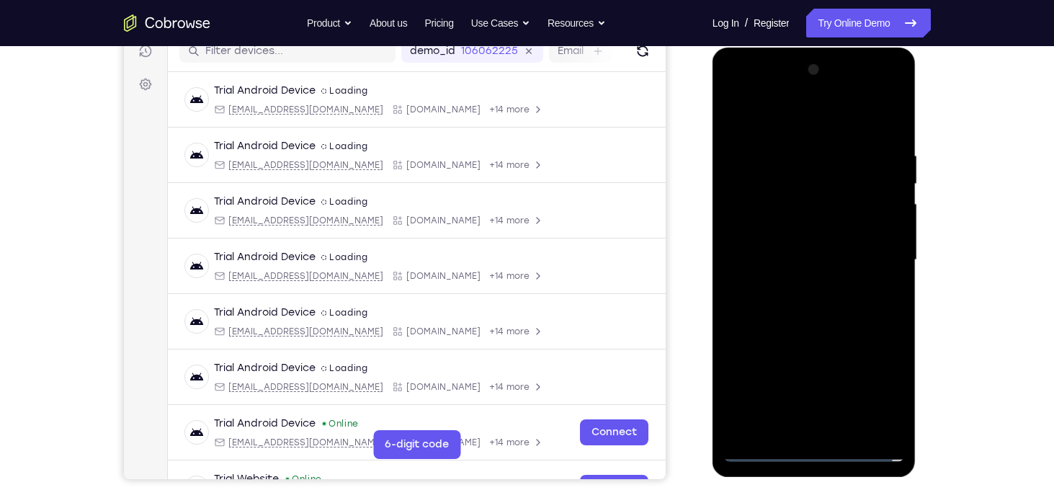
click at [810, 405] on div at bounding box center [814, 259] width 182 height 403
click at [794, 286] on div at bounding box center [814, 259] width 182 height 403
click at [785, 251] on div at bounding box center [814, 259] width 182 height 403
click at [778, 223] on div at bounding box center [814, 259] width 182 height 403
click at [780, 271] on div at bounding box center [814, 259] width 182 height 403
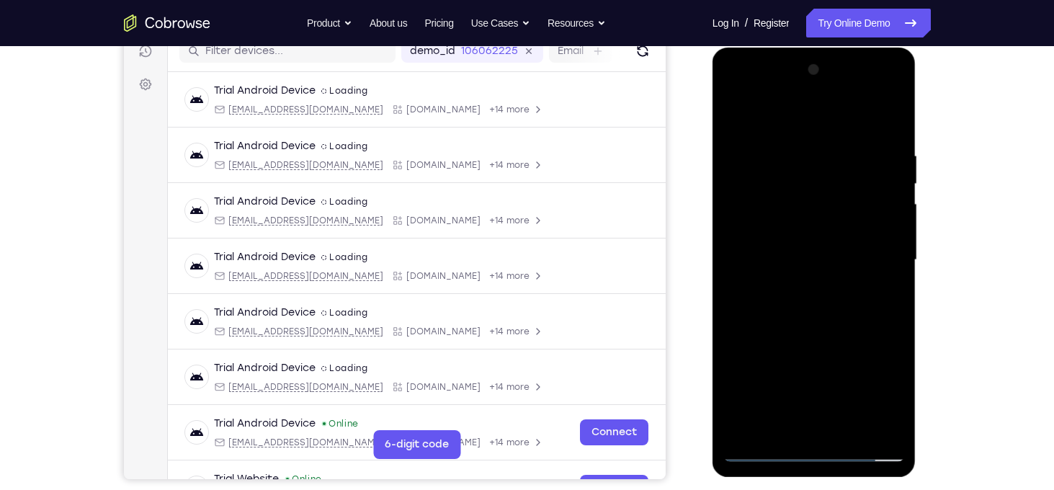
click at [784, 263] on div at bounding box center [814, 259] width 182 height 403
click at [810, 313] on div at bounding box center [814, 259] width 182 height 403
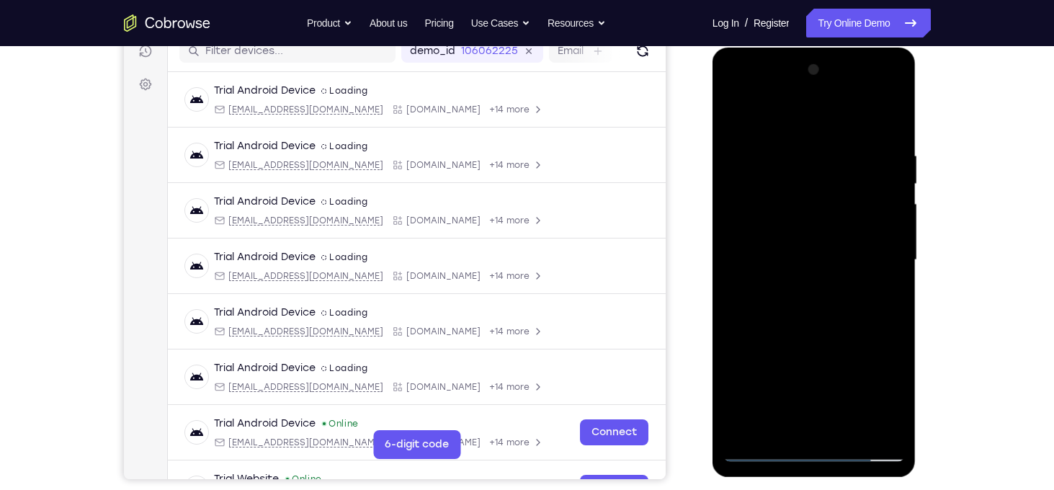
click at [810, 313] on div at bounding box center [814, 259] width 182 height 403
click at [836, 329] on div at bounding box center [814, 259] width 182 height 403
click at [847, 431] on div at bounding box center [814, 259] width 182 height 403
click at [828, 344] on div at bounding box center [814, 259] width 182 height 403
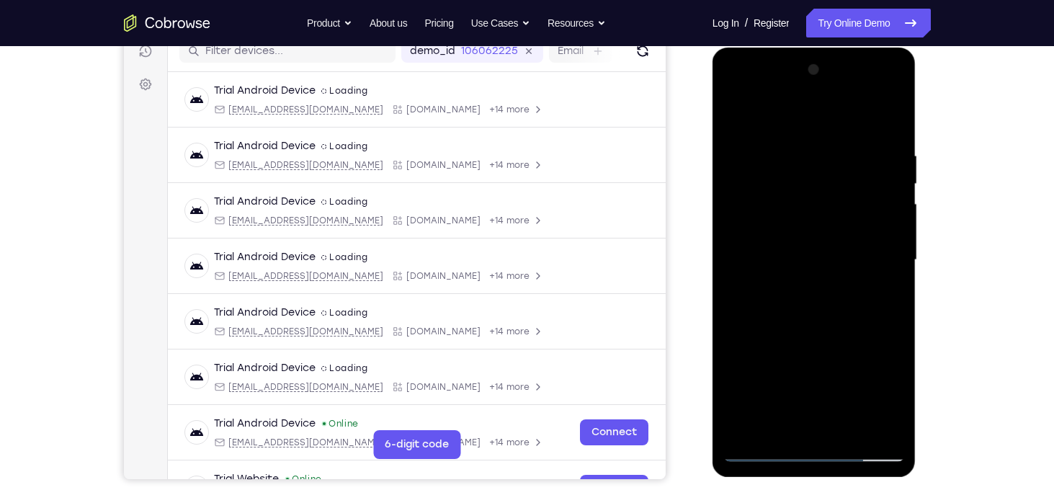
click at [790, 230] on div at bounding box center [814, 259] width 182 height 403
click at [737, 223] on div at bounding box center [814, 259] width 182 height 403
click at [743, 153] on div at bounding box center [814, 259] width 182 height 403
click at [890, 194] on div at bounding box center [814, 259] width 182 height 403
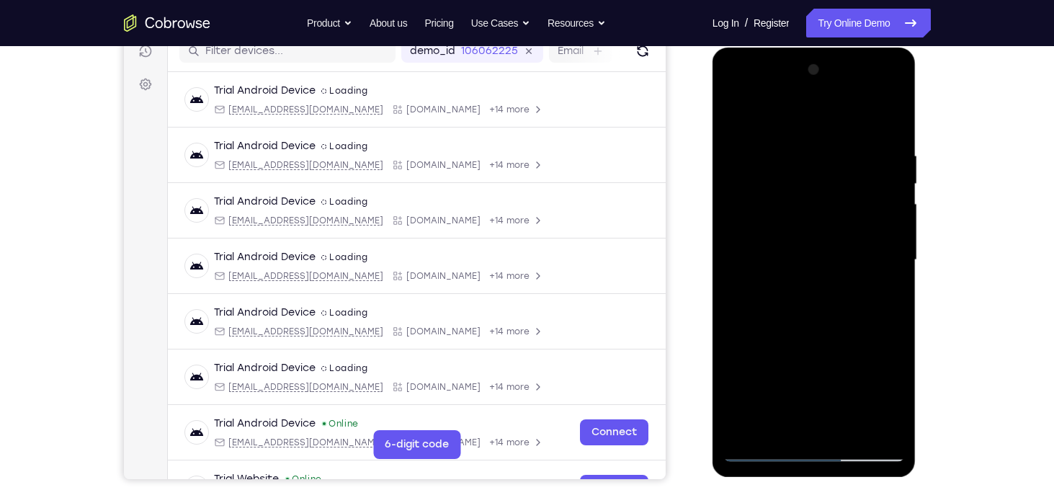
click at [890, 194] on div at bounding box center [814, 259] width 182 height 403
click at [852, 426] on div at bounding box center [814, 259] width 182 height 403
click at [823, 133] on div at bounding box center [814, 259] width 182 height 403
click at [763, 135] on div at bounding box center [814, 259] width 182 height 403
click at [744, 121] on div at bounding box center [814, 259] width 182 height 403
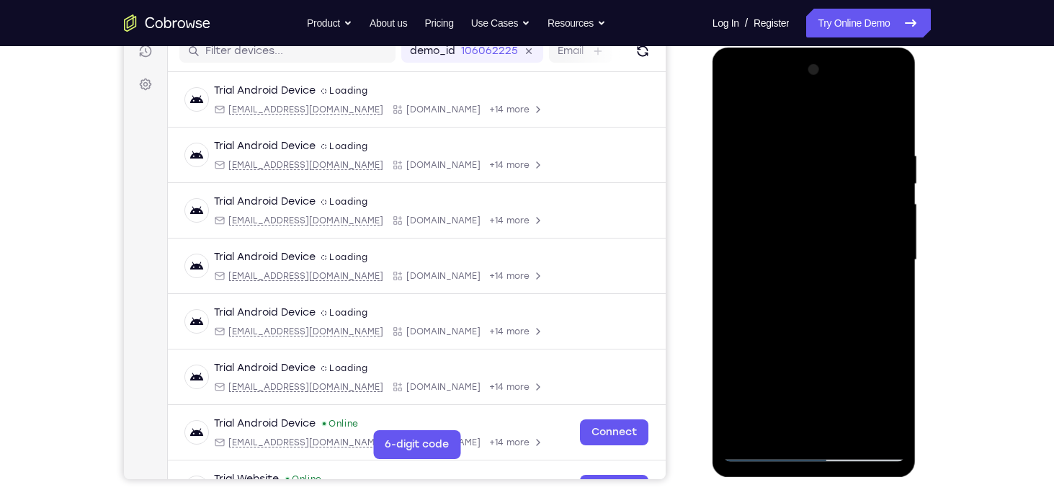
click at [781, 138] on div at bounding box center [814, 259] width 182 height 403
click at [877, 187] on div at bounding box center [814, 259] width 182 height 403
click at [749, 224] on div at bounding box center [814, 259] width 182 height 403
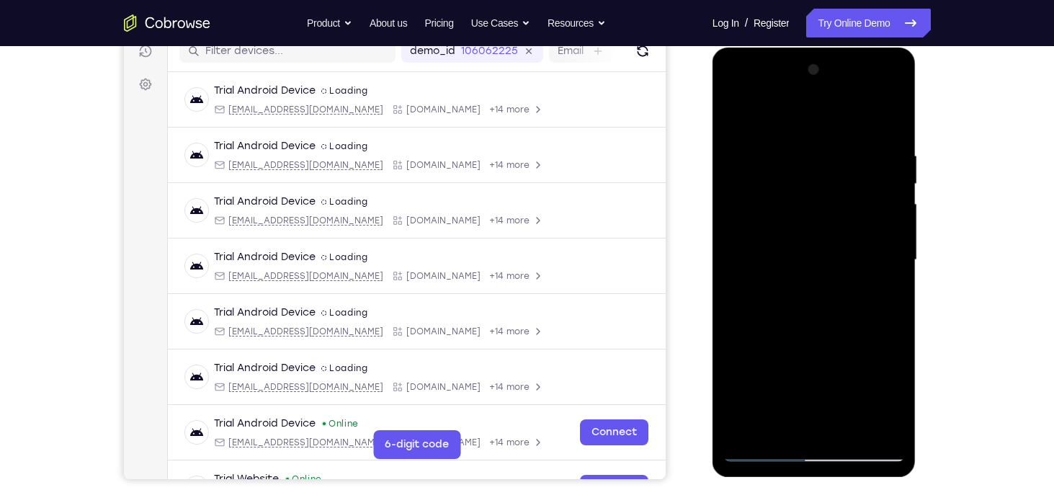
click at [886, 253] on div at bounding box center [814, 259] width 182 height 403
click at [744, 125] on div at bounding box center [814, 259] width 182 height 403
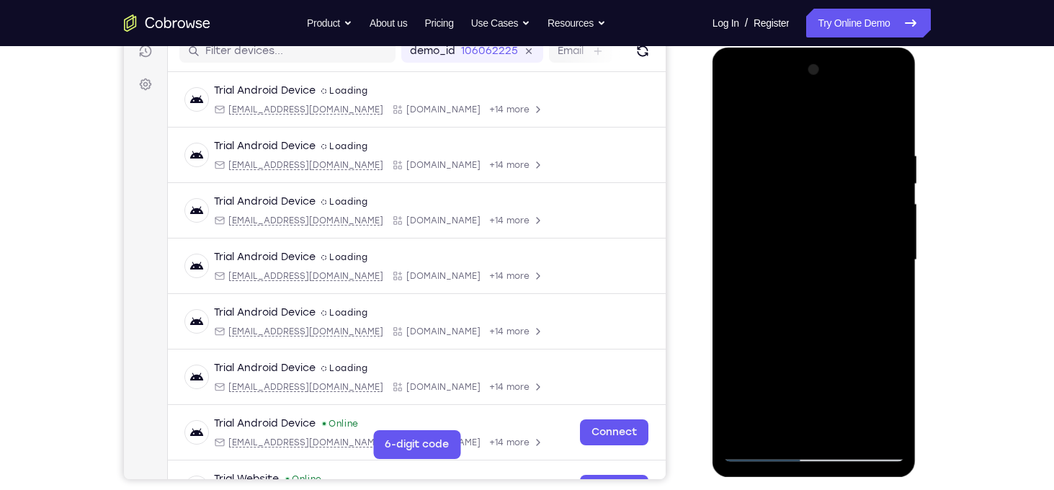
click at [873, 279] on div at bounding box center [814, 259] width 182 height 403
click at [781, 182] on div at bounding box center [814, 259] width 182 height 403
click at [852, 429] on div at bounding box center [814, 259] width 182 height 403
click at [791, 247] on div at bounding box center [814, 259] width 182 height 403
click at [732, 360] on div at bounding box center [814, 259] width 182 height 403
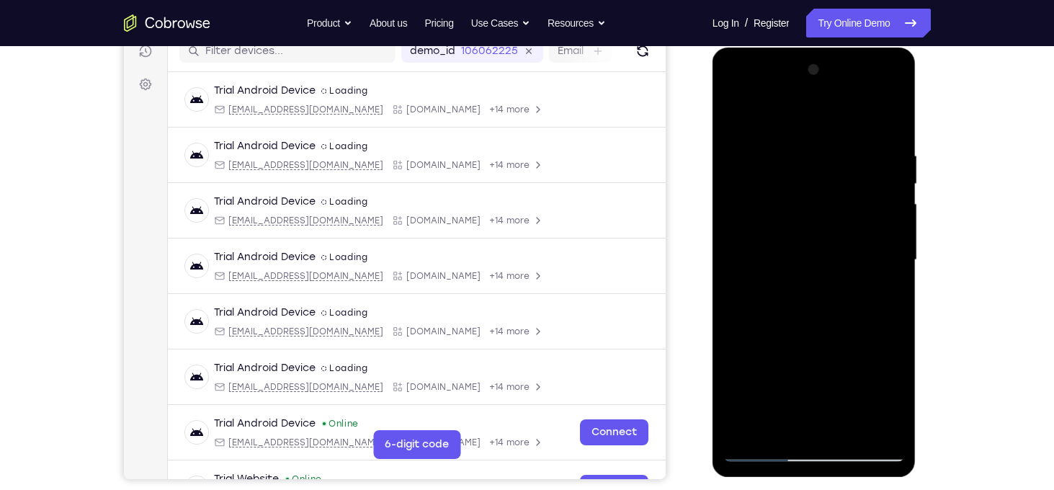
click at [775, 210] on div at bounding box center [814, 259] width 182 height 403
click at [754, 143] on div at bounding box center [814, 259] width 182 height 403
click at [871, 256] on div at bounding box center [814, 259] width 182 height 403
drag, startPoint x: 824, startPoint y: 342, endPoint x: 798, endPoint y: 215, distance: 129.4
click at [798, 215] on div at bounding box center [814, 259] width 182 height 403
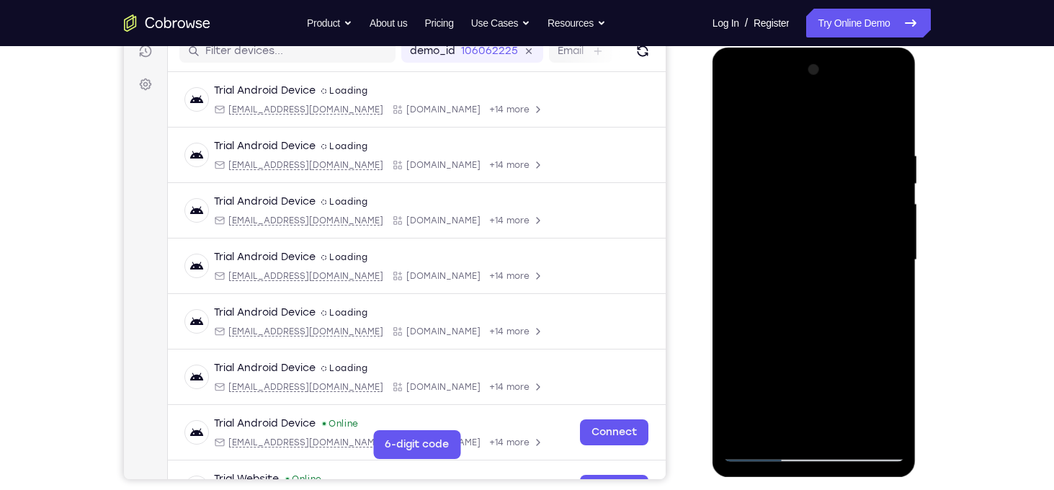
drag, startPoint x: 823, startPoint y: 362, endPoint x: 786, endPoint y: 207, distance: 159.3
click at [786, 207] on div at bounding box center [814, 259] width 182 height 403
click at [823, 354] on div at bounding box center [814, 259] width 182 height 403
click at [735, 282] on div at bounding box center [814, 259] width 182 height 403
click at [754, 323] on div at bounding box center [814, 259] width 182 height 403
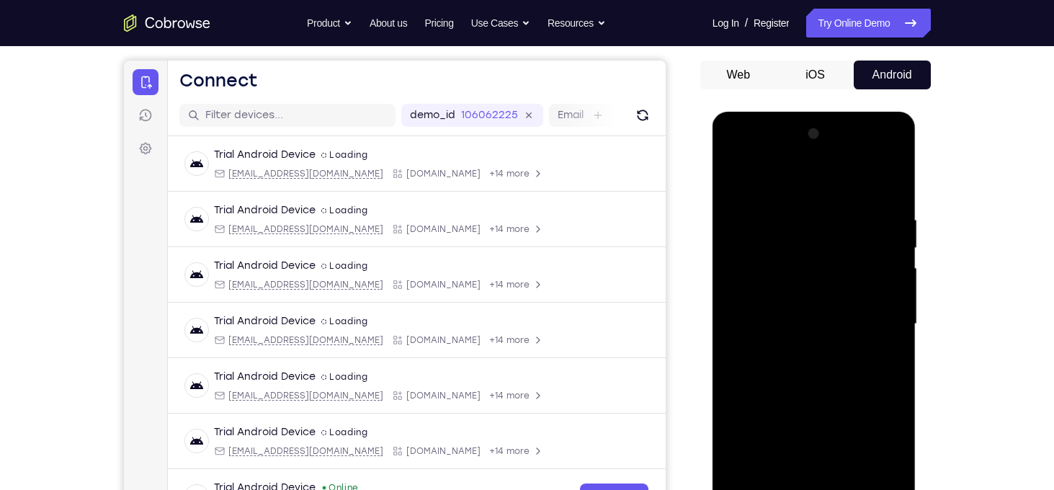
scroll to position [127, 0]
drag, startPoint x: 776, startPoint y: 254, endPoint x: 797, endPoint y: 397, distance: 144.1
click at [797, 397] on div at bounding box center [814, 323] width 182 height 403
click at [731, 202] on div at bounding box center [814, 323] width 182 height 403
click at [739, 179] on div at bounding box center [814, 323] width 182 height 403
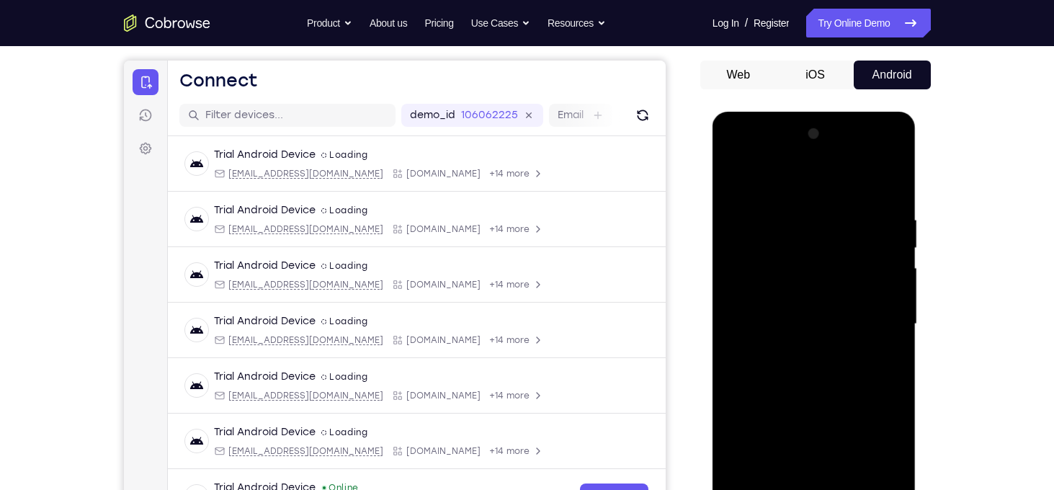
scroll to position [188, 0]
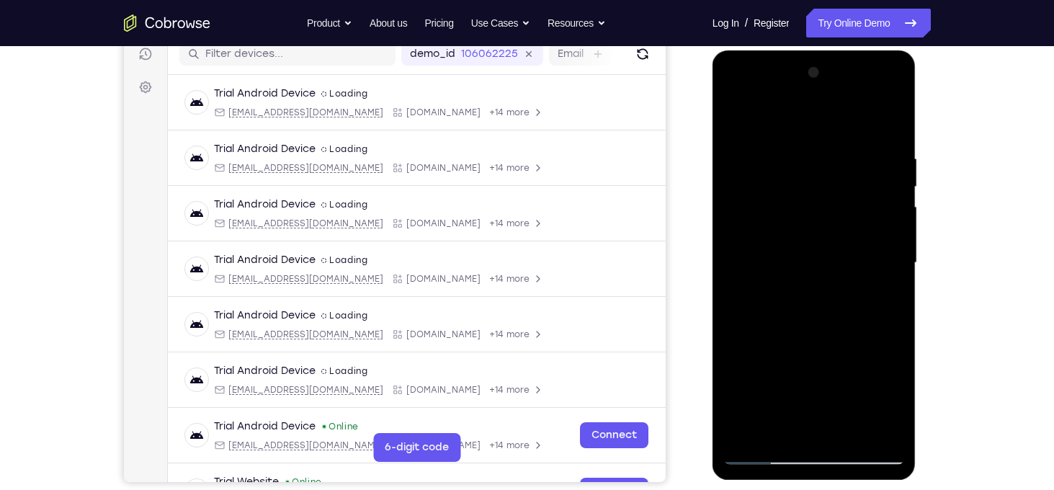
click at [848, 434] on div at bounding box center [814, 262] width 182 height 403
click at [804, 258] on div at bounding box center [814, 262] width 182 height 403
click at [738, 119] on div at bounding box center [814, 262] width 182 height 403
click at [808, 138] on div at bounding box center [814, 262] width 182 height 403
click at [756, 137] on div at bounding box center [814, 262] width 182 height 403
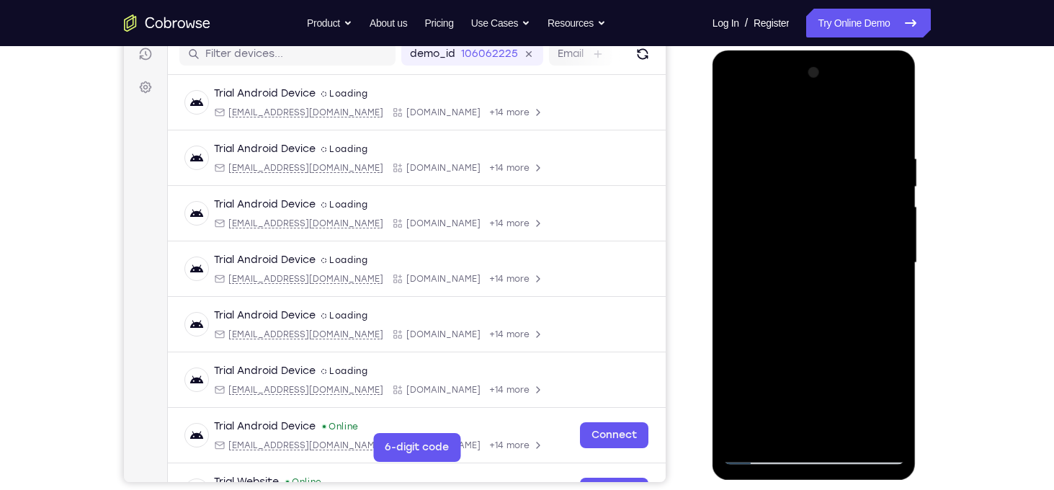
click at [799, 254] on div at bounding box center [814, 262] width 182 height 403
click at [740, 354] on div at bounding box center [814, 262] width 182 height 403
click at [772, 359] on div at bounding box center [814, 262] width 182 height 403
click at [900, 270] on div at bounding box center [814, 262] width 182 height 403
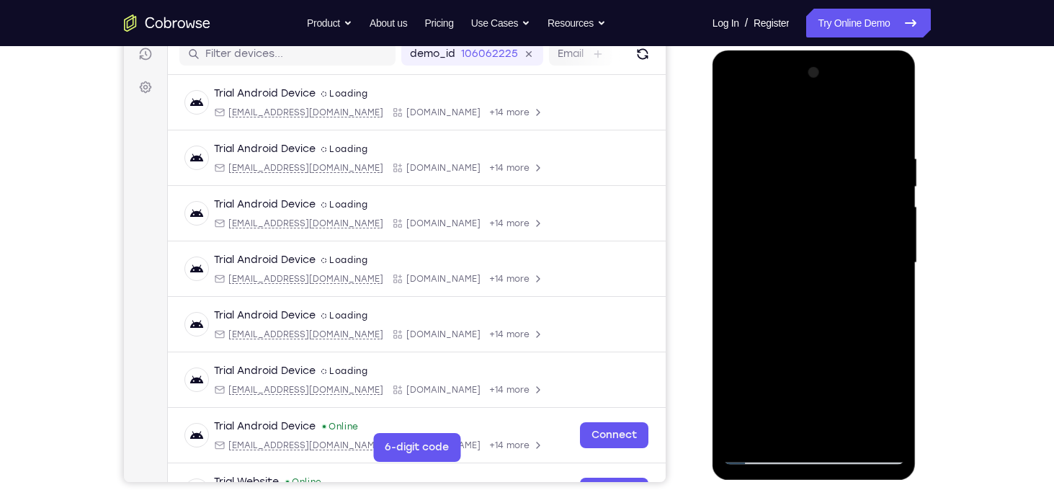
click at [900, 270] on div at bounding box center [814, 262] width 182 height 403
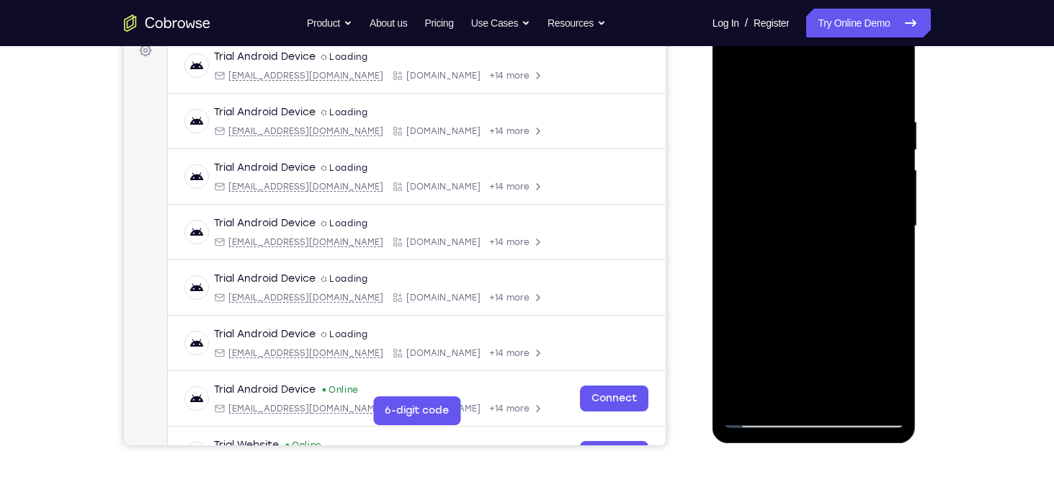
scroll to position [225, 0]
click at [855, 394] on div at bounding box center [814, 225] width 182 height 403
click at [777, 216] on div at bounding box center [814, 225] width 182 height 403
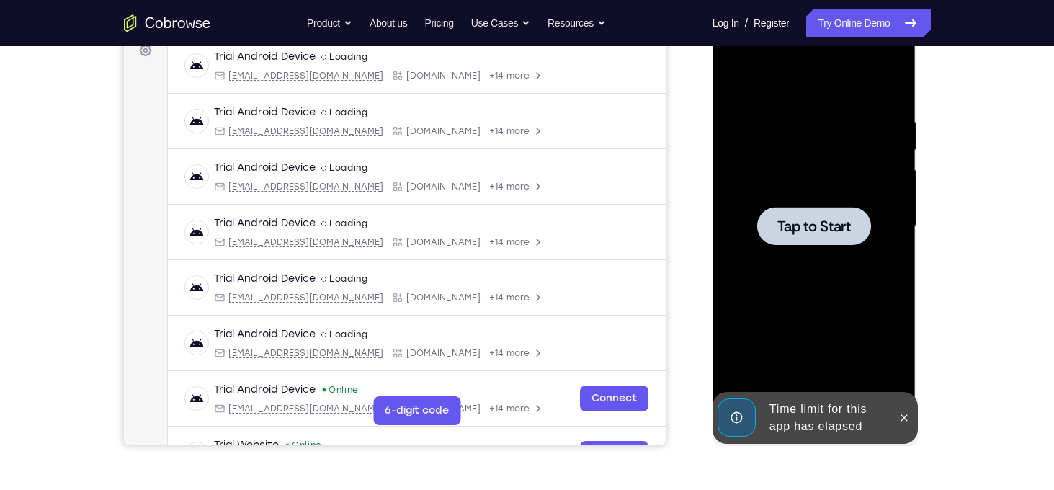
click at [833, 317] on div at bounding box center [814, 225] width 182 height 403
click at [902, 419] on icon at bounding box center [904, 417] width 6 height 6
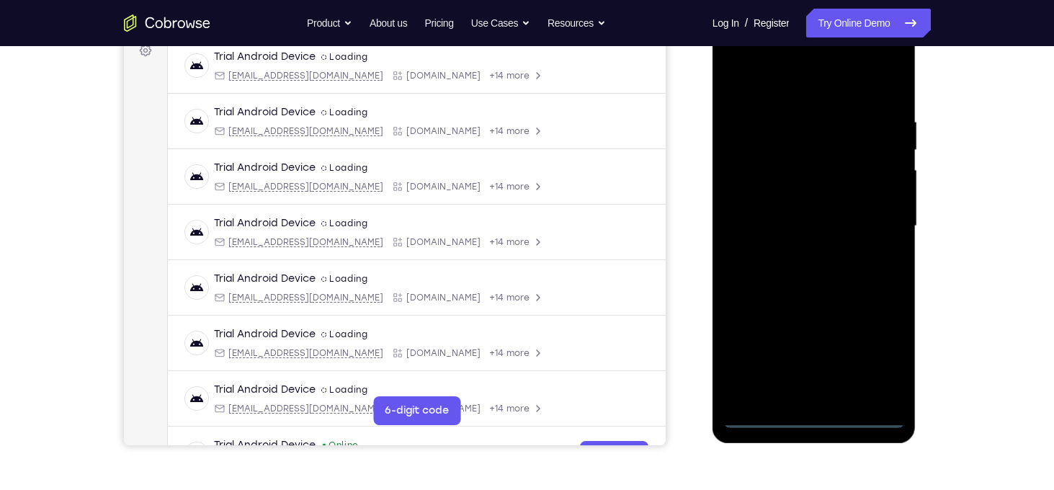
click at [808, 416] on div at bounding box center [814, 225] width 182 height 403
click at [871, 371] on div at bounding box center [814, 225] width 182 height 403
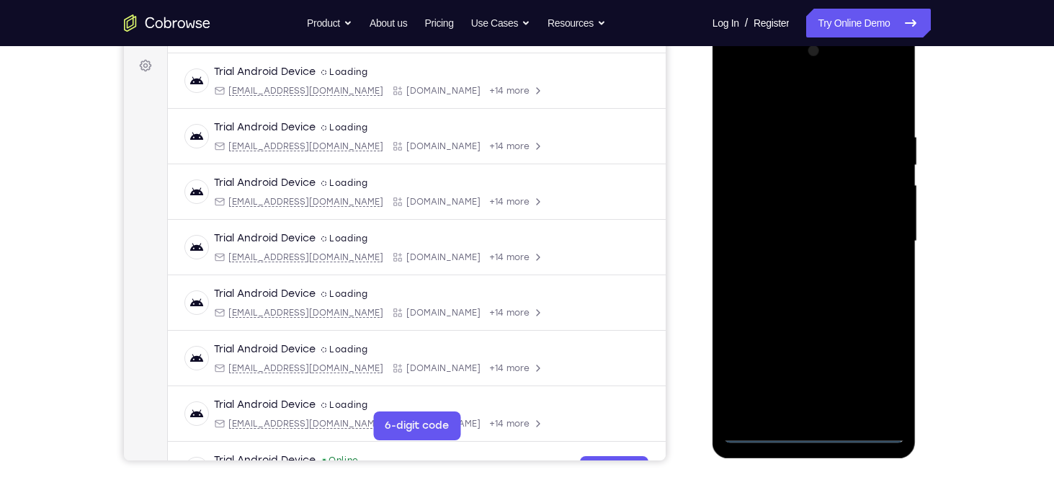
click at [764, 98] on div at bounding box center [814, 241] width 182 height 403
click at [882, 234] on div at bounding box center [814, 241] width 182 height 403
click at [802, 266] on div at bounding box center [814, 241] width 182 height 403
click at [789, 225] on div at bounding box center [814, 241] width 182 height 403
click at [784, 217] on div at bounding box center [814, 241] width 182 height 403
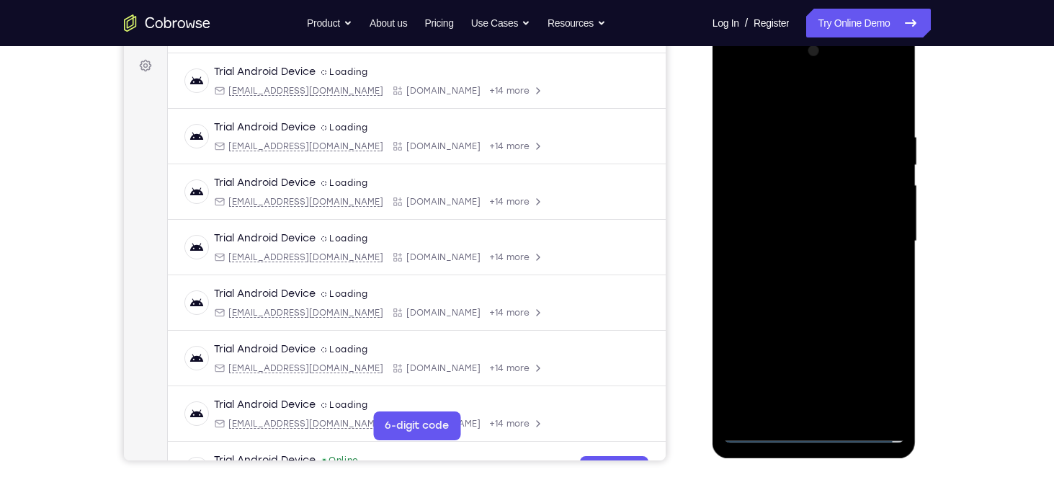
click at [886, 210] on div at bounding box center [814, 241] width 182 height 403
click at [818, 246] on div at bounding box center [814, 241] width 182 height 403
click at [817, 289] on div at bounding box center [814, 241] width 182 height 403
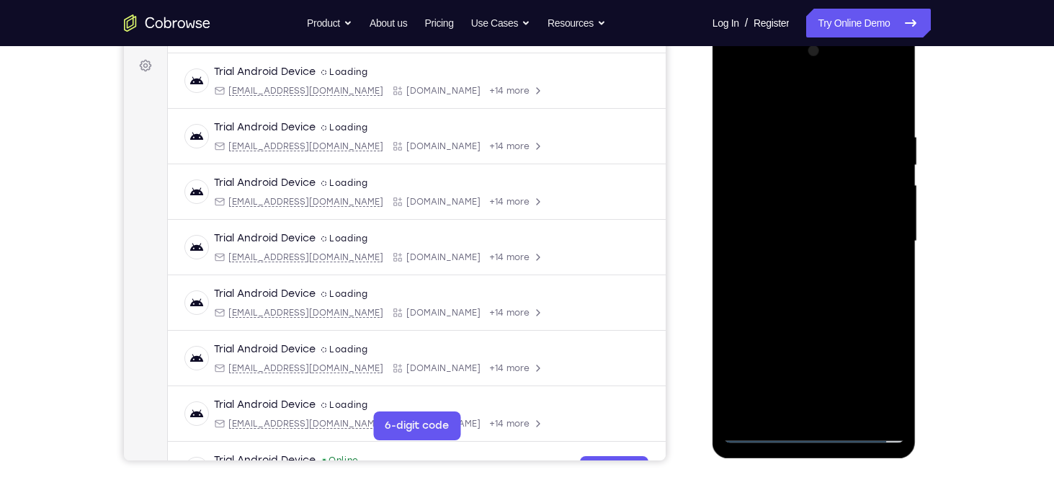
click at [817, 289] on div at bounding box center [814, 241] width 182 height 403
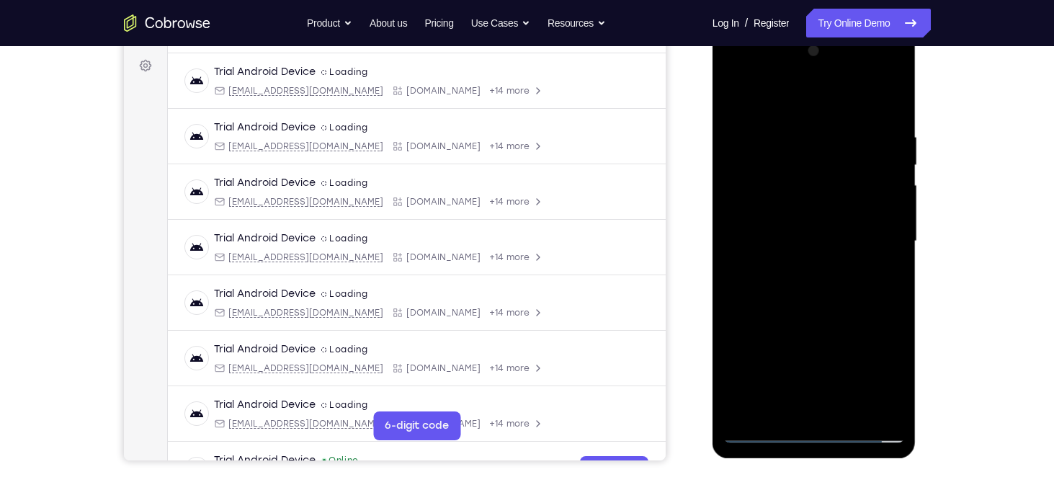
click at [801, 125] on div at bounding box center [814, 241] width 182 height 403
click at [887, 111] on div at bounding box center [814, 241] width 182 height 403
click at [796, 130] on div at bounding box center [814, 241] width 182 height 403
click at [887, 220] on div at bounding box center [814, 241] width 182 height 403
click at [884, 103] on div at bounding box center [814, 241] width 182 height 403
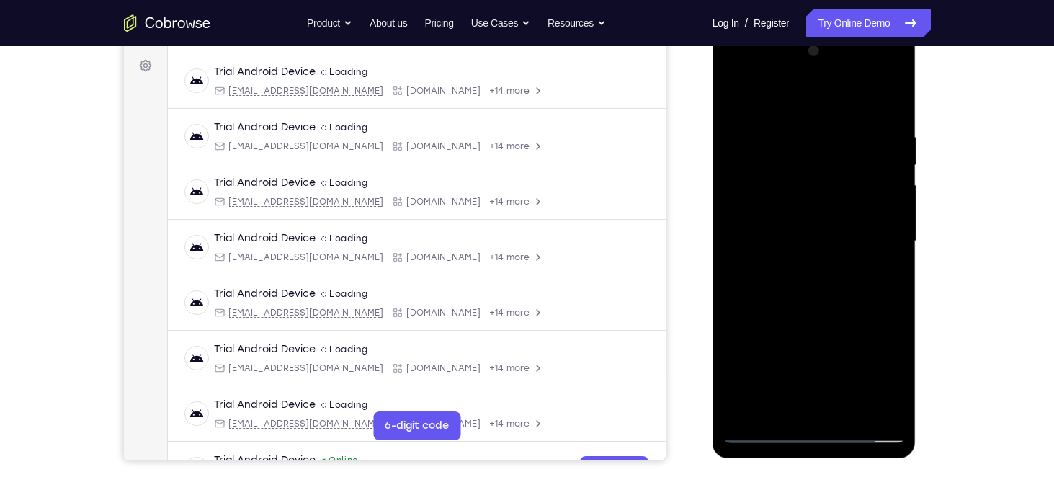
click at [792, 127] on div at bounding box center [814, 241] width 182 height 403
click at [887, 103] on div at bounding box center [814, 241] width 182 height 403
click at [848, 413] on div at bounding box center [814, 241] width 182 height 403
click at [820, 317] on div at bounding box center [814, 241] width 182 height 403
click at [808, 234] on div at bounding box center [814, 241] width 182 height 403
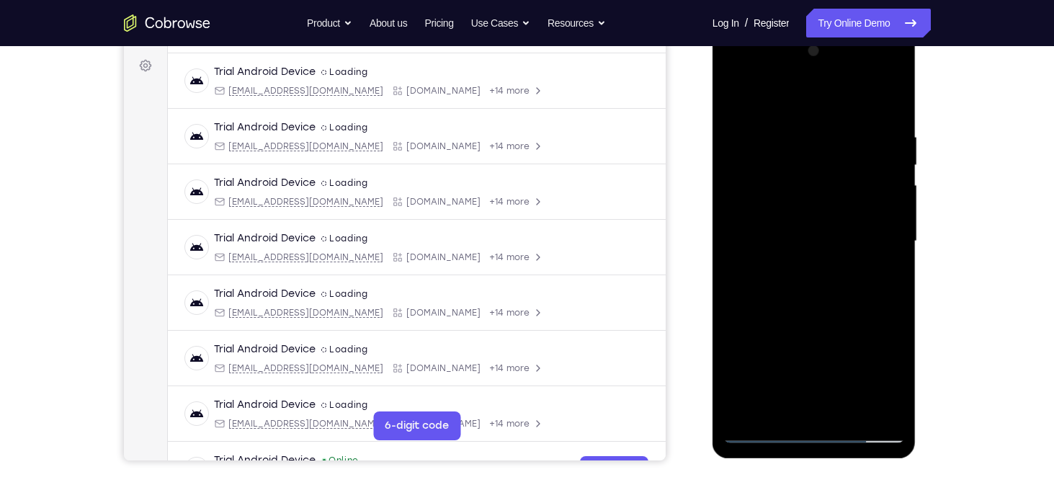
scroll to position [259, 0]
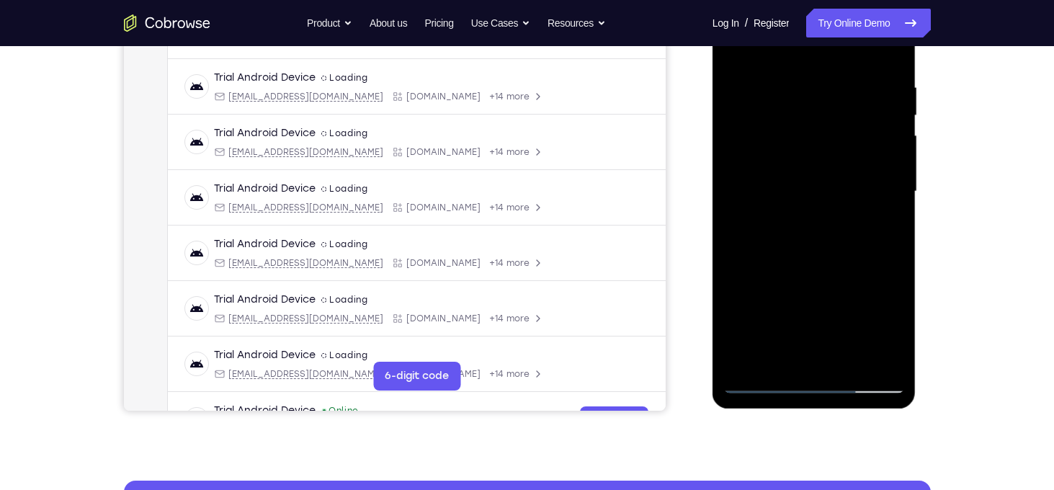
click at [797, 182] on div at bounding box center [814, 191] width 182 height 403
click at [841, 305] on div at bounding box center [814, 191] width 182 height 403
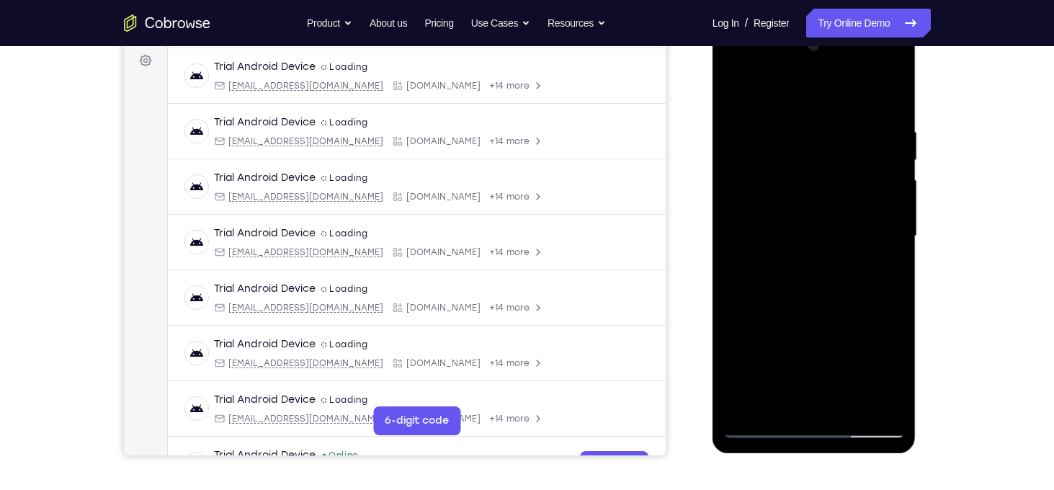
scroll to position [213, 0]
click at [733, 117] on div at bounding box center [814, 237] width 182 height 403
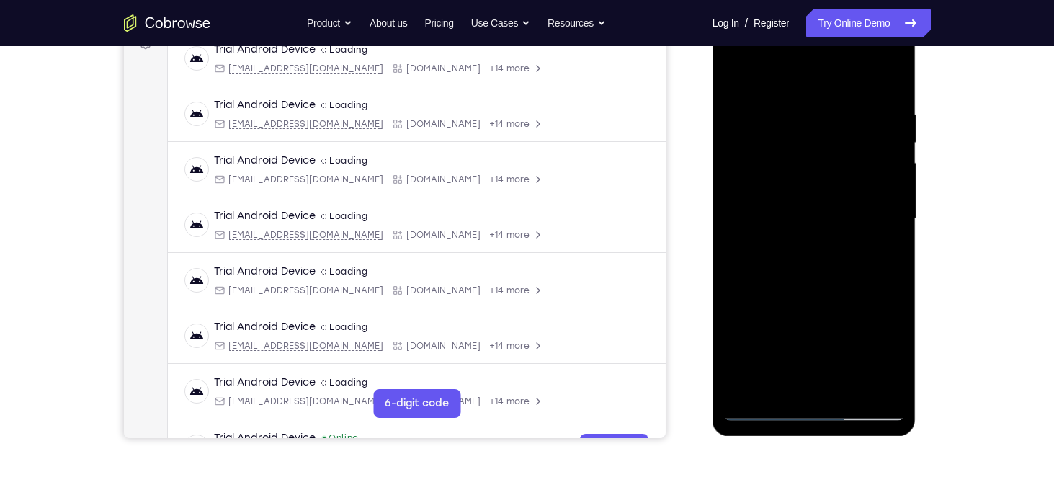
click at [851, 390] on div at bounding box center [814, 218] width 182 height 403
click at [797, 195] on div at bounding box center [814, 218] width 182 height 403
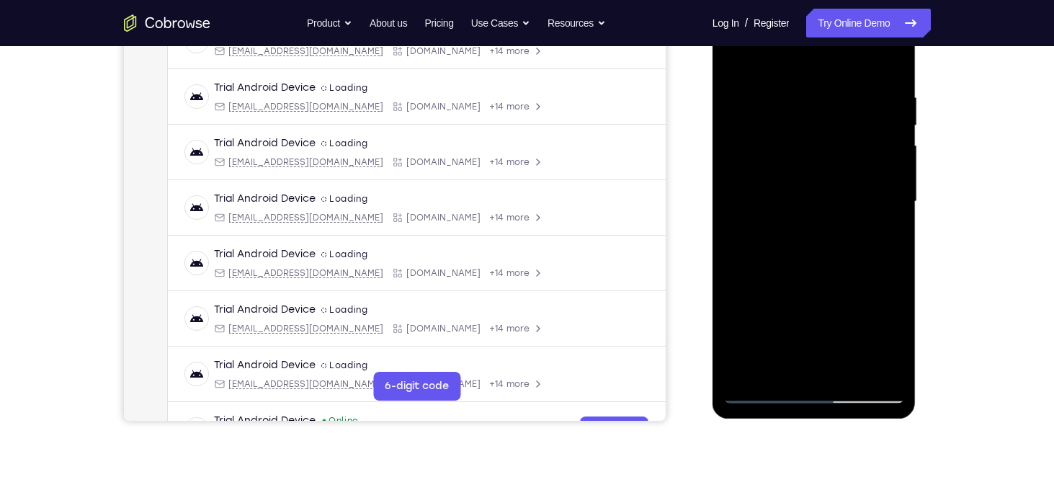
scroll to position [250, 0]
click at [823, 188] on div at bounding box center [814, 200] width 182 height 403
click at [863, 316] on div at bounding box center [814, 200] width 182 height 403
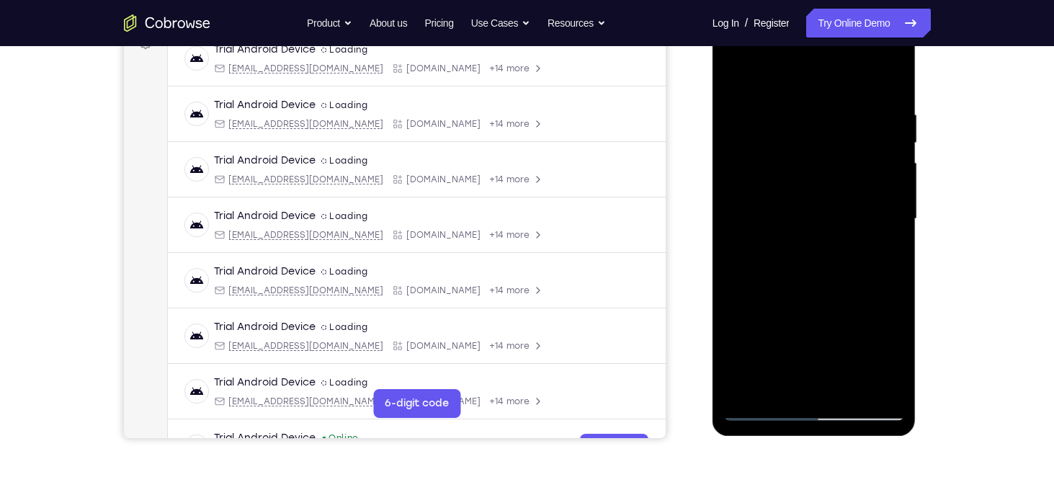
scroll to position [205, 0]
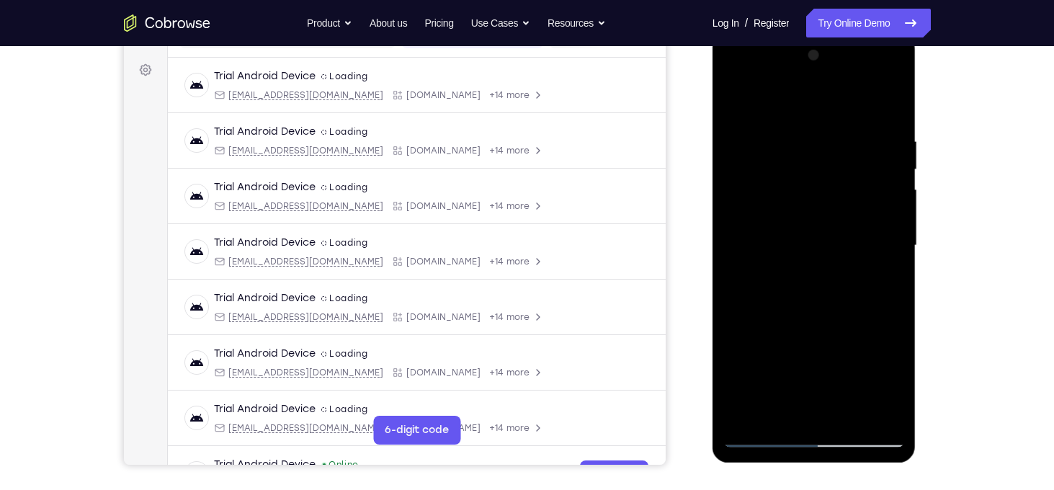
click at [732, 104] on div at bounding box center [814, 245] width 182 height 403
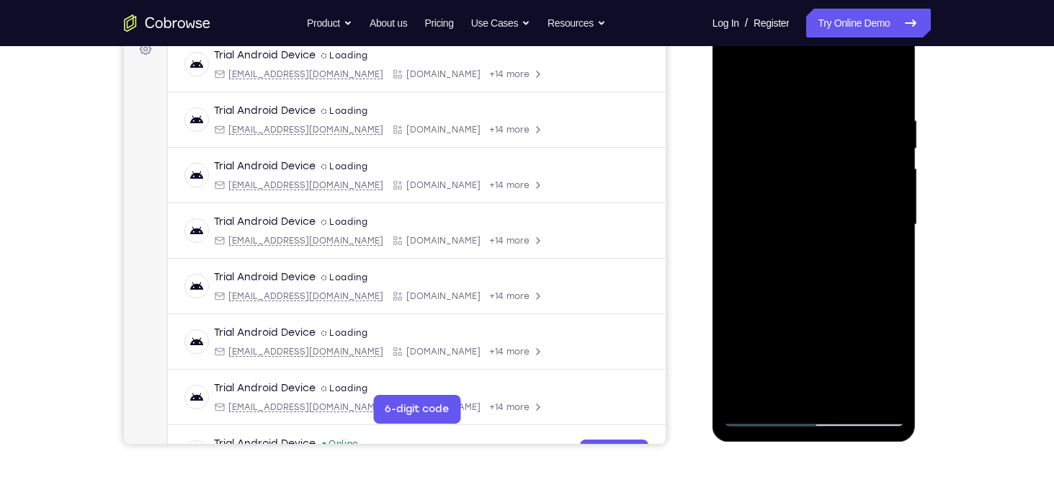
scroll to position [227, 0]
drag, startPoint x: 807, startPoint y: 357, endPoint x: 795, endPoint y: 268, distance: 90.1
click at [795, 268] on div at bounding box center [814, 223] width 182 height 403
drag, startPoint x: 783, startPoint y: 234, endPoint x: 858, endPoint y: 441, distance: 219.9
click at [858, 441] on div at bounding box center [814, 228] width 205 height 432
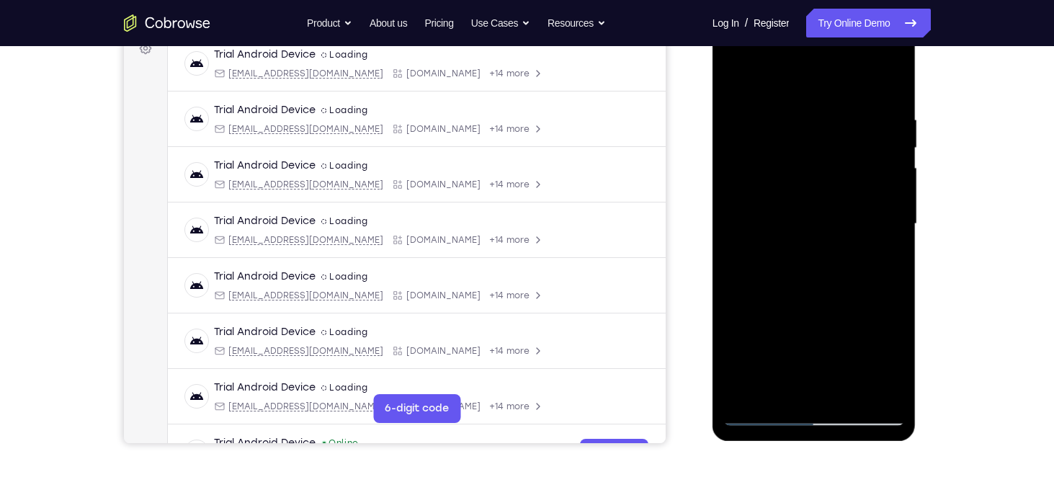
drag, startPoint x: 824, startPoint y: 382, endPoint x: 815, endPoint y: 245, distance: 137.2
click at [815, 245] on div at bounding box center [814, 223] width 182 height 403
drag, startPoint x: 796, startPoint y: 207, endPoint x: 876, endPoint y: 412, distance: 219.6
click at [876, 412] on div at bounding box center [814, 223] width 182 height 403
drag, startPoint x: 774, startPoint y: 223, endPoint x: 822, endPoint y: 400, distance: 184.1
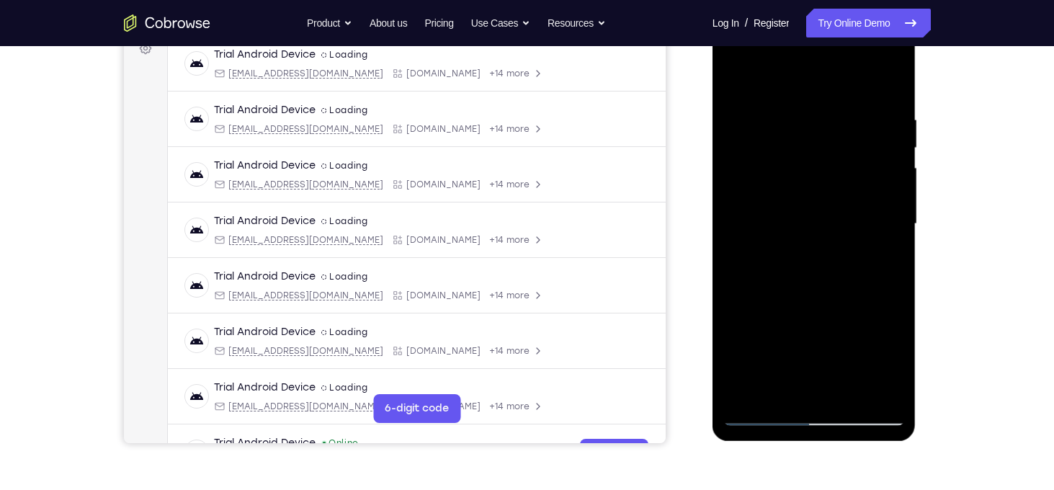
click at [822, 400] on div at bounding box center [814, 223] width 182 height 403
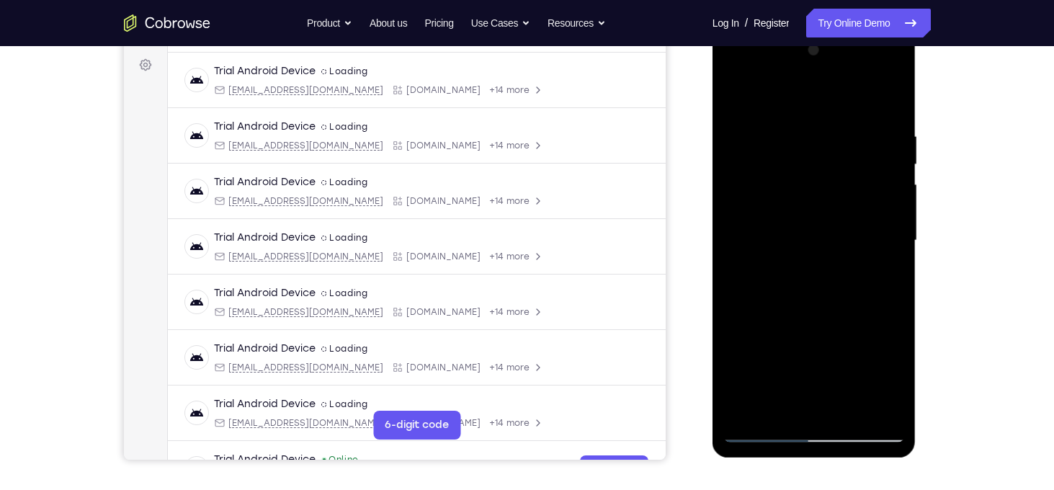
click at [807, 117] on div at bounding box center [814, 240] width 182 height 403
click at [755, 109] on div at bounding box center [814, 240] width 182 height 403
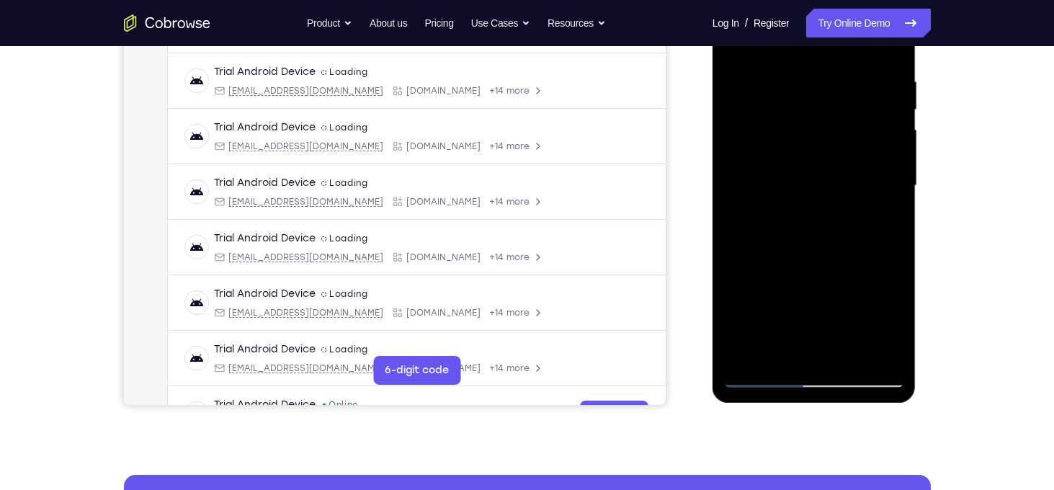
scroll to position [246, 0]
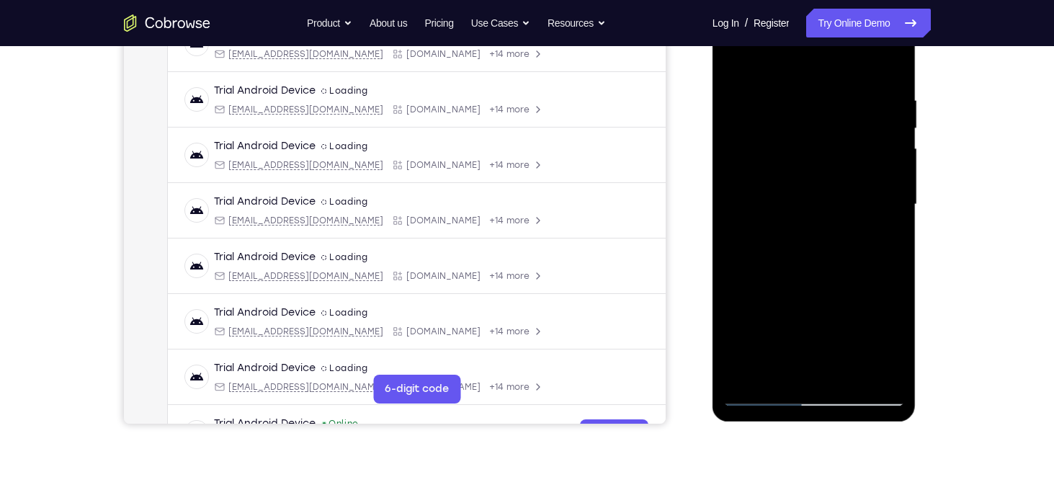
click at [895, 156] on div at bounding box center [814, 204] width 182 height 403
click at [898, 155] on div at bounding box center [814, 204] width 182 height 403
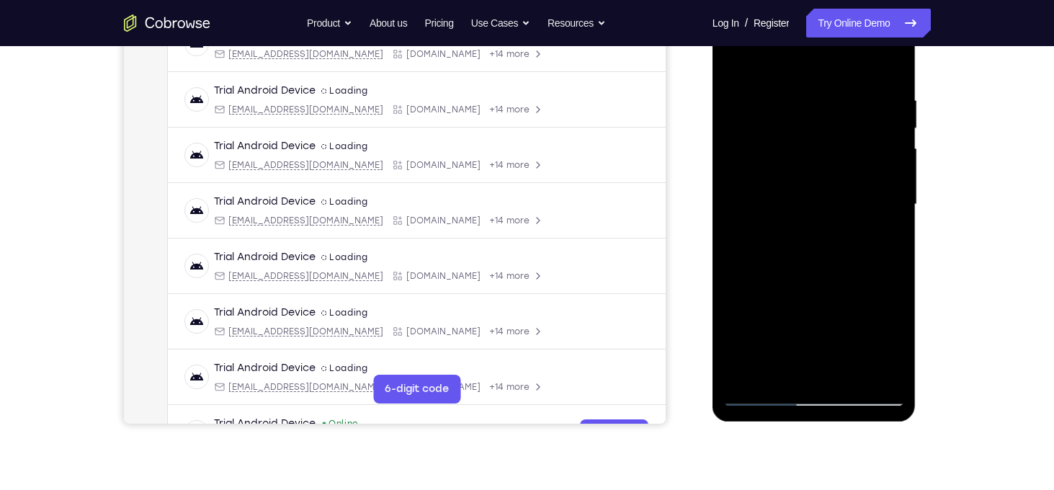
click at [807, 187] on div at bounding box center [814, 204] width 182 height 403
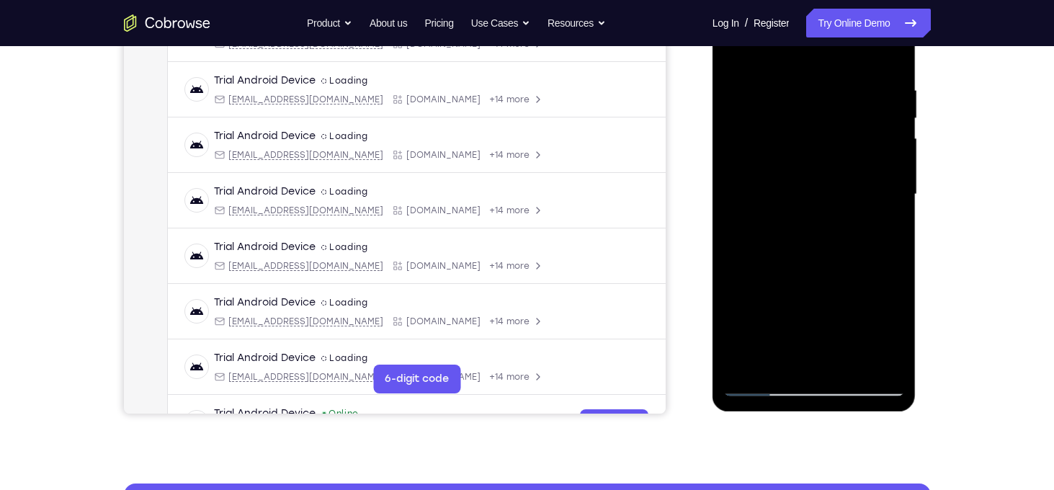
scroll to position [212, 0]
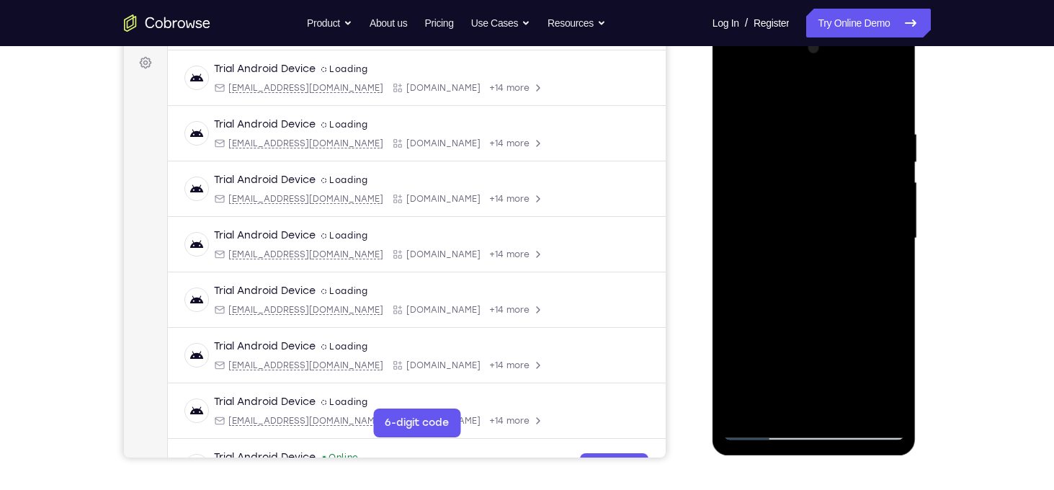
click at [735, 99] on div at bounding box center [814, 238] width 182 height 403
click at [825, 112] on div at bounding box center [814, 238] width 182 height 403
click at [756, 115] on div at bounding box center [814, 238] width 182 height 403
click at [736, 90] on div at bounding box center [814, 238] width 182 height 403
drag, startPoint x: 791, startPoint y: 132, endPoint x: 857, endPoint y: 317, distance: 196.6
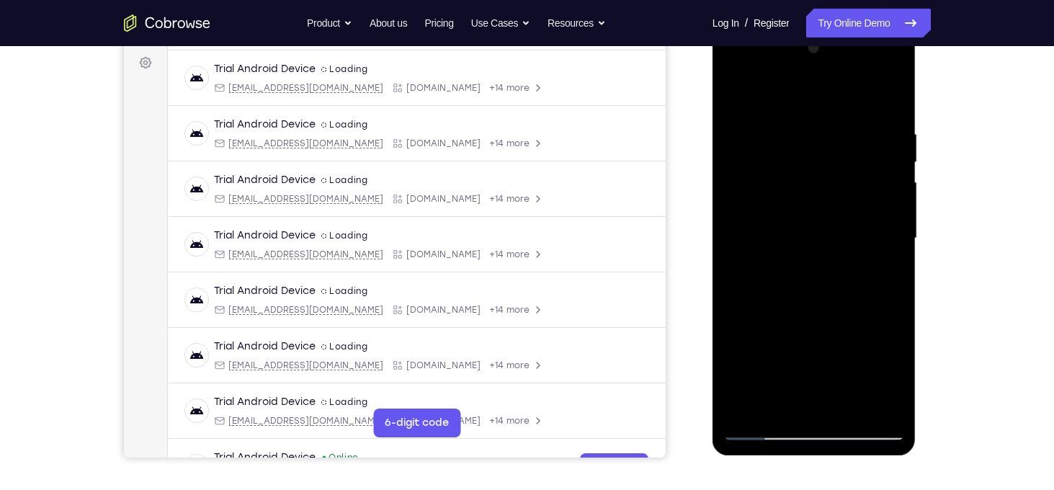
click at [857, 317] on div at bounding box center [814, 238] width 182 height 403
click at [797, 125] on div at bounding box center [814, 238] width 182 height 403
click at [880, 204] on div at bounding box center [814, 238] width 182 height 403
drag, startPoint x: 895, startPoint y: 220, endPoint x: 671, endPoint y: 174, distance: 228.5
click at [712, 174] on html "Online web based iOS Simulators and Android Emulators. Run iPhone, iPad, Mobile…" at bounding box center [814, 242] width 205 height 432
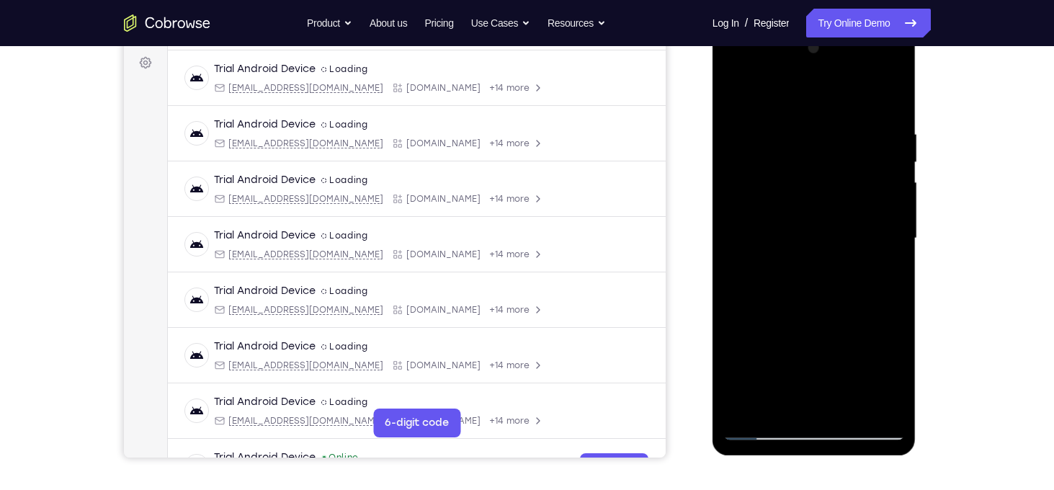
click at [892, 220] on div at bounding box center [814, 238] width 182 height 403
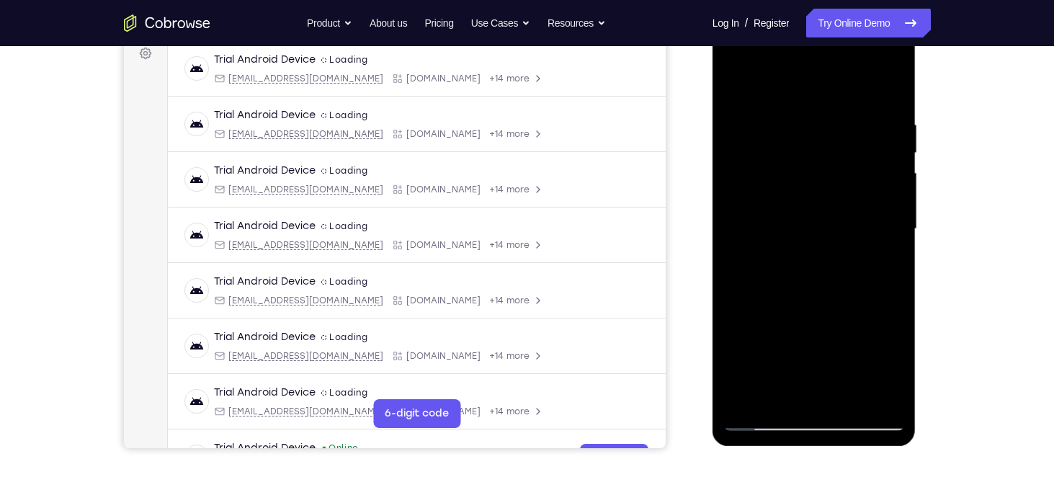
scroll to position [244, 0]
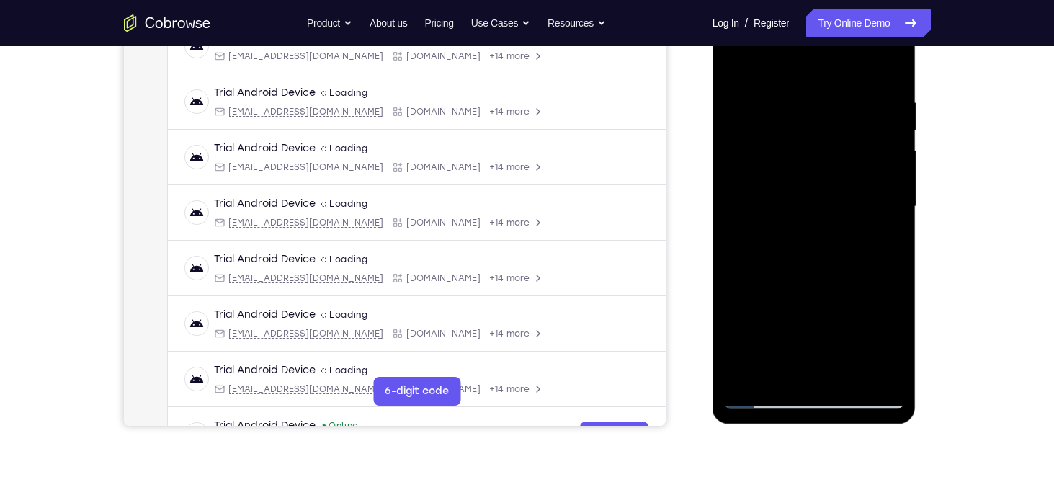
click at [743, 200] on div at bounding box center [814, 206] width 182 height 403
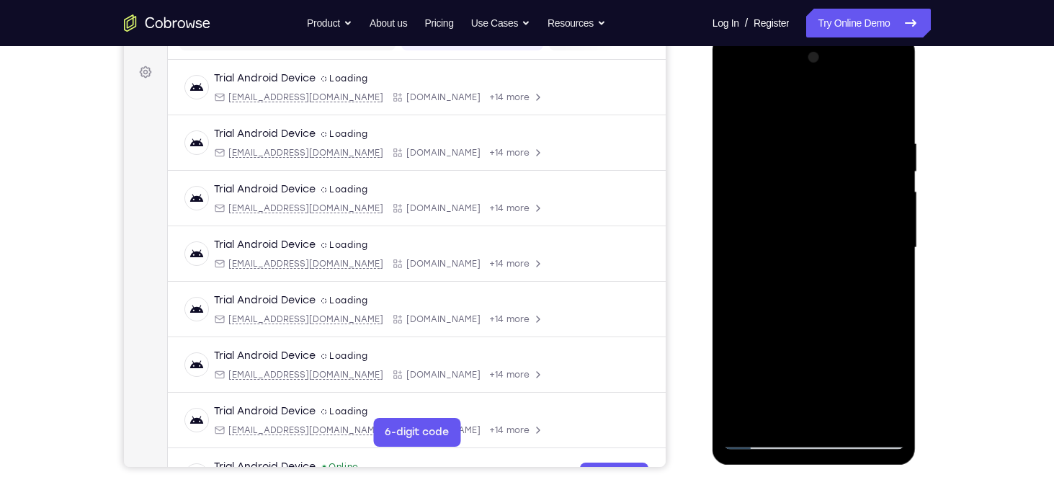
click at [885, 104] on div at bounding box center [814, 247] width 182 height 403
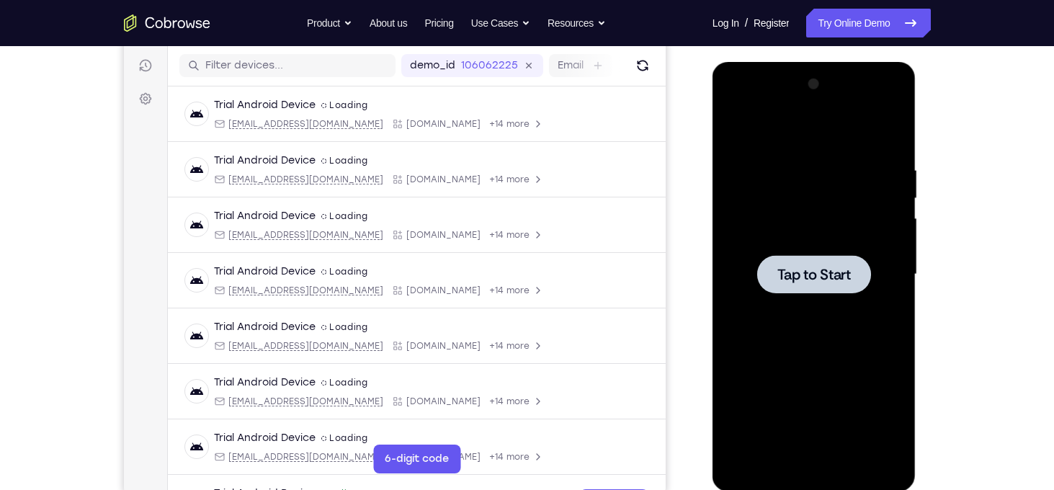
scroll to position [179, 0]
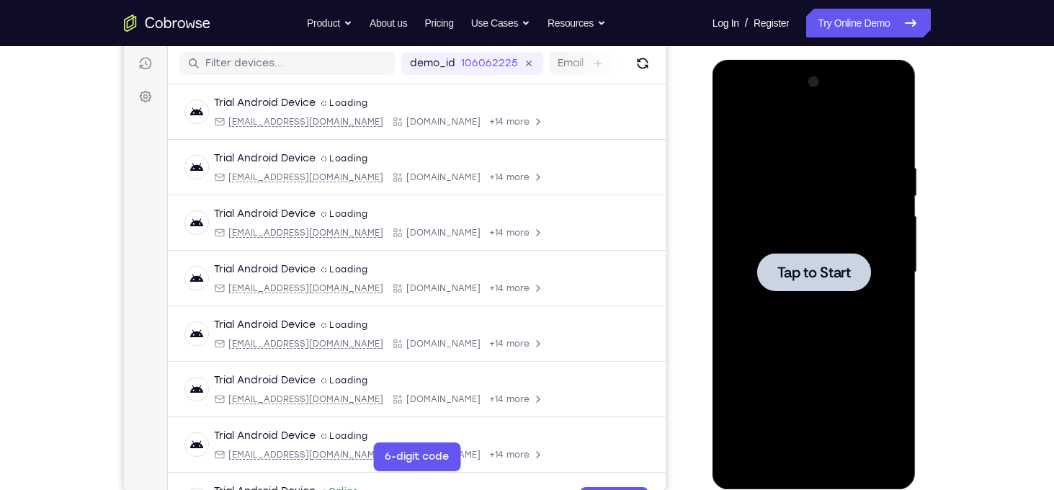
click at [777, 260] on div at bounding box center [814, 272] width 114 height 38
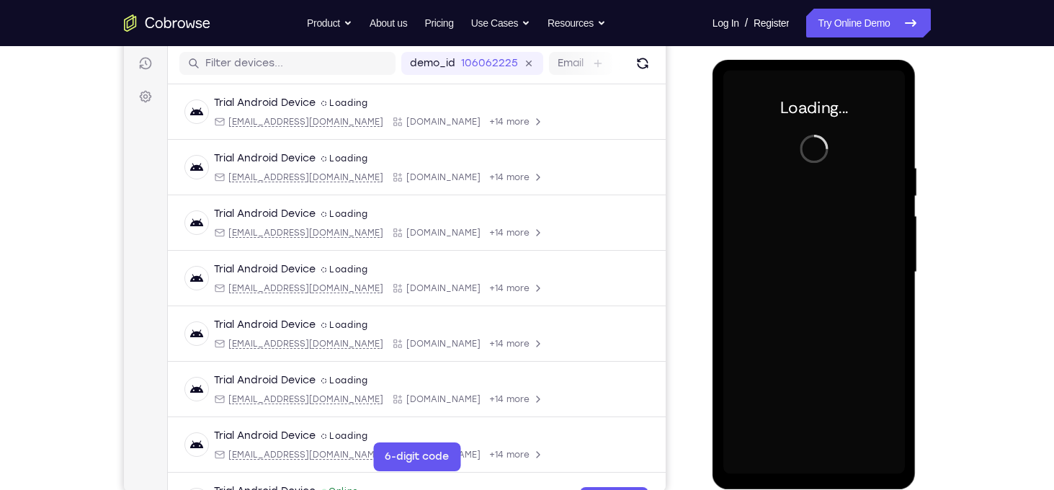
scroll to position [239, 0]
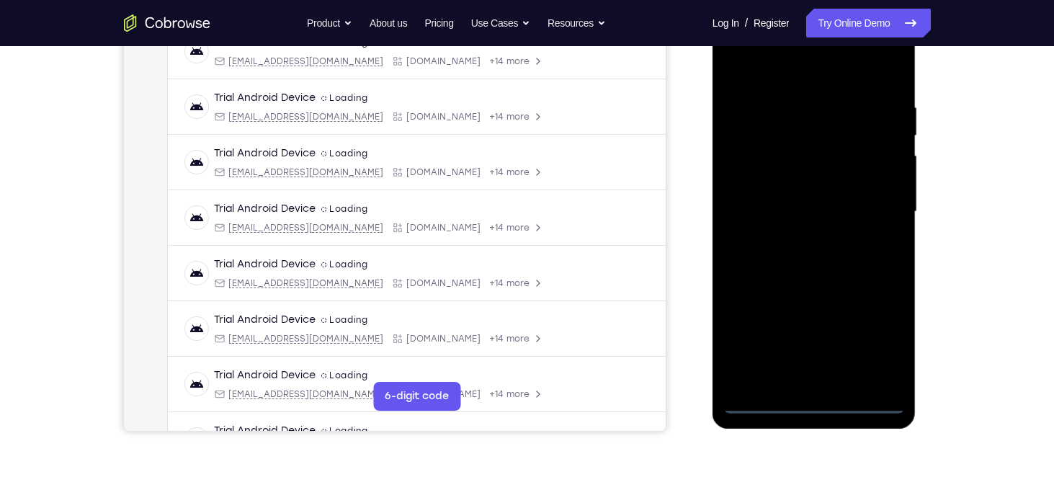
click at [812, 405] on div at bounding box center [814, 211] width 182 height 403
click at [873, 355] on div at bounding box center [814, 211] width 182 height 403
click at [790, 80] on div at bounding box center [814, 211] width 182 height 403
click at [870, 206] on div at bounding box center [814, 211] width 182 height 403
click at [832, 377] on div at bounding box center [814, 211] width 182 height 403
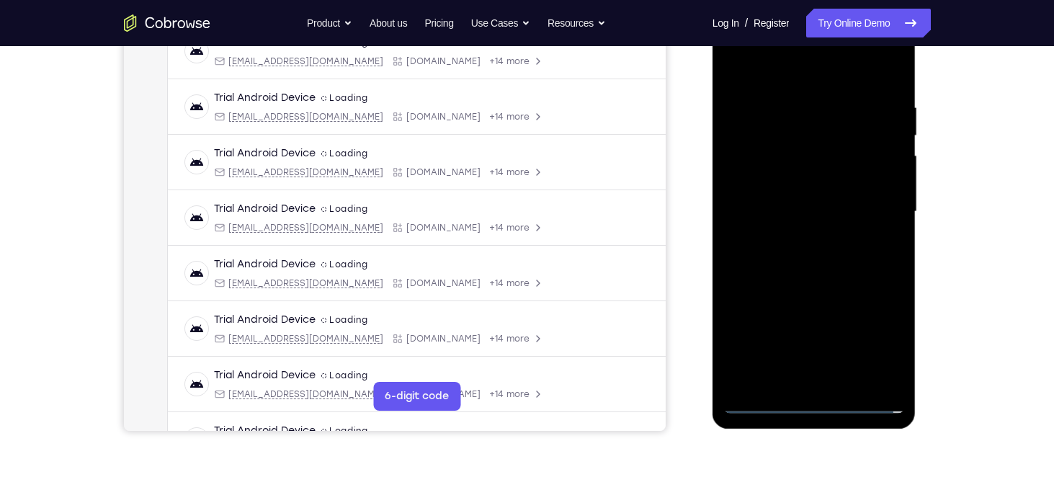
click at [742, 198] on div at bounding box center [814, 211] width 182 height 403
click at [753, 184] on div at bounding box center [814, 211] width 182 height 403
click at [805, 210] on div at bounding box center [814, 211] width 182 height 403
click at [820, 258] on div at bounding box center [814, 211] width 182 height 403
click at [820, 259] on div at bounding box center [814, 211] width 182 height 403
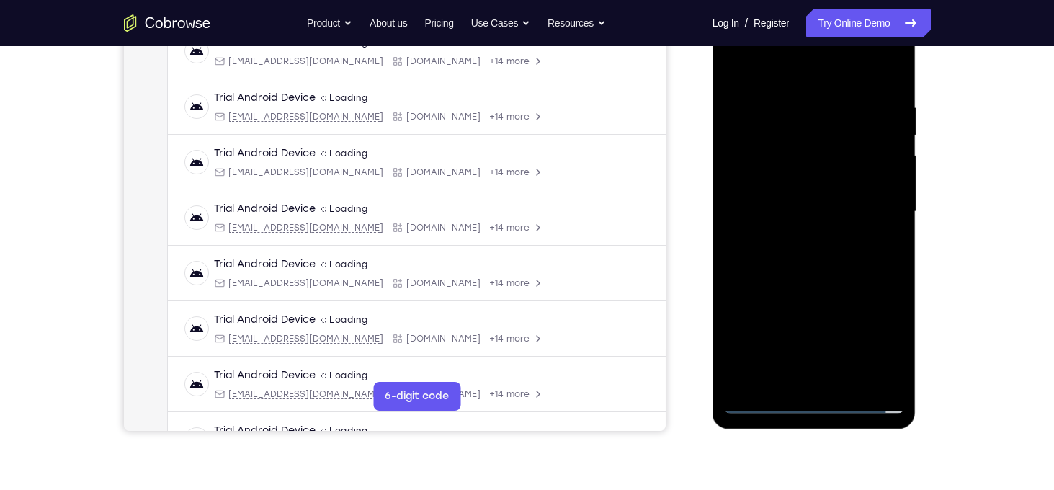
click at [820, 259] on div at bounding box center [814, 211] width 182 height 403
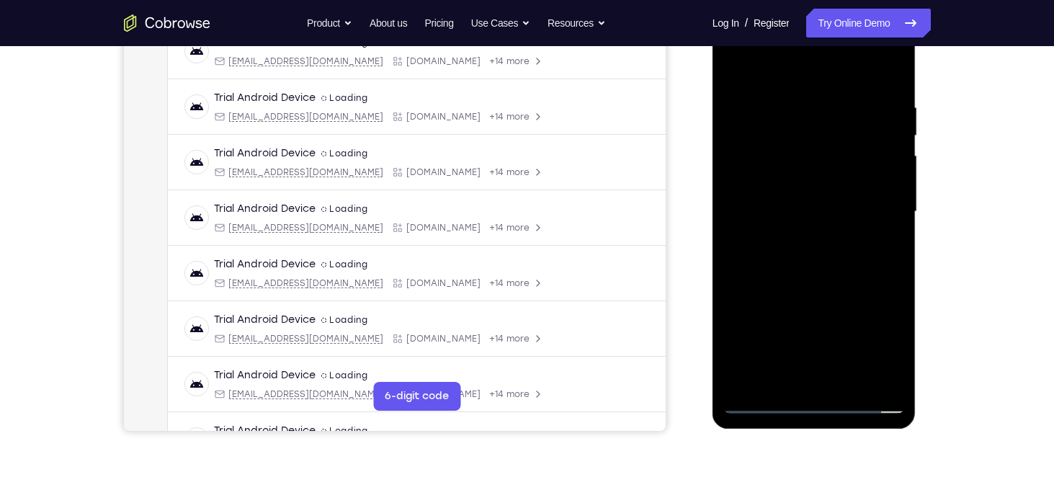
click at [833, 276] on div at bounding box center [814, 211] width 182 height 403
click at [801, 97] on div at bounding box center [814, 211] width 182 height 403
click at [882, 185] on div at bounding box center [814, 211] width 182 height 403
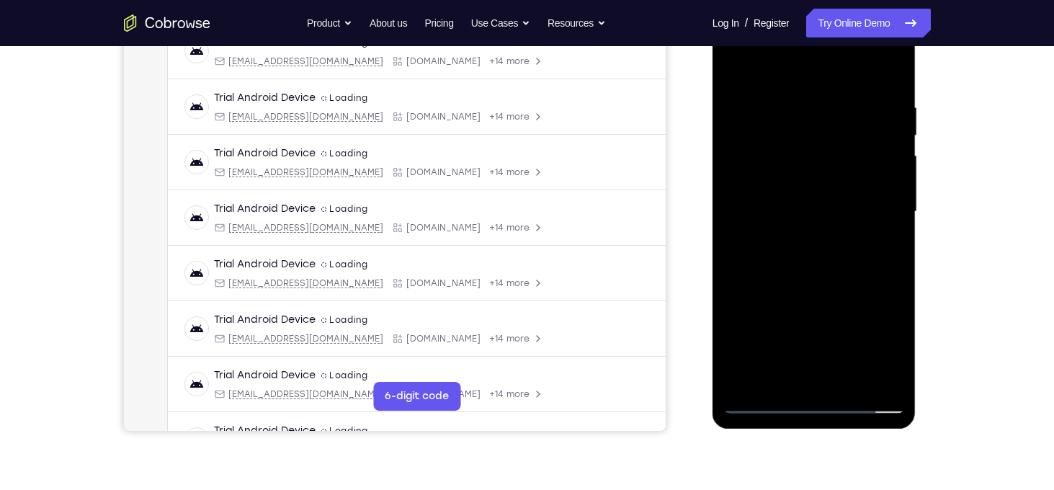
click at [882, 185] on div at bounding box center [814, 211] width 182 height 403
click at [891, 77] on div at bounding box center [814, 211] width 182 height 403
click at [851, 382] on div at bounding box center [814, 211] width 182 height 403
click at [821, 287] on div at bounding box center [814, 211] width 182 height 403
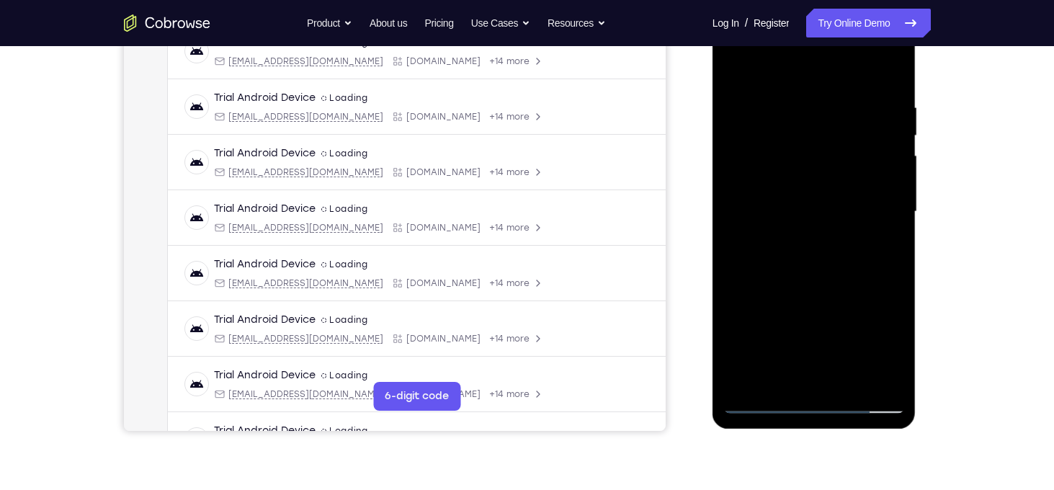
click at [830, 236] on div at bounding box center [814, 211] width 182 height 403
click at [737, 68] on div at bounding box center [814, 211] width 182 height 403
click at [825, 254] on div at bounding box center [814, 211] width 182 height 403
click at [739, 70] on div at bounding box center [814, 211] width 182 height 403
click at [817, 85] on div at bounding box center [814, 211] width 182 height 403
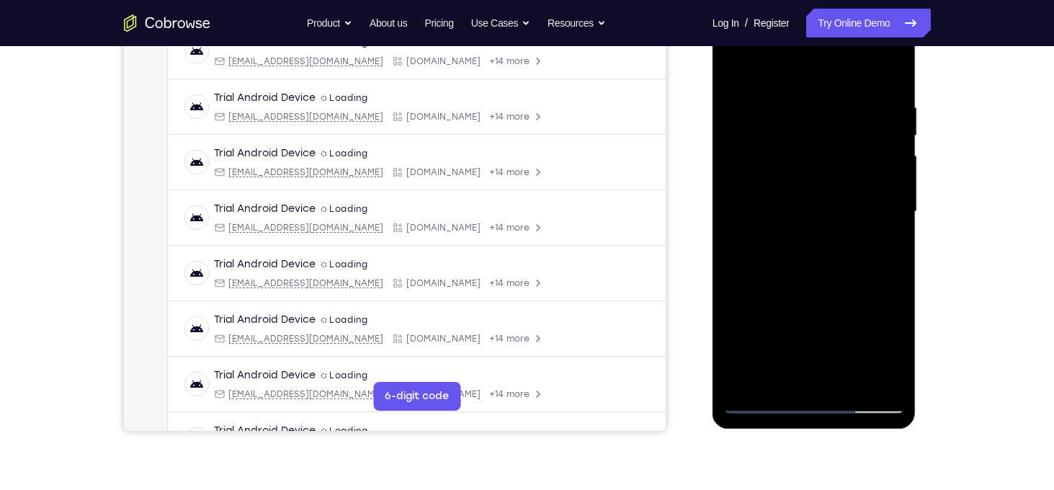
click at [753, 79] on div at bounding box center [814, 211] width 182 height 403
click at [834, 228] on div at bounding box center [814, 211] width 182 height 403
click at [739, 72] on div at bounding box center [814, 211] width 182 height 403
click at [808, 86] on div at bounding box center [814, 211] width 182 height 403
click at [763, 82] on div at bounding box center [814, 211] width 182 height 403
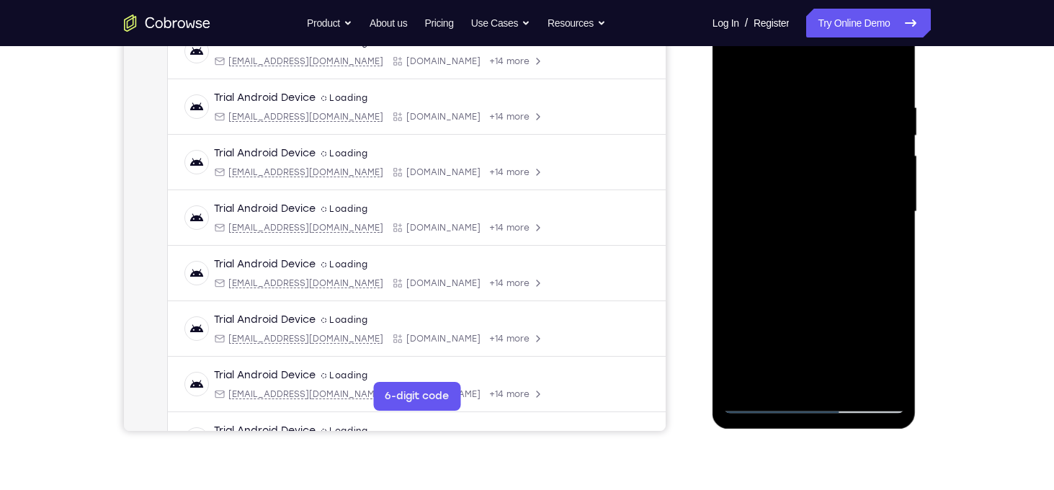
click at [740, 68] on div at bounding box center [814, 211] width 182 height 403
click at [884, 380] on div at bounding box center [814, 211] width 182 height 403
click at [739, 217] on div at bounding box center [814, 211] width 182 height 403
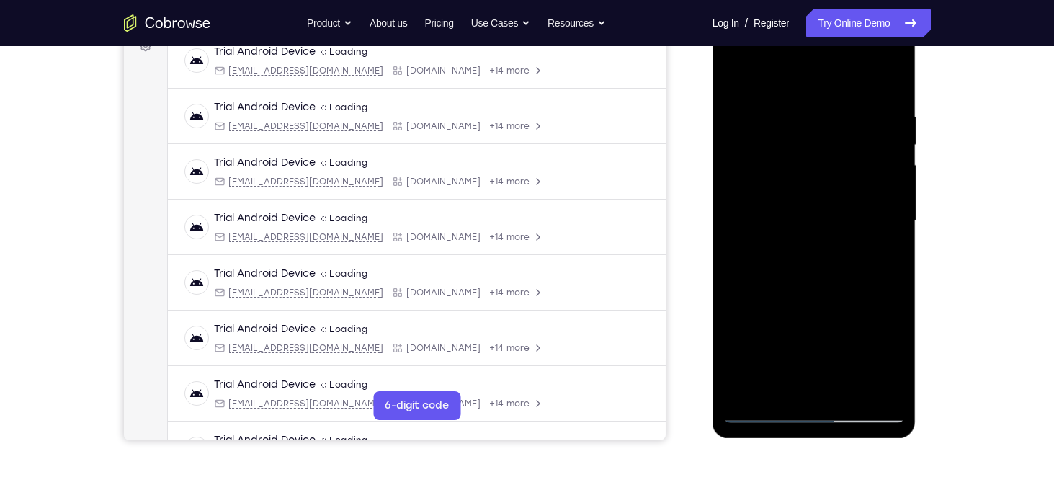
scroll to position [207, 0]
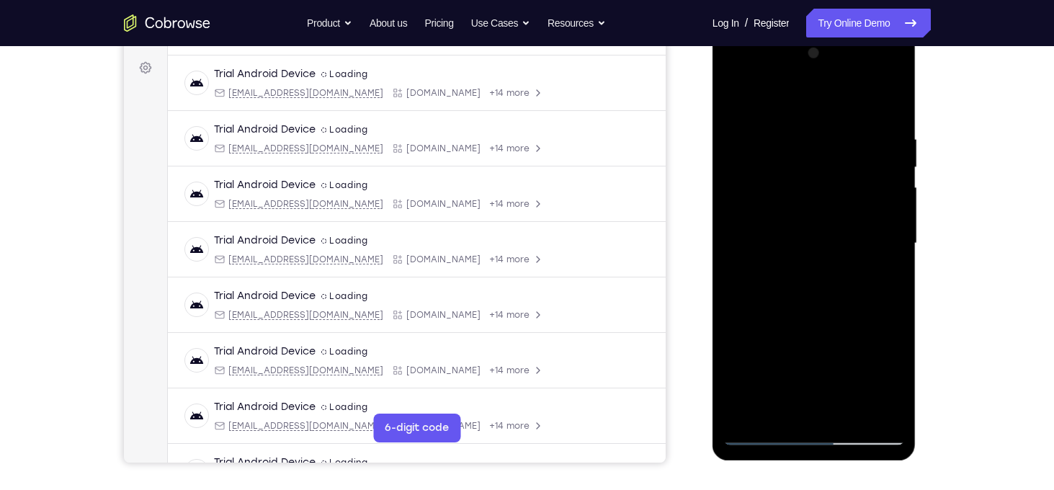
click at [889, 218] on div at bounding box center [814, 243] width 182 height 403
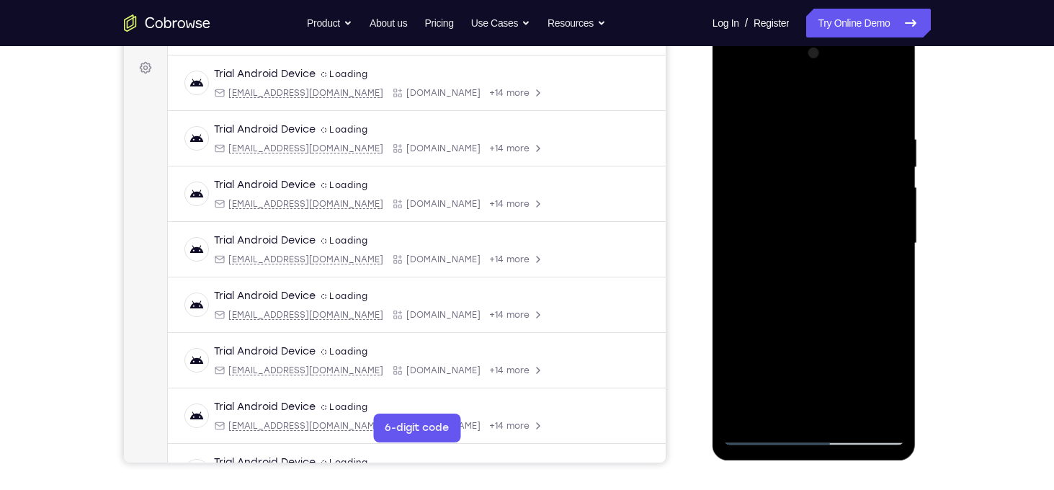
click at [889, 218] on div at bounding box center [814, 243] width 182 height 403
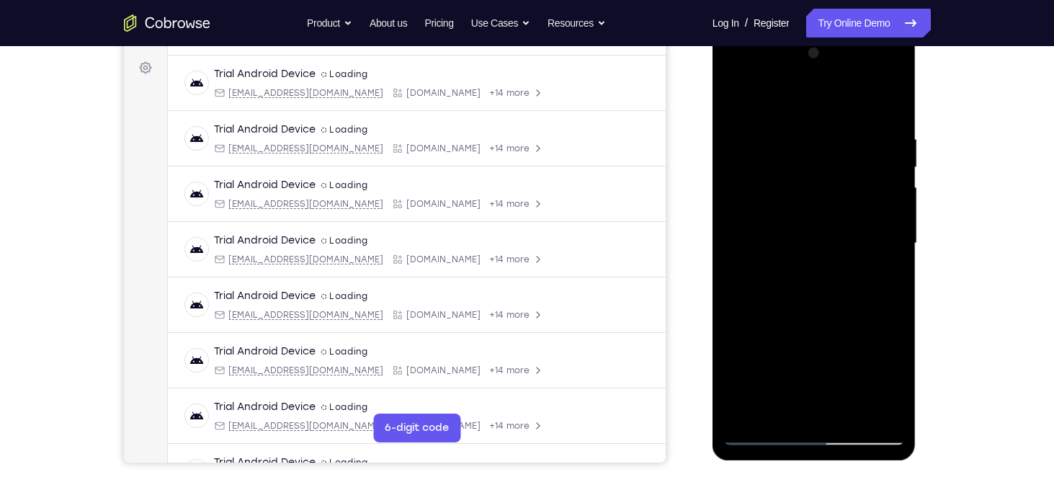
click at [889, 218] on div at bounding box center [814, 243] width 182 height 403
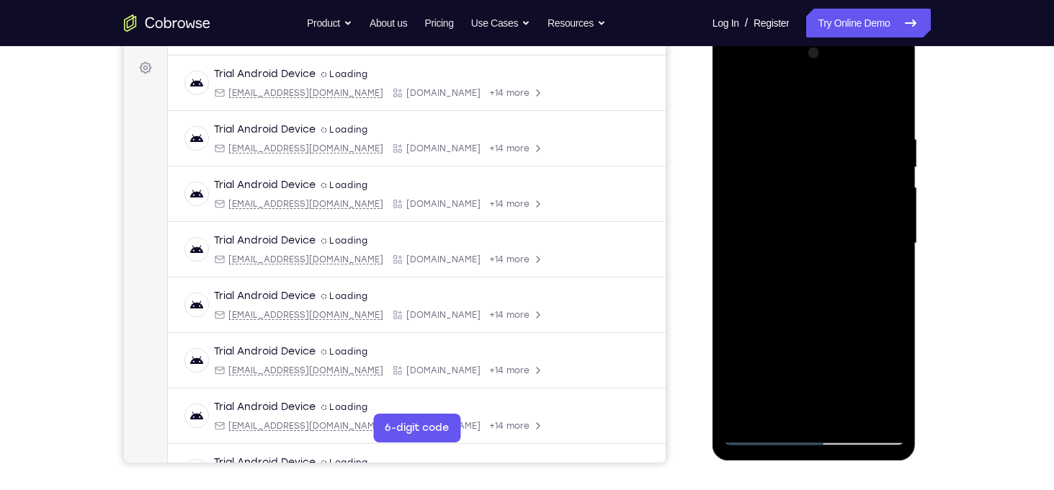
click at [889, 218] on div at bounding box center [814, 243] width 182 height 403
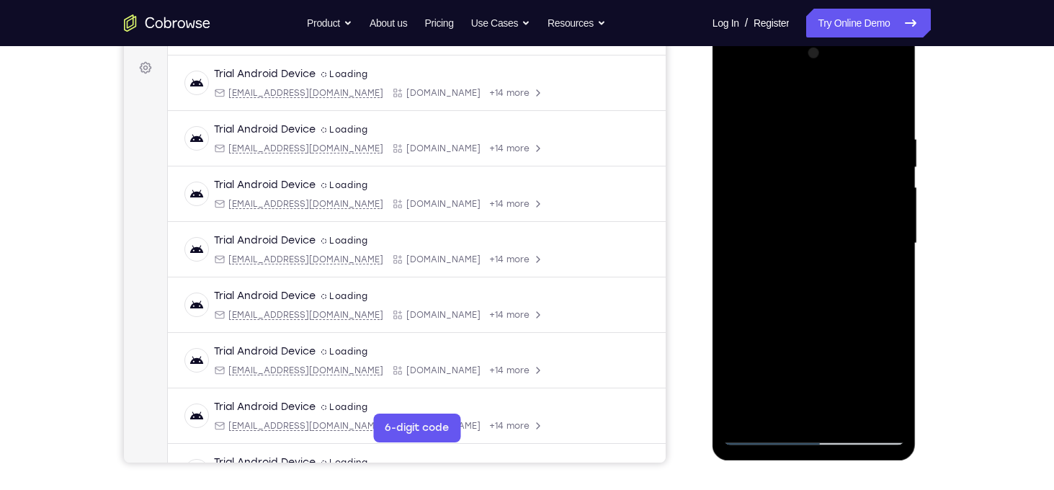
click at [898, 63] on div at bounding box center [814, 243] width 182 height 403
click at [851, 414] on div at bounding box center [814, 243] width 182 height 403
click at [832, 228] on div at bounding box center [814, 243] width 182 height 403
click at [738, 102] on div at bounding box center [814, 243] width 182 height 403
click at [808, 110] on div at bounding box center [814, 243] width 182 height 403
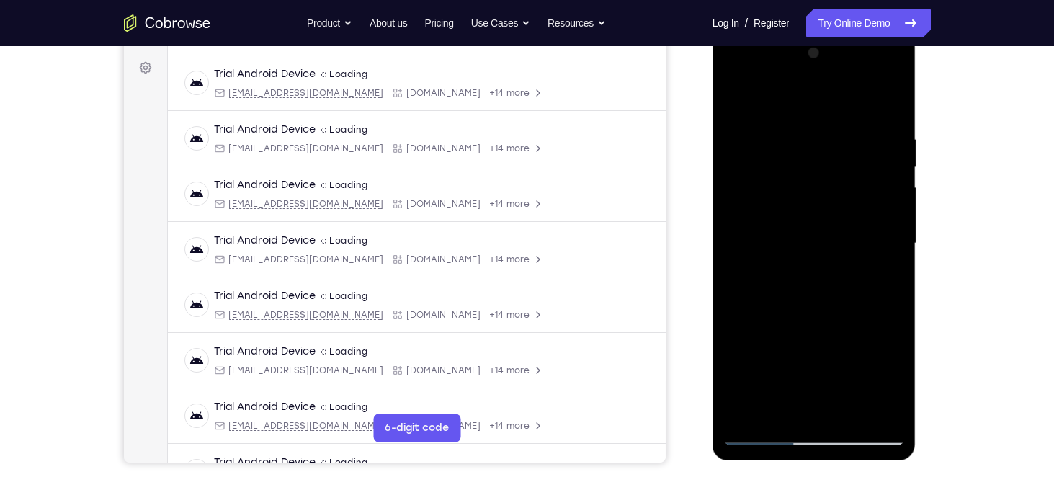
click at [757, 114] on div at bounding box center [814, 243] width 182 height 403
click at [809, 218] on div at bounding box center [814, 243] width 182 height 403
click at [815, 225] on div at bounding box center [814, 243] width 182 height 403
click at [734, 99] on div at bounding box center [814, 243] width 182 height 403
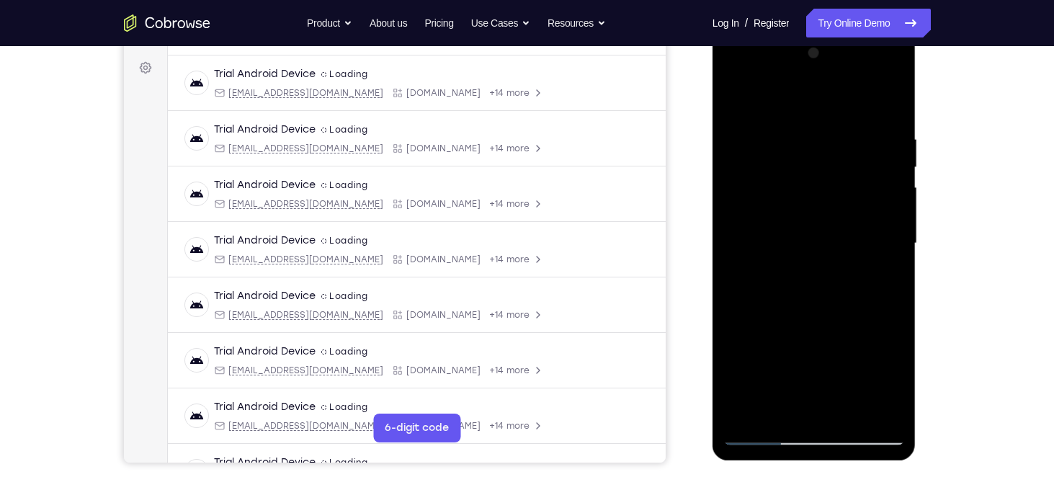
click at [878, 117] on div at bounding box center [814, 243] width 182 height 403
click at [740, 97] on div at bounding box center [814, 243] width 182 height 403
click at [738, 97] on div at bounding box center [814, 243] width 182 height 403
drag, startPoint x: 798, startPoint y: 125, endPoint x: 820, endPoint y: 375, distance: 250.2
click at [820, 375] on div at bounding box center [814, 243] width 182 height 403
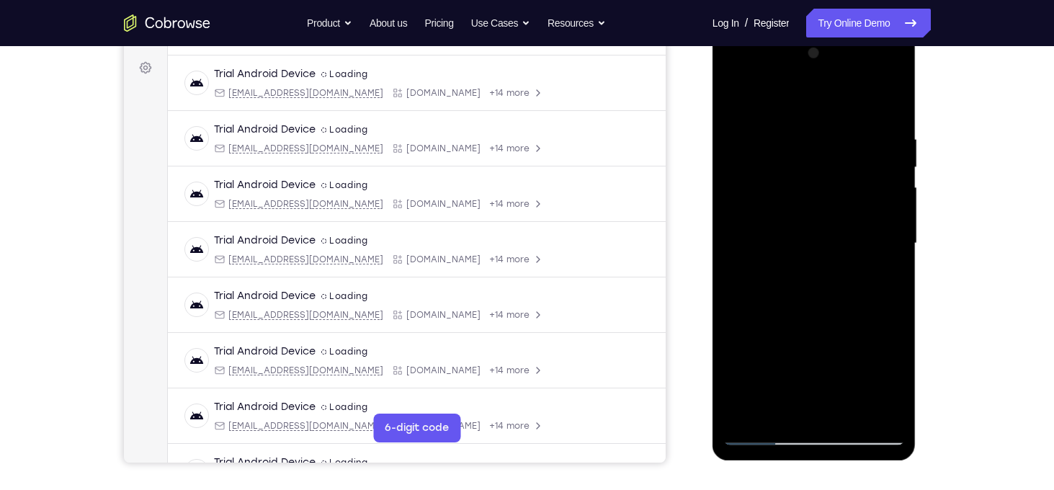
click at [761, 171] on div at bounding box center [814, 243] width 182 height 403
click at [872, 290] on div at bounding box center [814, 243] width 182 height 403
click at [733, 97] on div at bounding box center [814, 243] width 182 height 403
click at [796, 149] on div at bounding box center [814, 243] width 182 height 403
click at [751, 419] on div at bounding box center [814, 243] width 182 height 403
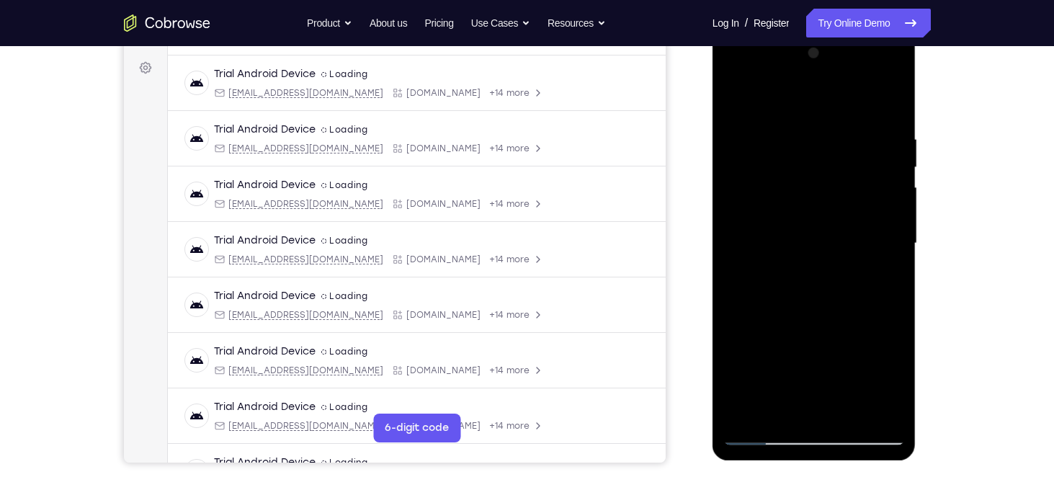
click at [748, 411] on div at bounding box center [814, 243] width 182 height 403
drag, startPoint x: 803, startPoint y: 136, endPoint x: 816, endPoint y: 334, distance: 198.5
click at [816, 334] on div at bounding box center [814, 243] width 182 height 403
click at [796, 135] on div at bounding box center [814, 243] width 182 height 403
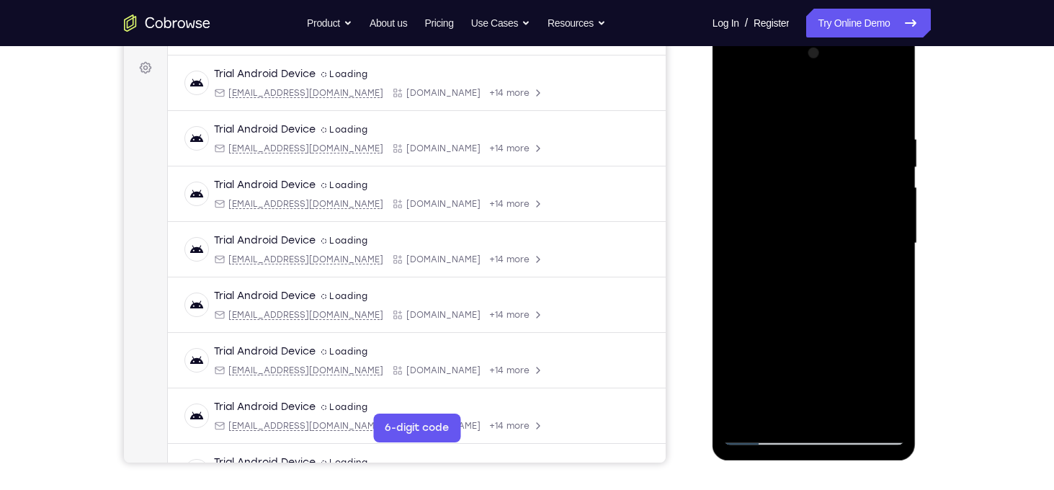
click at [870, 205] on div at bounding box center [814, 243] width 182 height 403
click at [786, 104] on div at bounding box center [814, 243] width 182 height 403
click at [879, 318] on div at bounding box center [814, 243] width 182 height 403
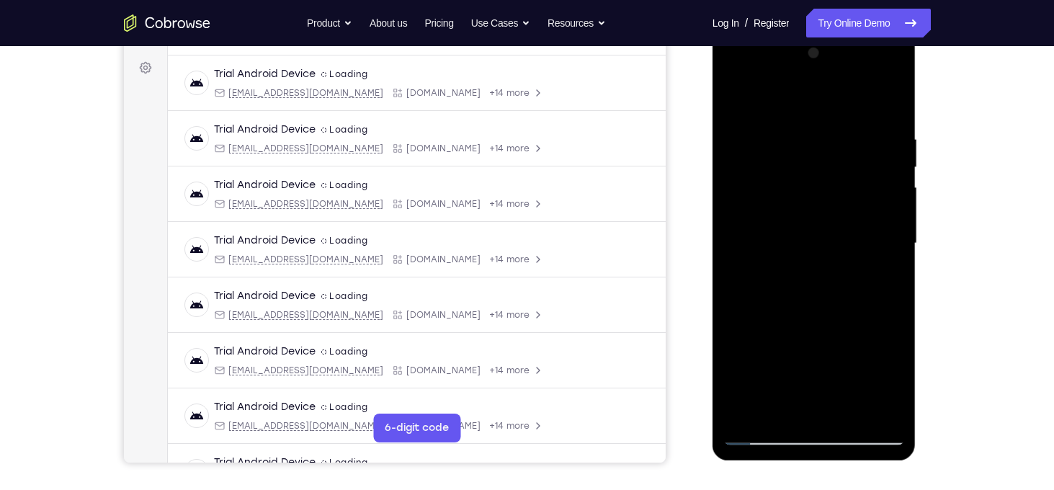
click at [735, 97] on div at bounding box center [814, 243] width 182 height 403
click at [878, 318] on div at bounding box center [814, 243] width 182 height 403
click at [778, 161] on div at bounding box center [814, 243] width 182 height 403
drag, startPoint x: 828, startPoint y: 320, endPoint x: 779, endPoint y: 145, distance: 181.7
click at [779, 145] on div at bounding box center [814, 243] width 182 height 403
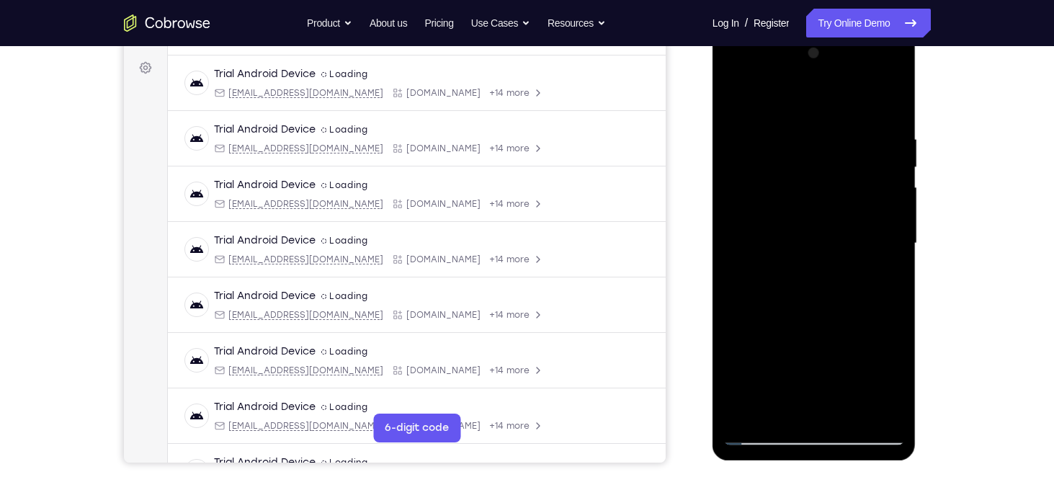
click at [739, 91] on div at bounding box center [814, 243] width 182 height 403
drag, startPoint x: 773, startPoint y: 161, endPoint x: 817, endPoint y: 333, distance: 177.8
click at [817, 333] on div at bounding box center [814, 243] width 182 height 403
click at [792, 198] on div at bounding box center [814, 243] width 182 height 403
drag, startPoint x: 818, startPoint y: 304, endPoint x: 776, endPoint y: 140, distance: 169.6
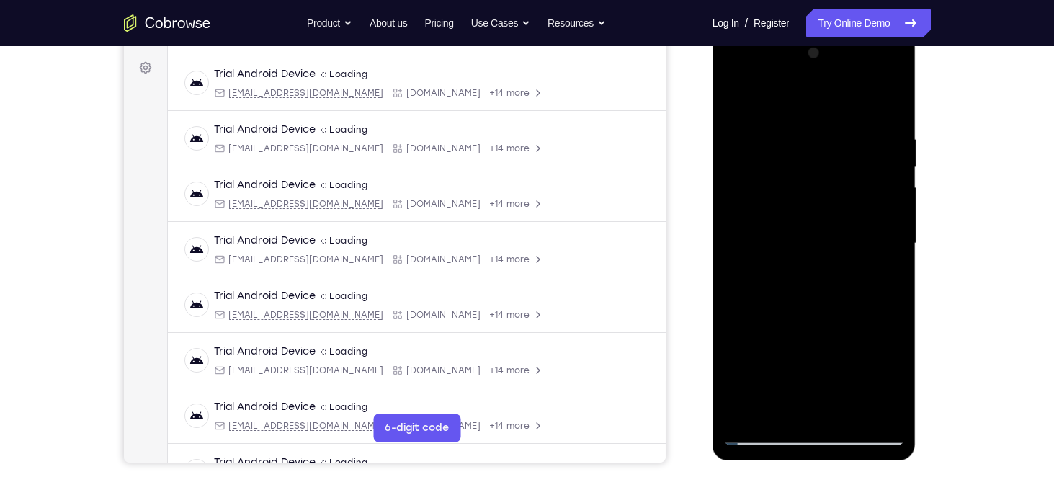
click at [776, 140] on div at bounding box center [814, 243] width 182 height 403
click at [753, 210] on div at bounding box center [814, 243] width 182 height 403
click at [735, 97] on div at bounding box center [814, 243] width 182 height 403
click at [891, 274] on div at bounding box center [814, 243] width 182 height 403
click at [730, 264] on div at bounding box center [814, 243] width 182 height 403
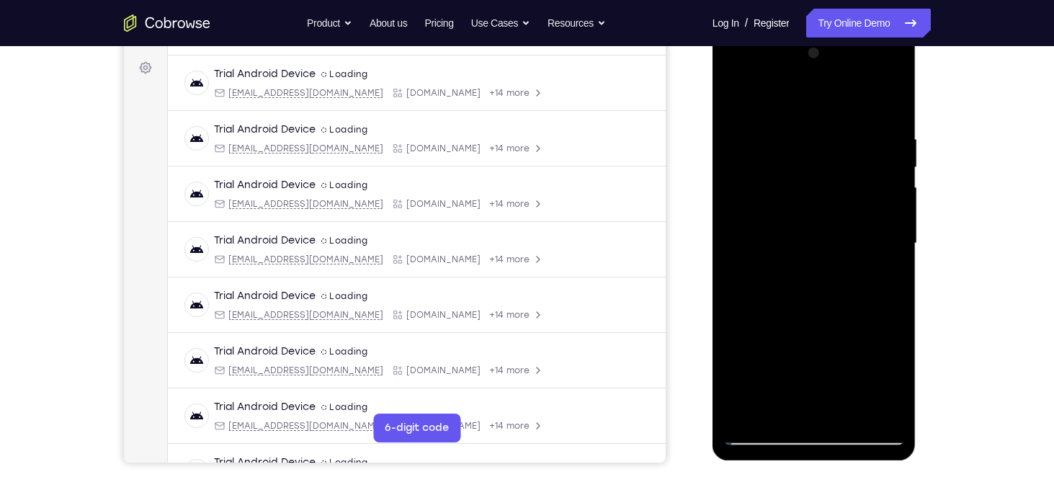
click at [743, 250] on div at bounding box center [814, 243] width 182 height 403
click at [737, 96] on div at bounding box center [814, 243] width 182 height 403
drag, startPoint x: 826, startPoint y: 316, endPoint x: 795, endPoint y: 153, distance: 166.4
click at [795, 153] on div at bounding box center [814, 243] width 182 height 403
drag, startPoint x: 822, startPoint y: 346, endPoint x: 791, endPoint y: 161, distance: 187.7
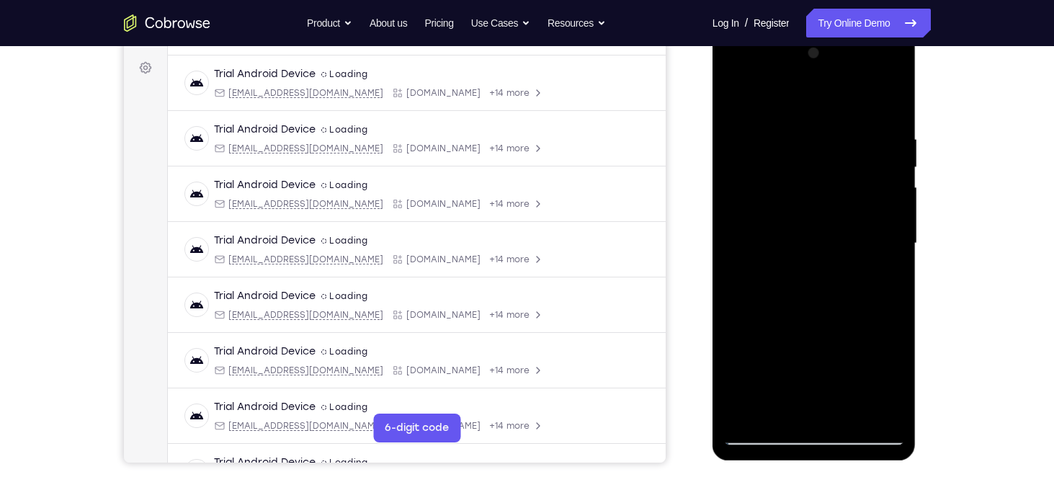
click at [791, 161] on div at bounding box center [814, 243] width 182 height 403
click at [852, 412] on div at bounding box center [814, 243] width 182 height 403
click at [810, 115] on div at bounding box center [814, 243] width 182 height 403
click at [879, 117] on div at bounding box center [814, 243] width 182 height 403
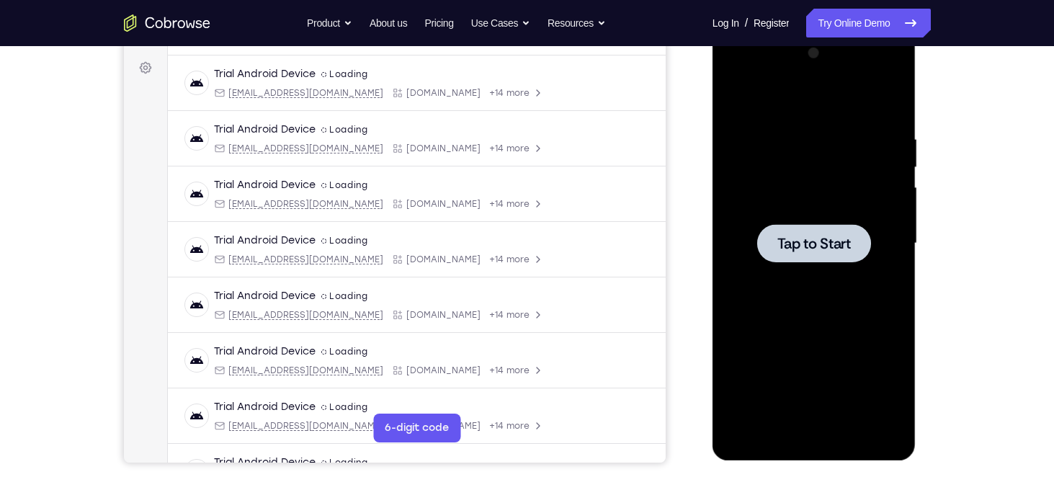
click at [809, 260] on div at bounding box center [814, 243] width 114 height 38
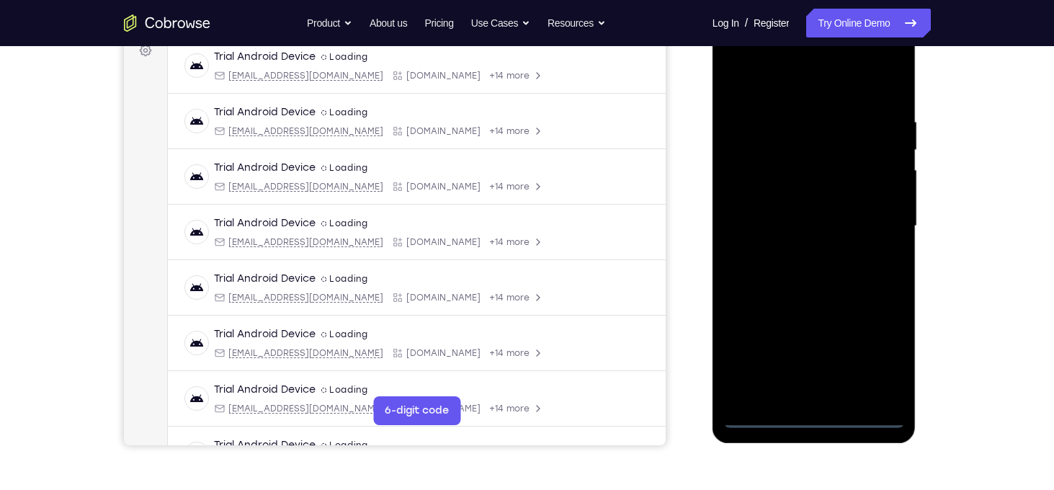
scroll to position [230, 0]
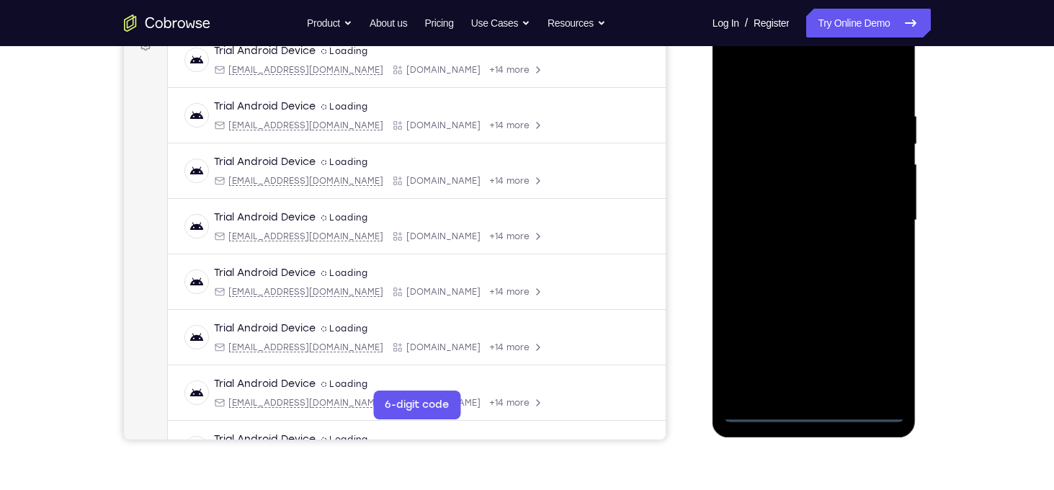
click at [812, 408] on div at bounding box center [814, 220] width 182 height 403
click at [881, 350] on div at bounding box center [814, 220] width 182 height 403
click at [810, 81] on div at bounding box center [814, 220] width 182 height 403
click at [869, 215] on div at bounding box center [814, 220] width 182 height 403
click at [793, 248] on div at bounding box center [814, 220] width 182 height 403
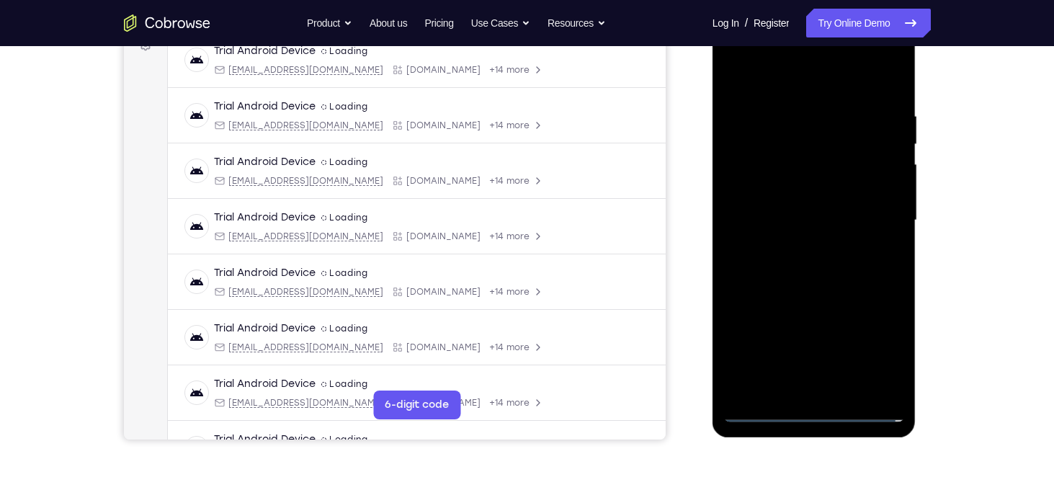
click at [811, 211] on div at bounding box center [814, 220] width 182 height 403
click at [797, 200] on div at bounding box center [814, 220] width 182 height 403
click at [892, 192] on div at bounding box center [814, 220] width 182 height 403
click at [805, 221] on div at bounding box center [814, 220] width 182 height 403
click at [885, 243] on div at bounding box center [814, 220] width 182 height 403
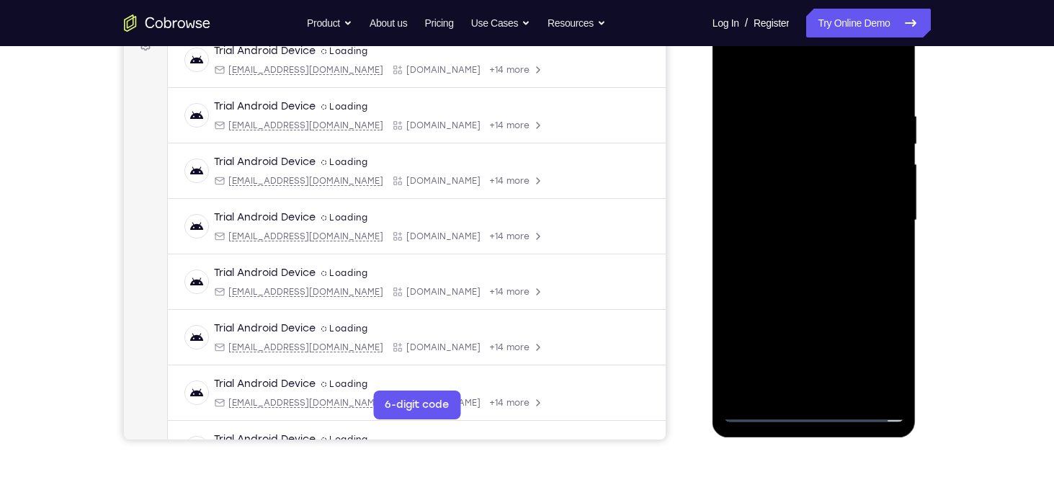
click at [835, 266] on div at bounding box center [814, 220] width 182 height 403
click at [819, 218] on div at bounding box center [814, 220] width 182 height 403
click at [801, 272] on div at bounding box center [814, 220] width 182 height 403
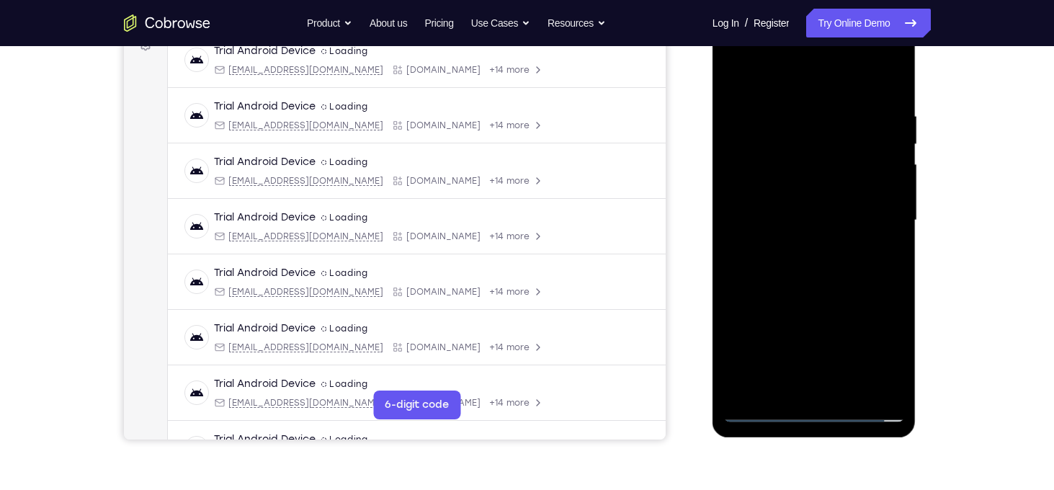
click at [801, 272] on div at bounding box center [814, 220] width 182 height 403
click at [814, 290] on div at bounding box center [814, 220] width 182 height 403
click at [846, 393] on div at bounding box center [814, 220] width 182 height 403
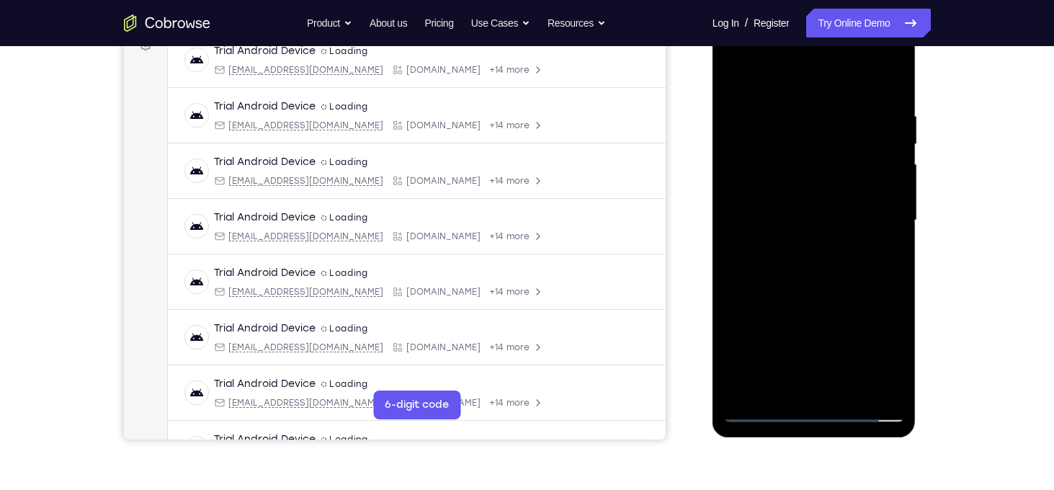
click at [812, 303] on div at bounding box center [814, 220] width 182 height 403
click at [838, 215] on div at bounding box center [814, 220] width 182 height 403
click at [731, 82] on div at bounding box center [814, 220] width 182 height 403
click at [790, 197] on div at bounding box center [814, 220] width 182 height 403
click at [730, 74] on div at bounding box center [814, 220] width 182 height 403
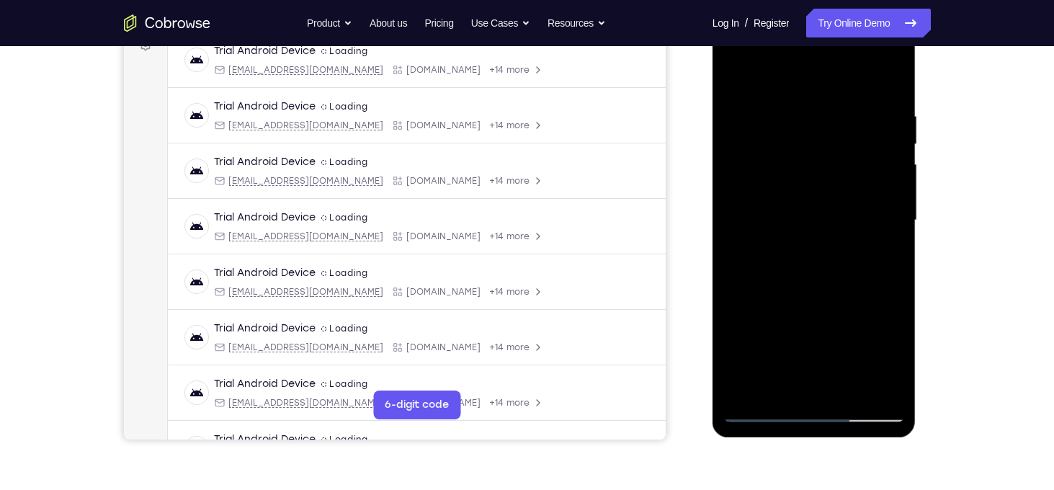
click at [817, 91] on div at bounding box center [814, 220] width 182 height 403
click at [763, 95] on div at bounding box center [814, 220] width 182 height 403
click at [829, 211] on div at bounding box center [814, 220] width 182 height 403
click at [735, 82] on div at bounding box center [814, 220] width 182 height 403
drag, startPoint x: 815, startPoint y: 339, endPoint x: 794, endPoint y: 223, distance: 118.5
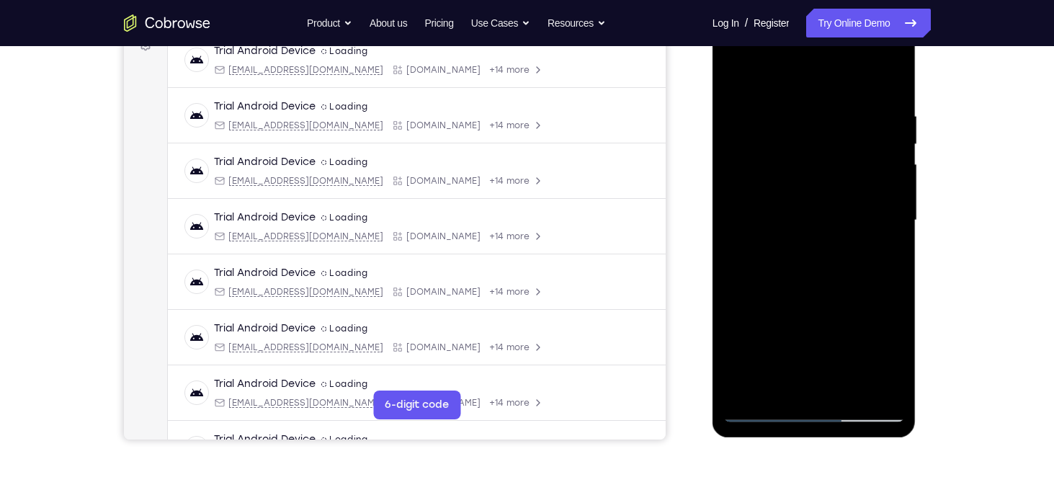
click at [794, 223] on div at bounding box center [814, 220] width 182 height 403
drag, startPoint x: 814, startPoint y: 313, endPoint x: 794, endPoint y: 243, distance: 72.7
click at [794, 243] on div at bounding box center [814, 220] width 182 height 403
click at [735, 72] on div at bounding box center [814, 220] width 182 height 403
drag, startPoint x: 817, startPoint y: 143, endPoint x: 883, endPoint y: 485, distance: 347.8
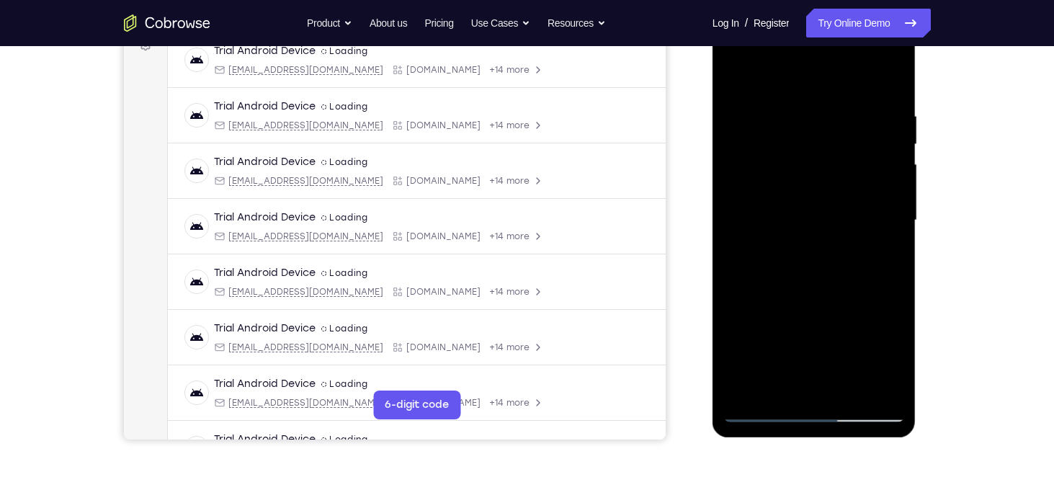
click at [883, 440] on html "Online web based iOS Simulators and Android Emulators. Run iPhone, iPad, Mobile…" at bounding box center [814, 224] width 205 height 432
click at [785, 116] on div at bounding box center [814, 220] width 182 height 403
click at [875, 185] on div at bounding box center [814, 220] width 182 height 403
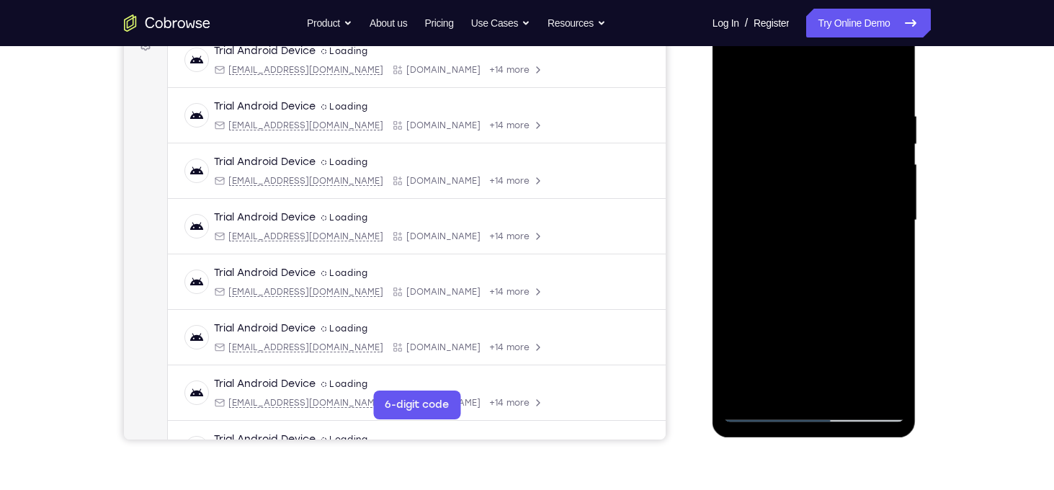
click at [875, 185] on div at bounding box center [814, 220] width 182 height 403
drag, startPoint x: 875, startPoint y: 185, endPoint x: 877, endPoint y: 161, distance: 23.8
click at [877, 161] on div at bounding box center [814, 220] width 182 height 403
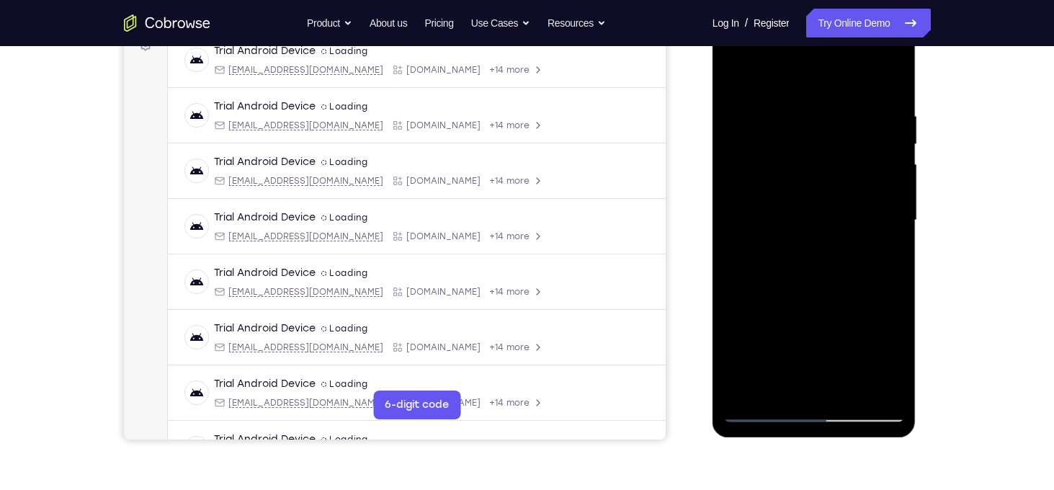
click at [877, 161] on div at bounding box center [814, 220] width 182 height 403
click at [747, 175] on div at bounding box center [814, 220] width 182 height 403
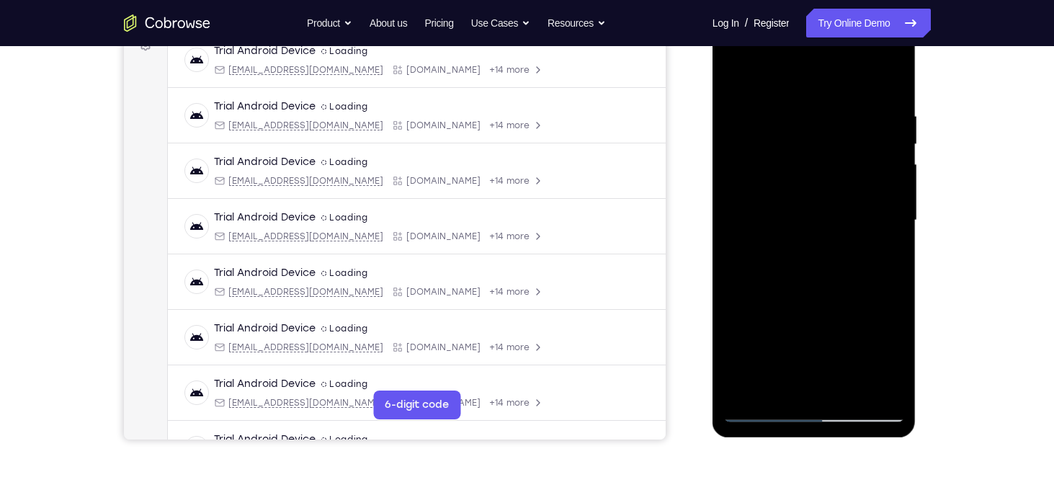
click at [747, 175] on div at bounding box center [814, 220] width 182 height 403
click at [888, 79] on div at bounding box center [814, 220] width 182 height 403
drag, startPoint x: 807, startPoint y: 109, endPoint x: 851, endPoint y: 351, distance: 246.1
click at [851, 351] on div at bounding box center [814, 220] width 182 height 403
click at [849, 390] on div at bounding box center [814, 220] width 182 height 403
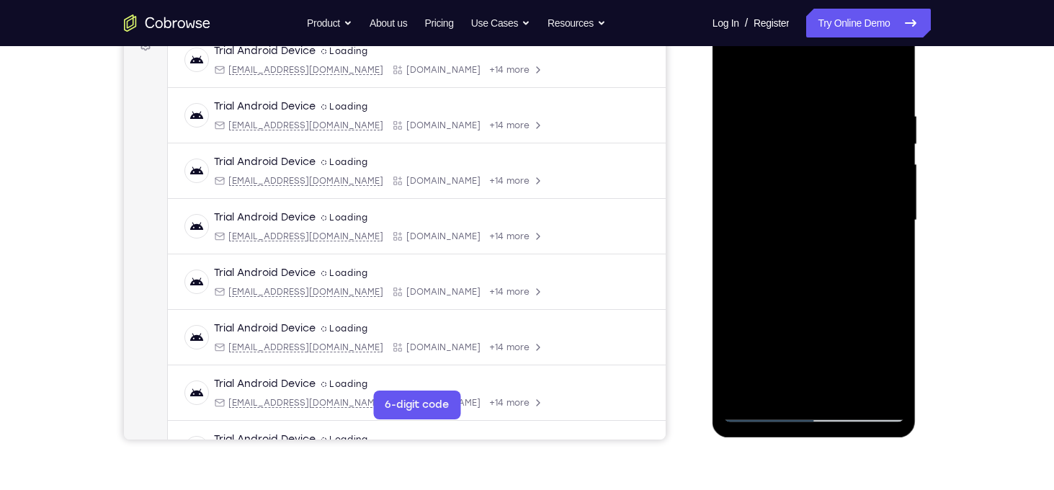
click at [847, 221] on div at bounding box center [814, 220] width 182 height 403
click at [734, 77] on div at bounding box center [814, 220] width 182 height 403
click at [819, 100] on div at bounding box center [814, 220] width 182 height 403
click at [743, 76] on div at bounding box center [814, 220] width 182 height 403
drag, startPoint x: 792, startPoint y: 94, endPoint x: 842, endPoint y: 349, distance: 260.6
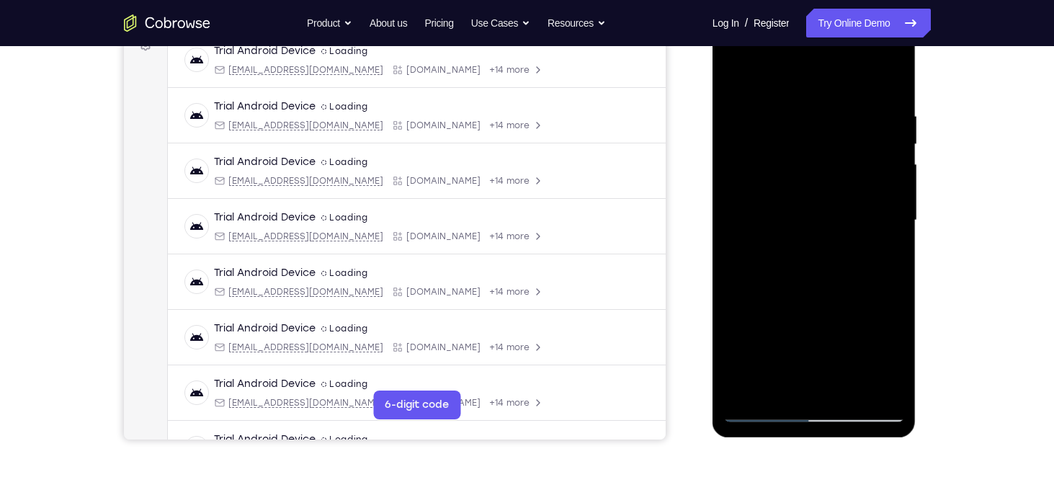
click at [842, 349] on div at bounding box center [814, 220] width 182 height 403
click at [789, 114] on div at bounding box center [814, 220] width 182 height 403
click at [880, 212] on div at bounding box center [814, 220] width 182 height 403
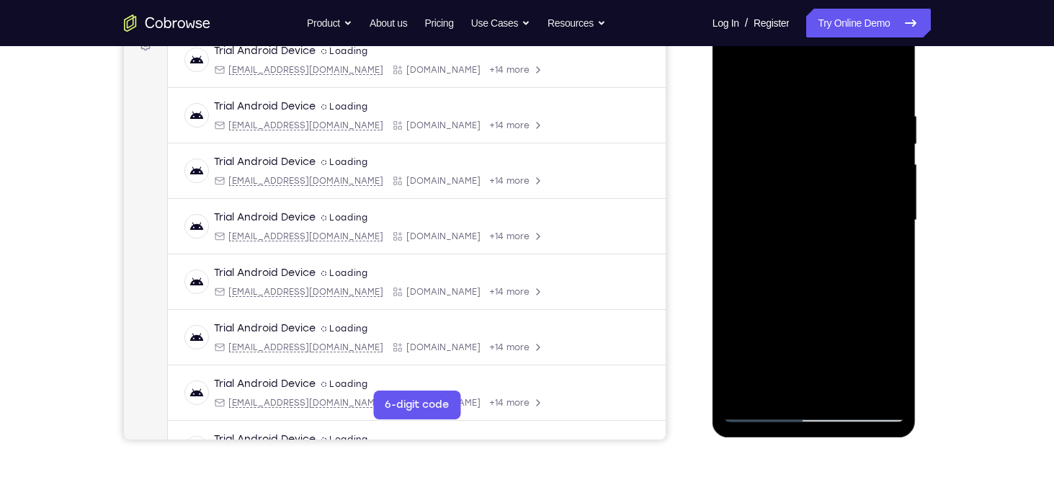
click at [871, 161] on div at bounding box center [814, 220] width 182 height 403
click at [759, 83] on div at bounding box center [814, 220] width 182 height 403
click at [879, 233] on div at bounding box center [814, 220] width 182 height 403
click at [735, 76] on div at bounding box center [814, 220] width 182 height 403
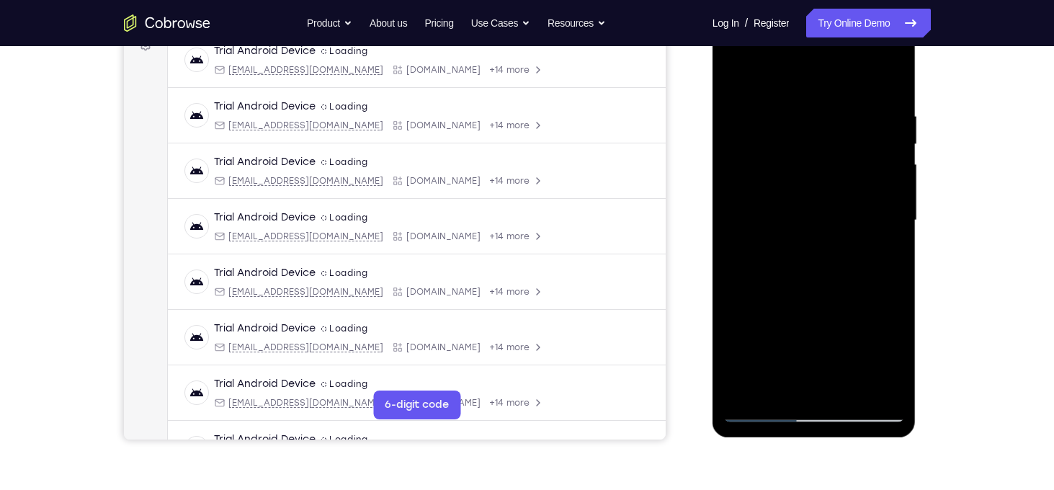
click at [808, 123] on div at bounding box center [814, 220] width 182 height 403
click at [794, 127] on div at bounding box center [814, 220] width 182 height 403
click at [799, 133] on div at bounding box center [814, 220] width 182 height 403
click at [750, 387] on div at bounding box center [814, 220] width 182 height 403
drag, startPoint x: 846, startPoint y: 394, endPoint x: 811, endPoint y: 100, distance: 296.0
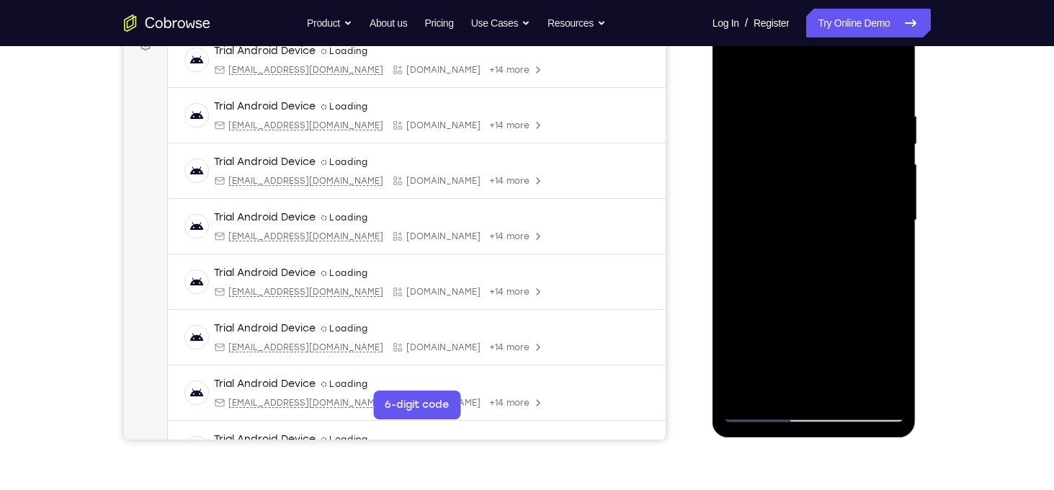
click at [811, 100] on div at bounding box center [814, 220] width 182 height 403
click at [755, 95] on div at bounding box center [814, 220] width 182 height 403
click at [737, 71] on div at bounding box center [814, 220] width 182 height 403
drag, startPoint x: 846, startPoint y: 389, endPoint x: 845, endPoint y: 401, distance: 12.3
drag, startPoint x: 845, startPoint y: 401, endPoint x: 730, endPoint y: 79, distance: 342.0
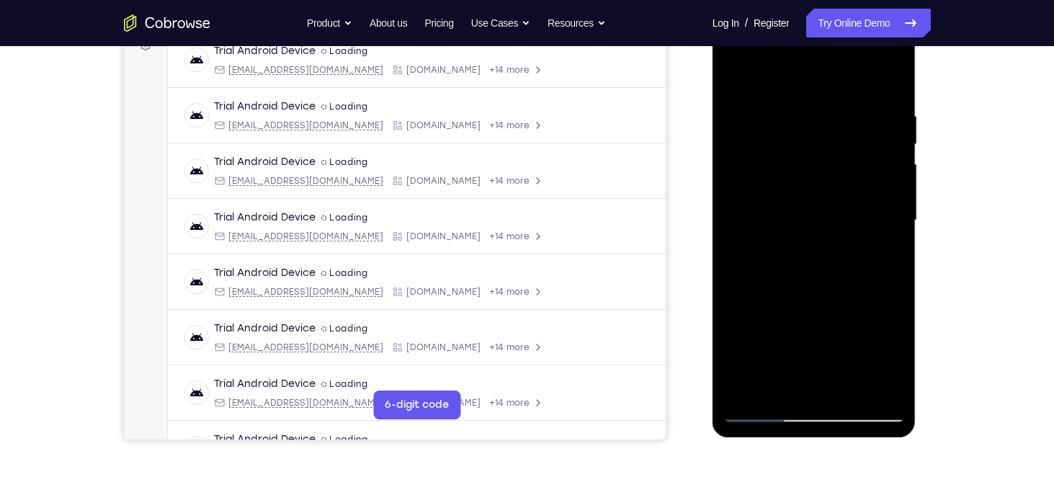
click at [730, 79] on div at bounding box center [814, 220] width 182 height 403
click at [807, 98] on div at bounding box center [814, 220] width 182 height 403
drag, startPoint x: 847, startPoint y: 346, endPoint x: 815, endPoint y: 243, distance: 108.0
click at [815, 243] on div at bounding box center [814, 220] width 182 height 403
click at [787, 267] on div at bounding box center [814, 220] width 182 height 403
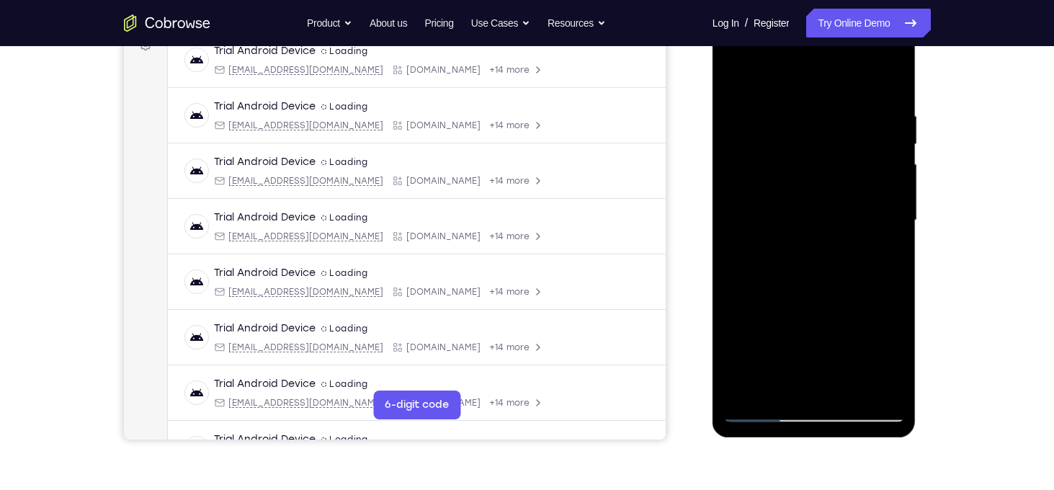
click at [861, 349] on div at bounding box center [814, 220] width 182 height 403
click at [816, 351] on div at bounding box center [814, 220] width 182 height 403
click at [794, 333] on div at bounding box center [814, 220] width 182 height 403
click at [810, 217] on div at bounding box center [814, 220] width 182 height 403
click at [735, 165] on div at bounding box center [814, 220] width 182 height 403
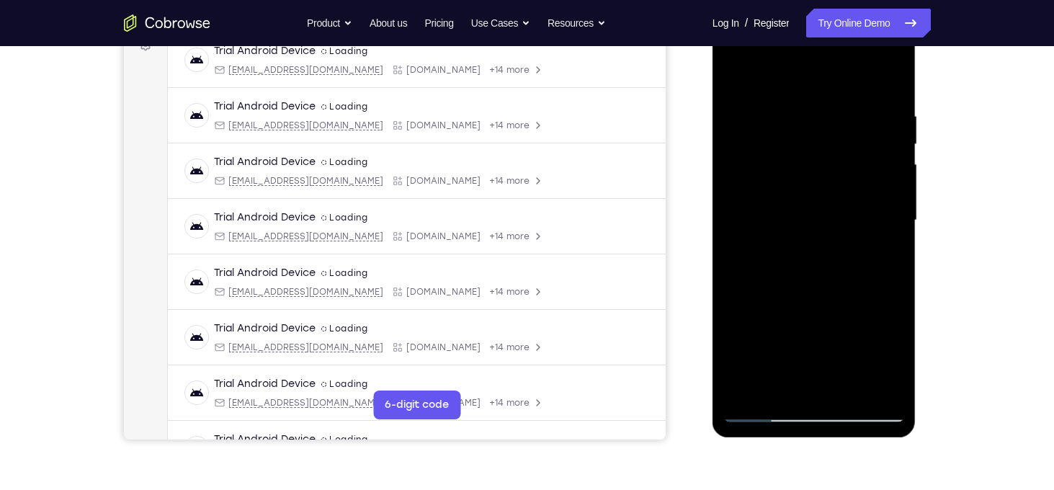
click at [775, 169] on div at bounding box center [814, 220] width 182 height 403
click at [851, 392] on div at bounding box center [814, 220] width 182 height 403
click at [730, 82] on div at bounding box center [814, 220] width 182 height 403
drag, startPoint x: 797, startPoint y: 99, endPoint x: 827, endPoint y: 321, distance: 223.9
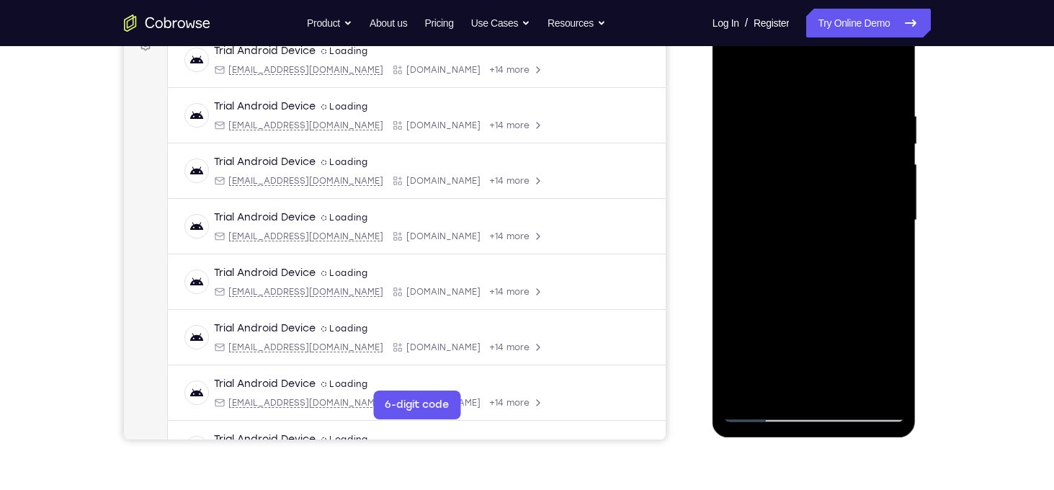
click at [827, 321] on div at bounding box center [814, 220] width 182 height 403
click at [799, 108] on div at bounding box center [814, 220] width 182 height 403
click at [863, 200] on div at bounding box center [814, 220] width 182 height 403
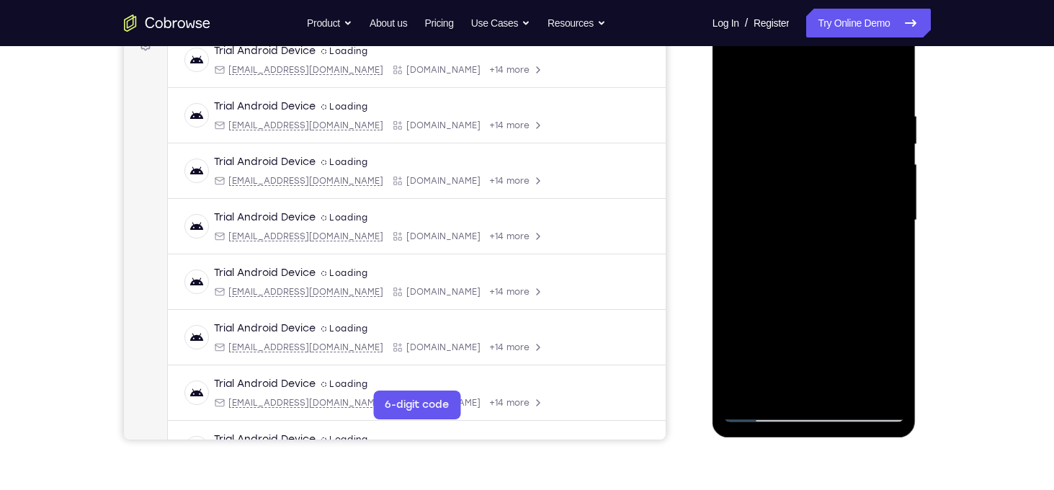
click at [801, 204] on div at bounding box center [814, 220] width 182 height 403
drag, startPoint x: 792, startPoint y: 254, endPoint x: 755, endPoint y: 143, distance: 116.4
click at [755, 143] on div at bounding box center [814, 220] width 182 height 403
click at [749, 294] on div at bounding box center [814, 220] width 182 height 403
drag, startPoint x: 830, startPoint y: 336, endPoint x: 796, endPoint y: 189, distance: 150.8
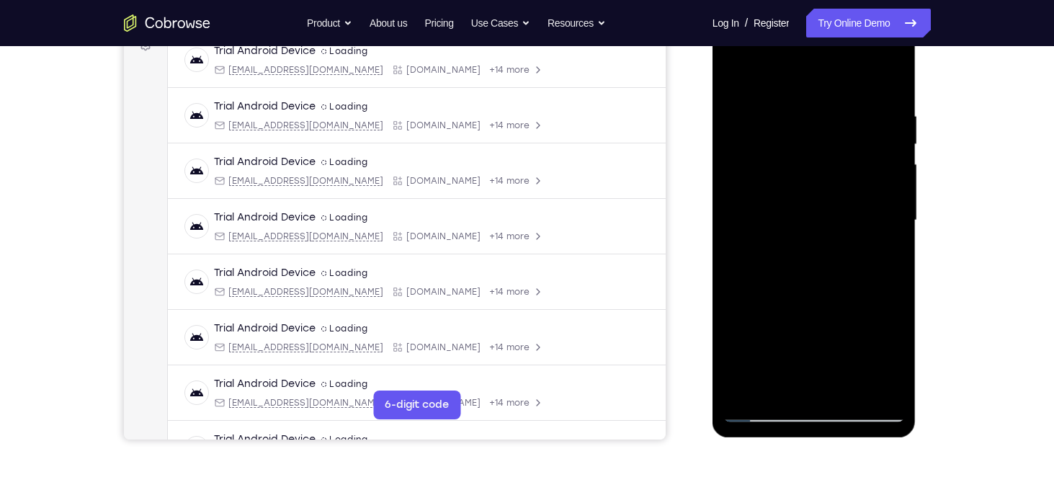
click at [796, 189] on div at bounding box center [814, 220] width 182 height 403
drag, startPoint x: 784, startPoint y: 141, endPoint x: 840, endPoint y: 371, distance: 236.5
click at [840, 371] on div at bounding box center [814, 220] width 182 height 403
click at [805, 126] on div at bounding box center [814, 220] width 182 height 403
drag, startPoint x: 859, startPoint y: 304, endPoint x: 841, endPoint y: 205, distance: 100.2
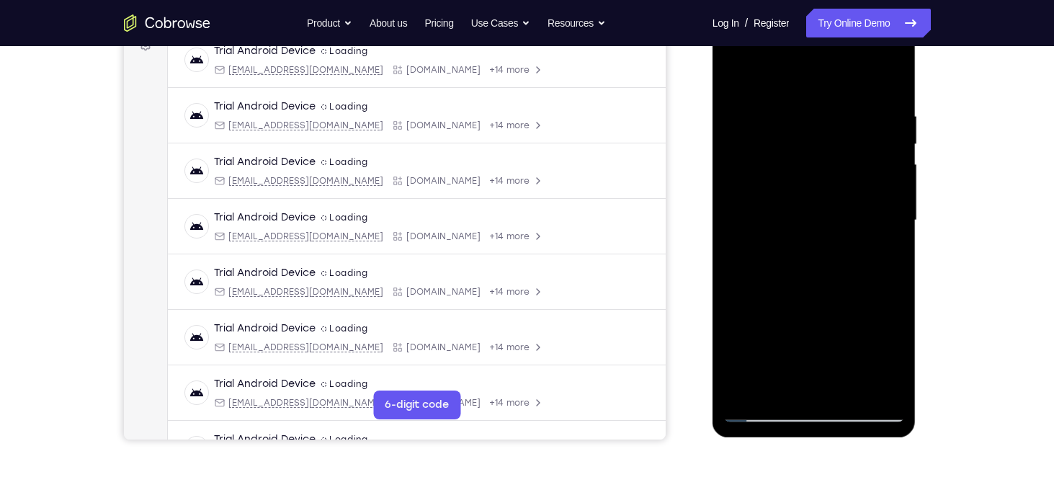
click at [841, 205] on div at bounding box center [814, 220] width 182 height 403
click at [872, 317] on div at bounding box center [814, 220] width 182 height 403
drag, startPoint x: 812, startPoint y: 123, endPoint x: 851, endPoint y: 297, distance: 177.7
click at [851, 297] on div at bounding box center [814, 220] width 182 height 403
click at [778, 327] on div at bounding box center [814, 220] width 182 height 403
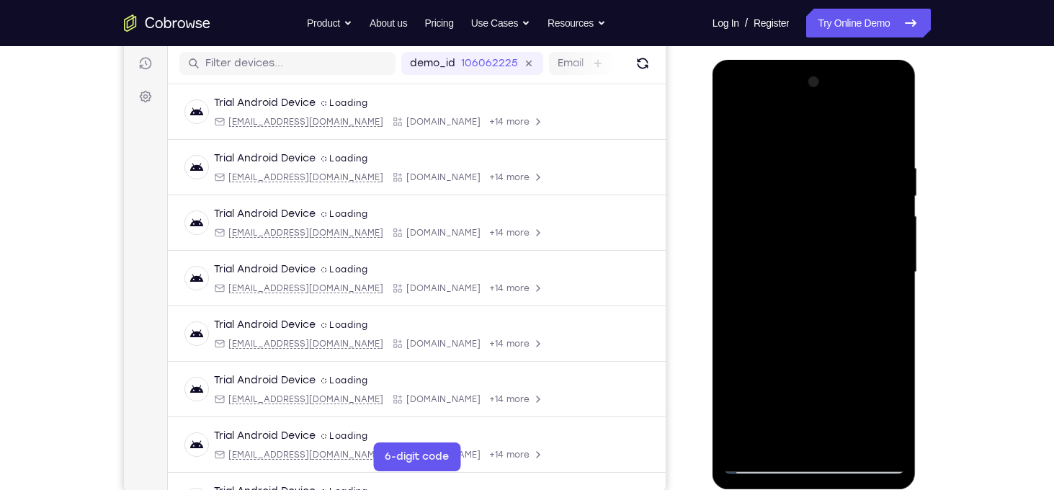
scroll to position [179, 0]
click at [731, 126] on div at bounding box center [814, 272] width 182 height 403
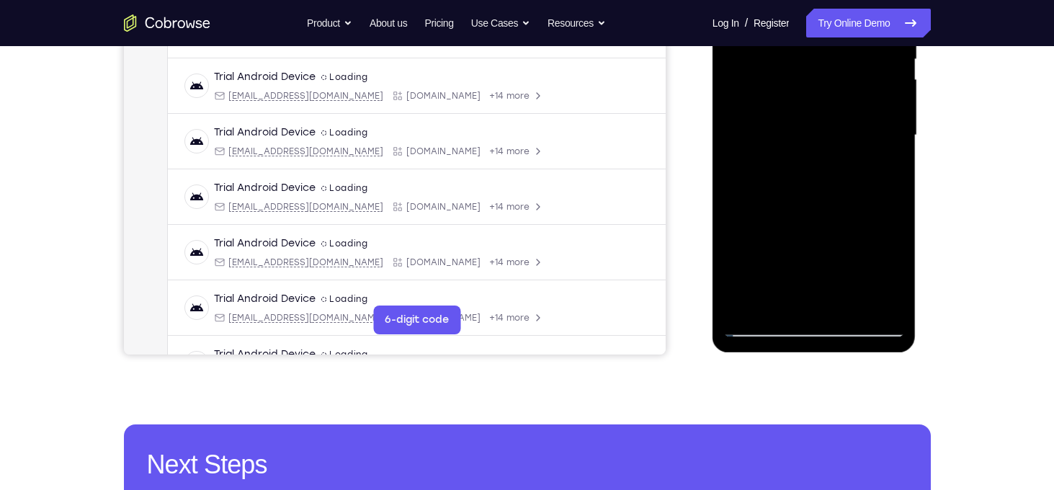
drag, startPoint x: 838, startPoint y: 249, endPoint x: 814, endPoint y: 138, distance: 114.1
click at [814, 138] on div at bounding box center [814, 135] width 182 height 403
drag, startPoint x: 839, startPoint y: 252, endPoint x: 810, endPoint y: 130, distance: 125.8
click at [810, 130] on div at bounding box center [814, 135] width 182 height 403
drag, startPoint x: 834, startPoint y: 264, endPoint x: 802, endPoint y: 102, distance: 165.1
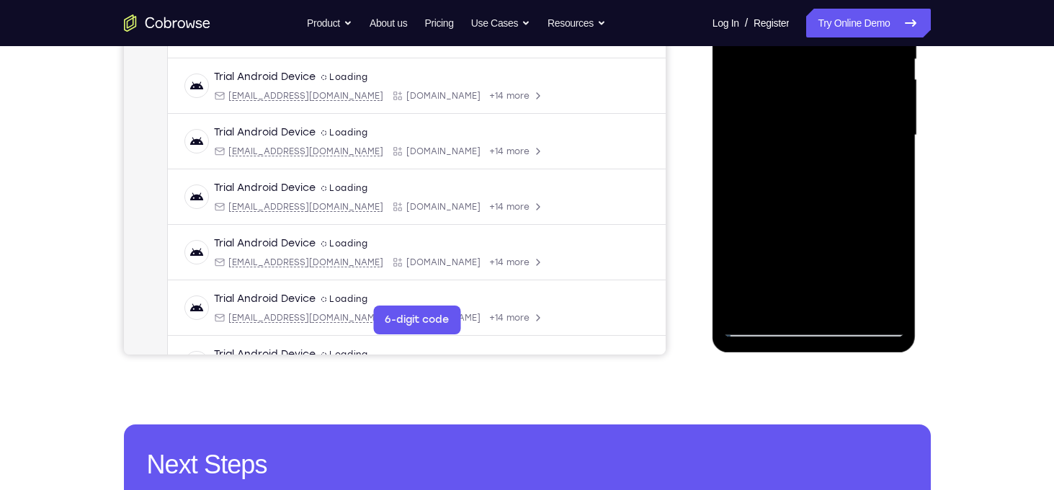
click at [802, 102] on div at bounding box center [814, 135] width 182 height 403
drag, startPoint x: 824, startPoint y: 256, endPoint x: 787, endPoint y: 106, distance: 154.9
click at [787, 106] on div at bounding box center [814, 135] width 182 height 403
click at [881, 138] on div at bounding box center [814, 135] width 182 height 403
drag, startPoint x: 851, startPoint y: 256, endPoint x: 834, endPoint y: 111, distance: 145.7
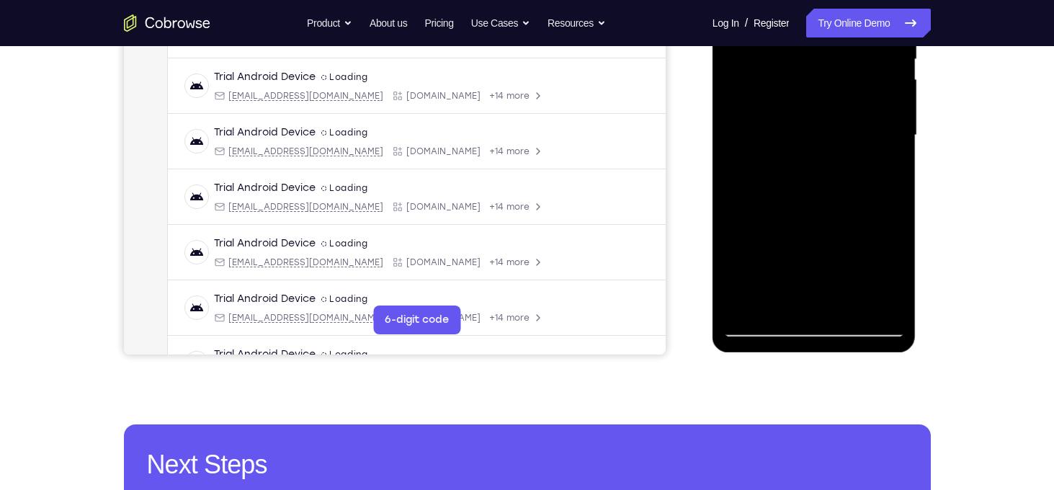
click at [834, 111] on div at bounding box center [814, 135] width 182 height 403
drag, startPoint x: 864, startPoint y: 256, endPoint x: 846, endPoint y: 124, distance: 133.0
click at [846, 124] on div at bounding box center [814, 135] width 182 height 403
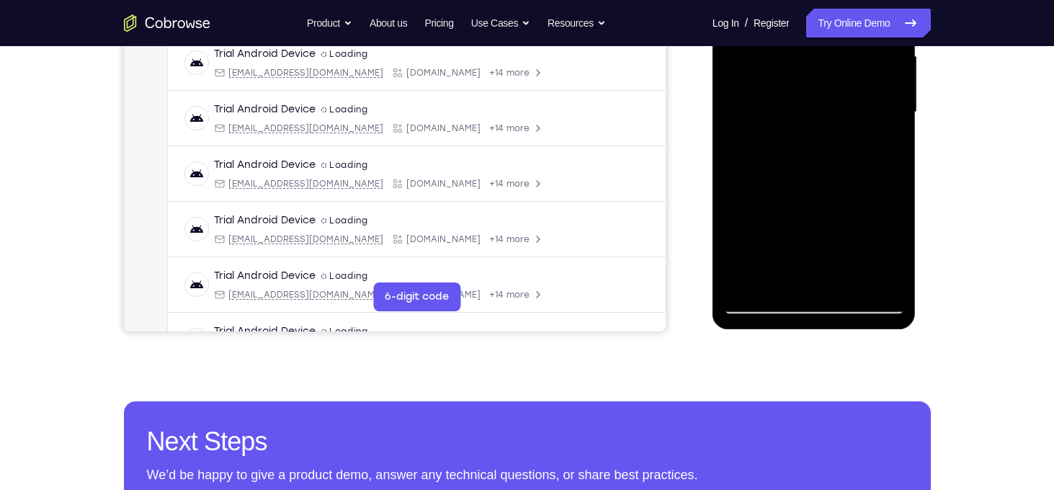
click at [848, 285] on div at bounding box center [814, 112] width 182 height 403
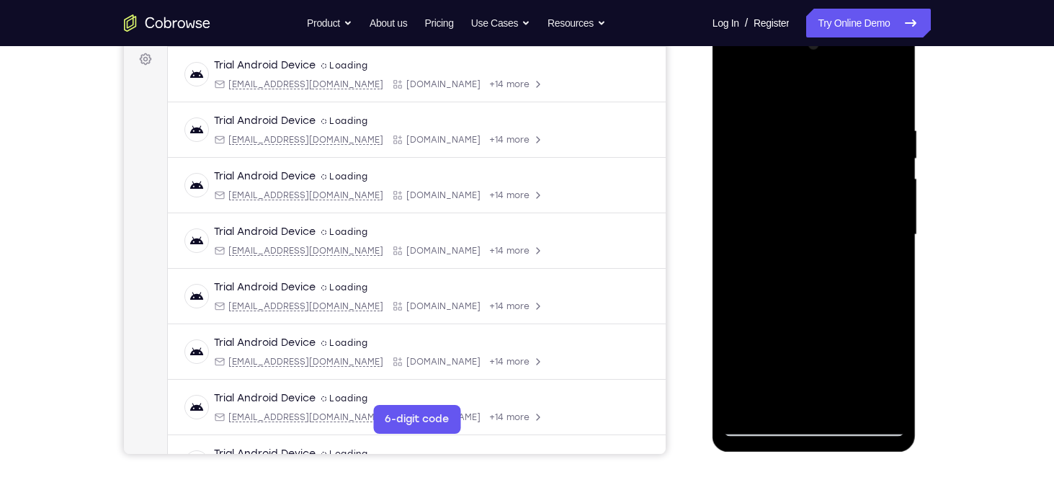
scroll to position [211, 0]
